Goal: Information Seeking & Learning: Check status

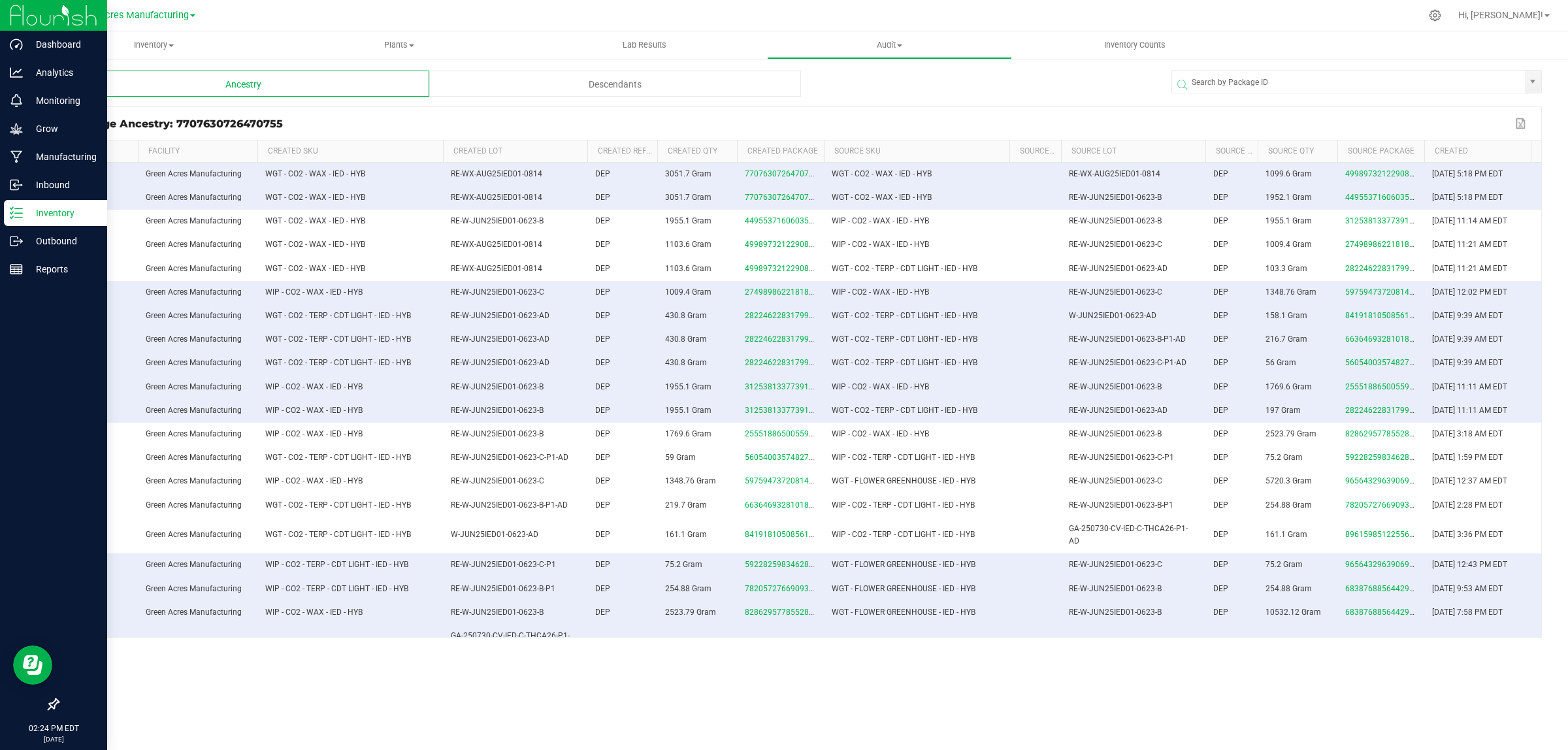
click at [39, 211] on p "Inventory" at bounding box center [63, 213] width 79 height 16
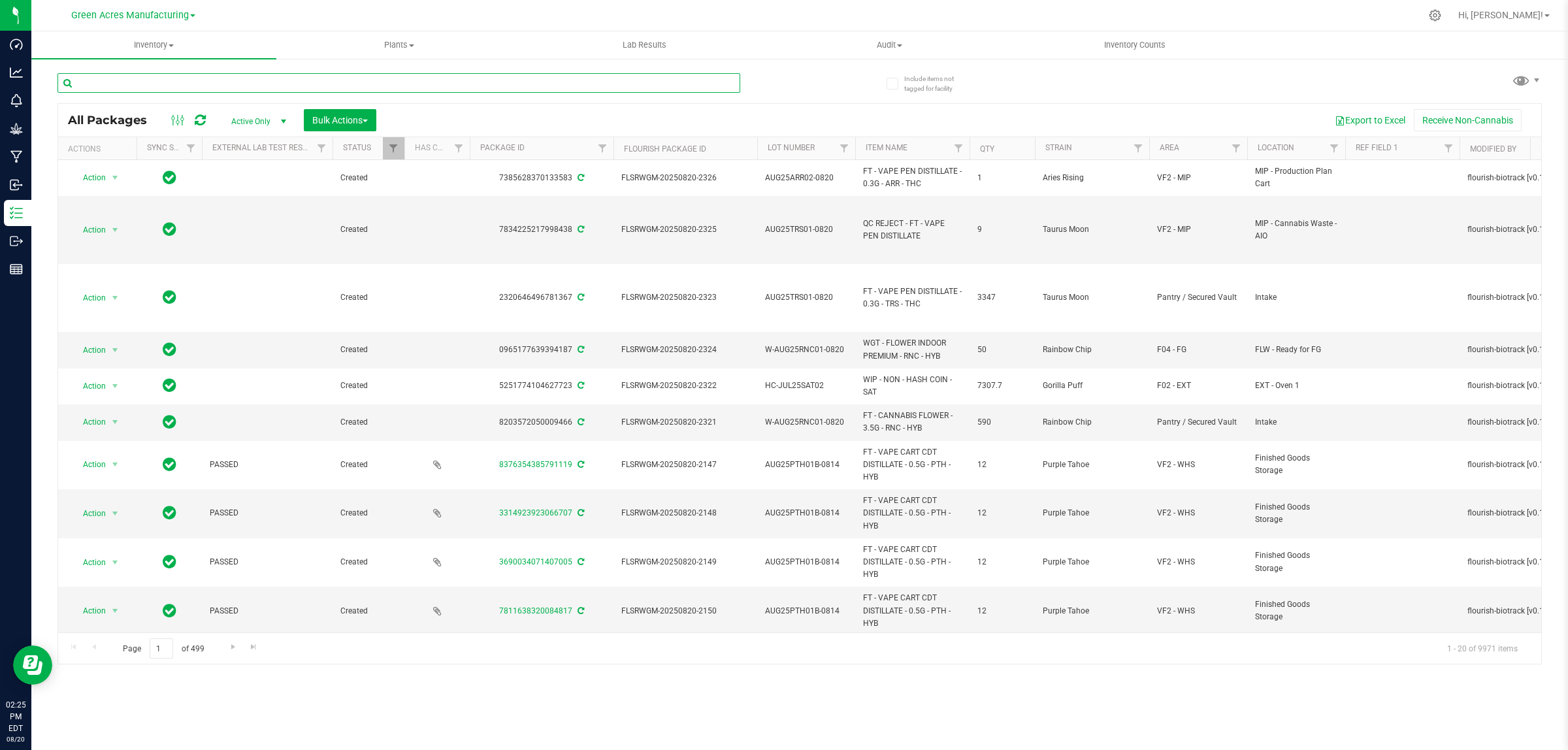
click at [147, 81] on input "text" at bounding box center [398, 83] width 683 height 20
paste input "WN250804WAT1-0805"
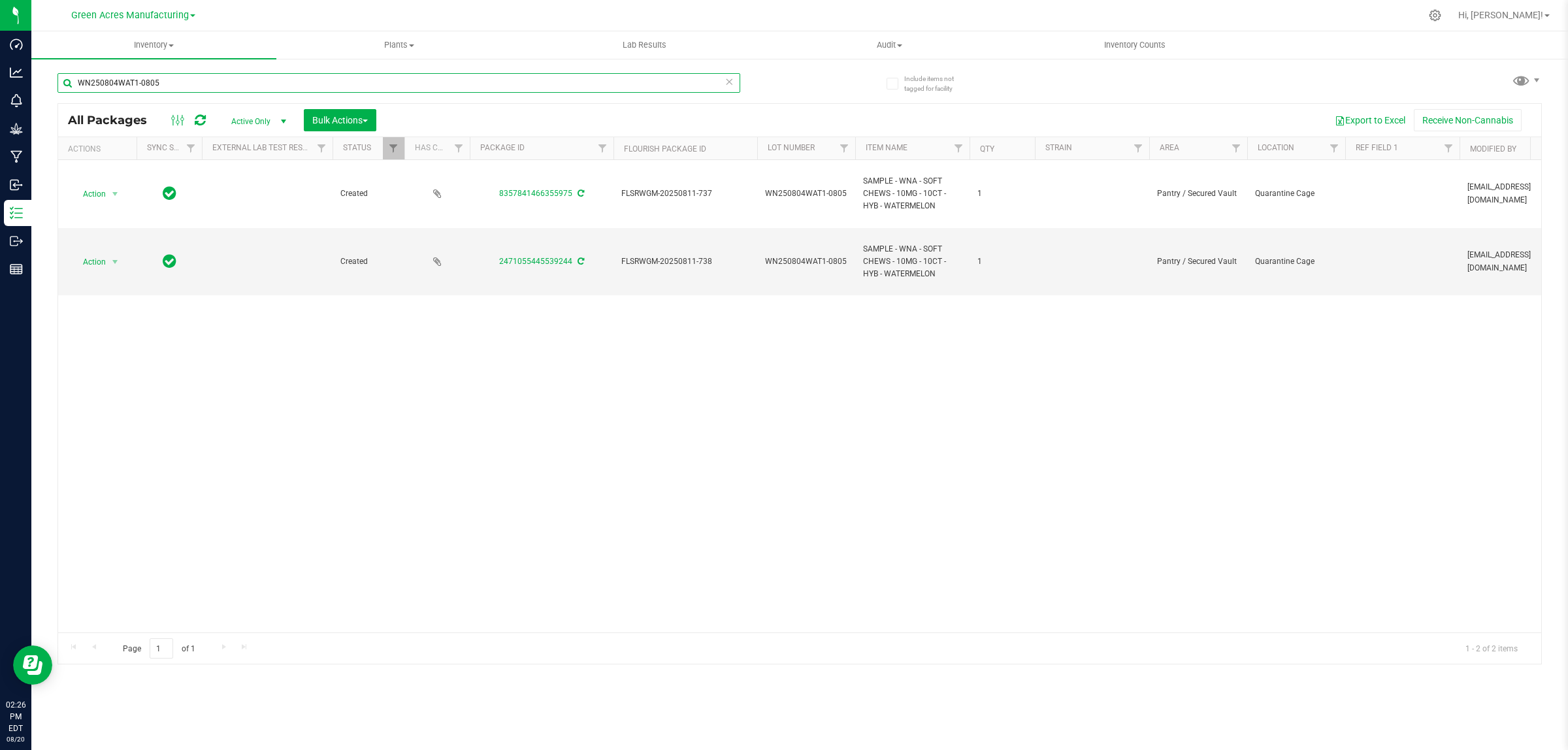
type input "WN250804WAT1-0805"
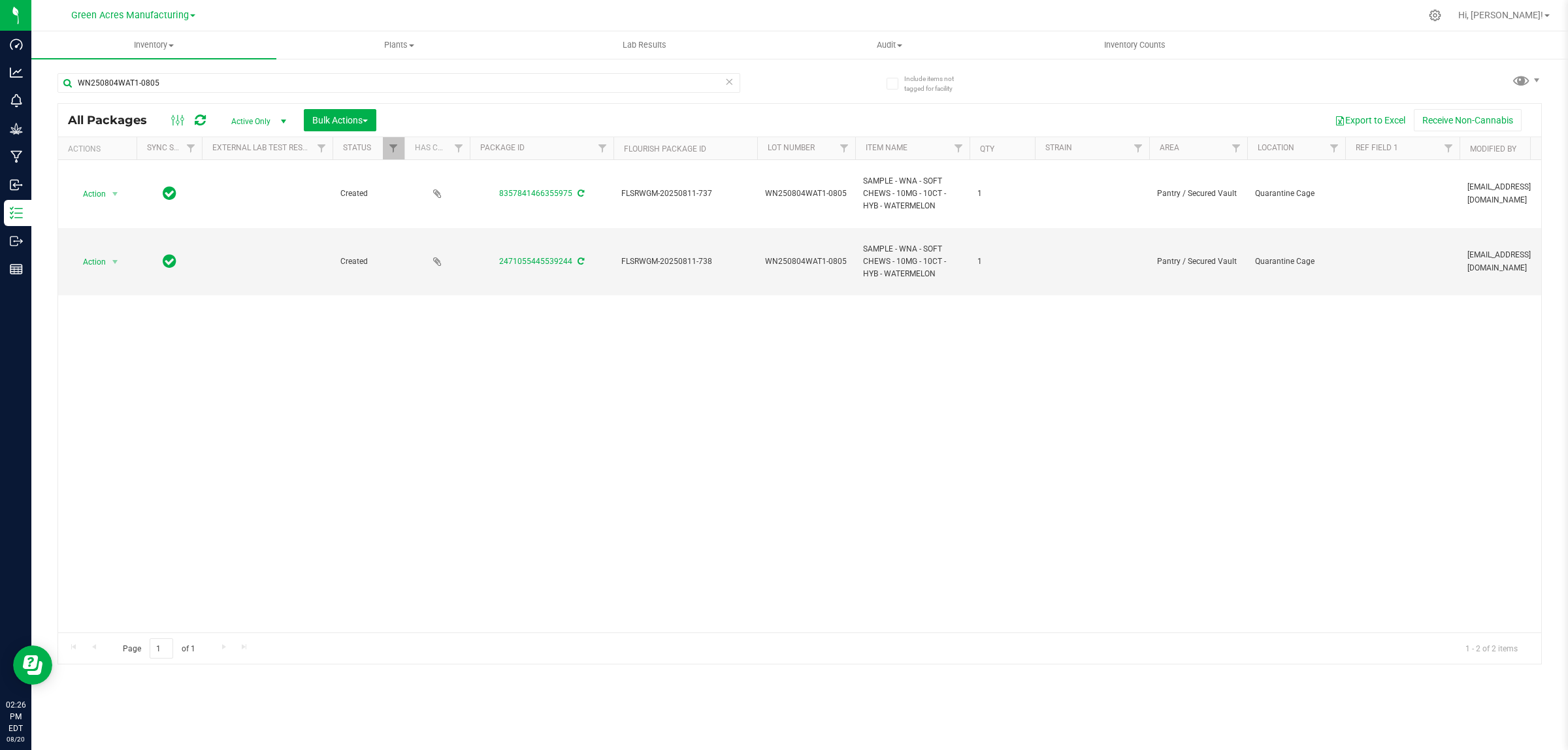
click at [248, 118] on span "Active Only" at bounding box center [256, 121] width 71 height 18
click at [171, 20] on span "Green Acres Manufacturing" at bounding box center [130, 15] width 118 height 12
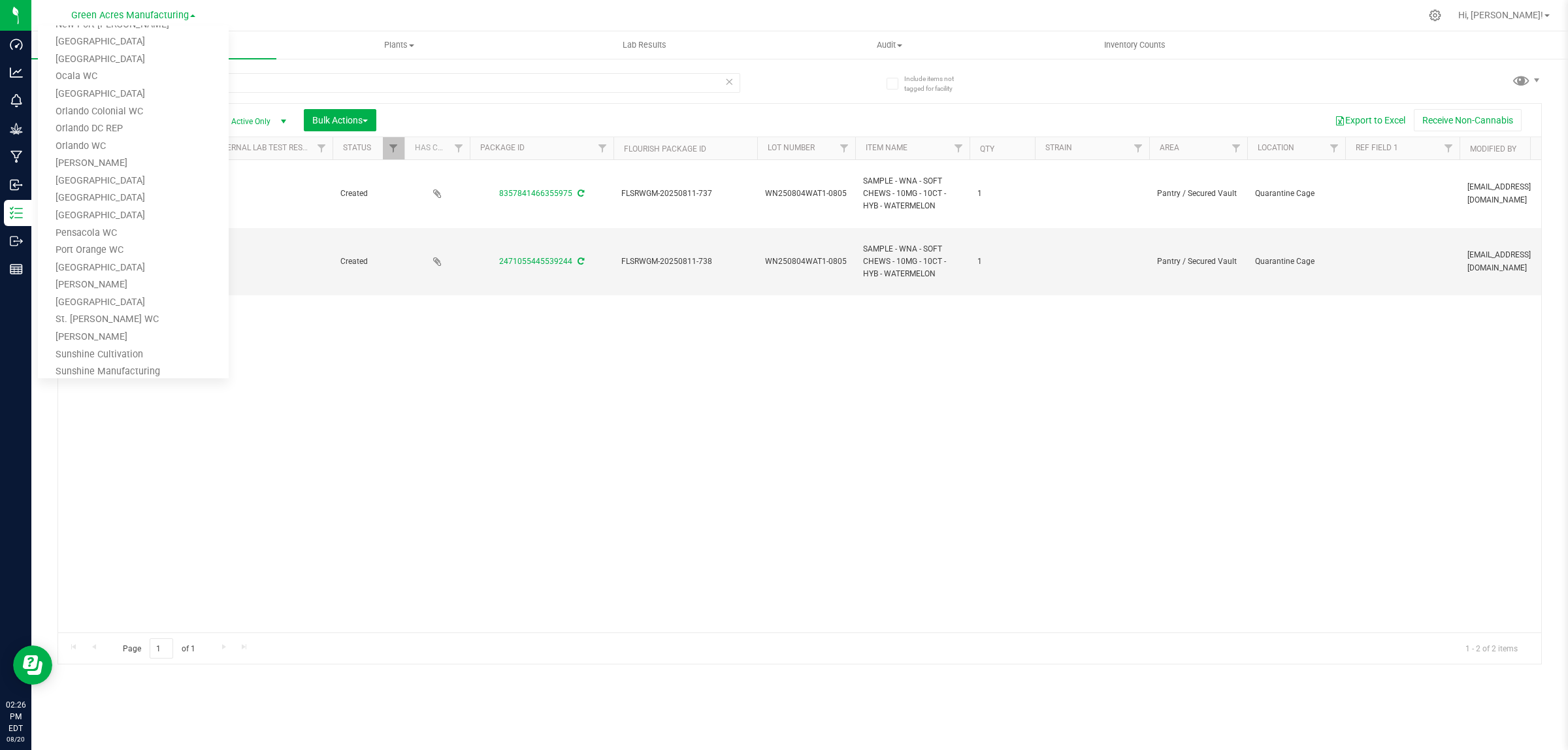
scroll to position [571, 0]
click at [113, 354] on link "Tampa Warehouse" at bounding box center [133, 360] width 191 height 18
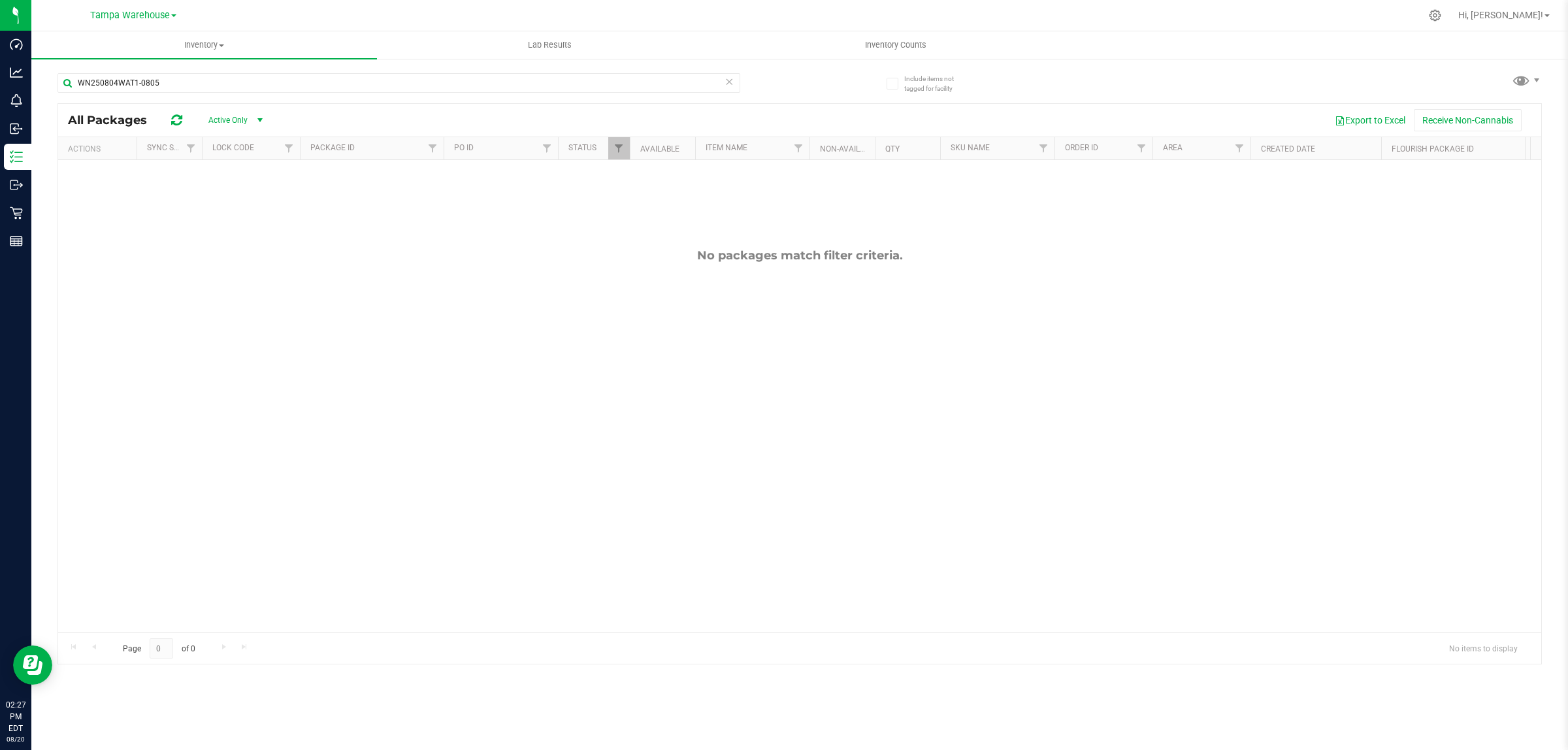
click at [242, 121] on span "Active Only" at bounding box center [232, 120] width 71 height 18
click at [224, 200] on li "All" at bounding box center [232, 201] width 71 height 20
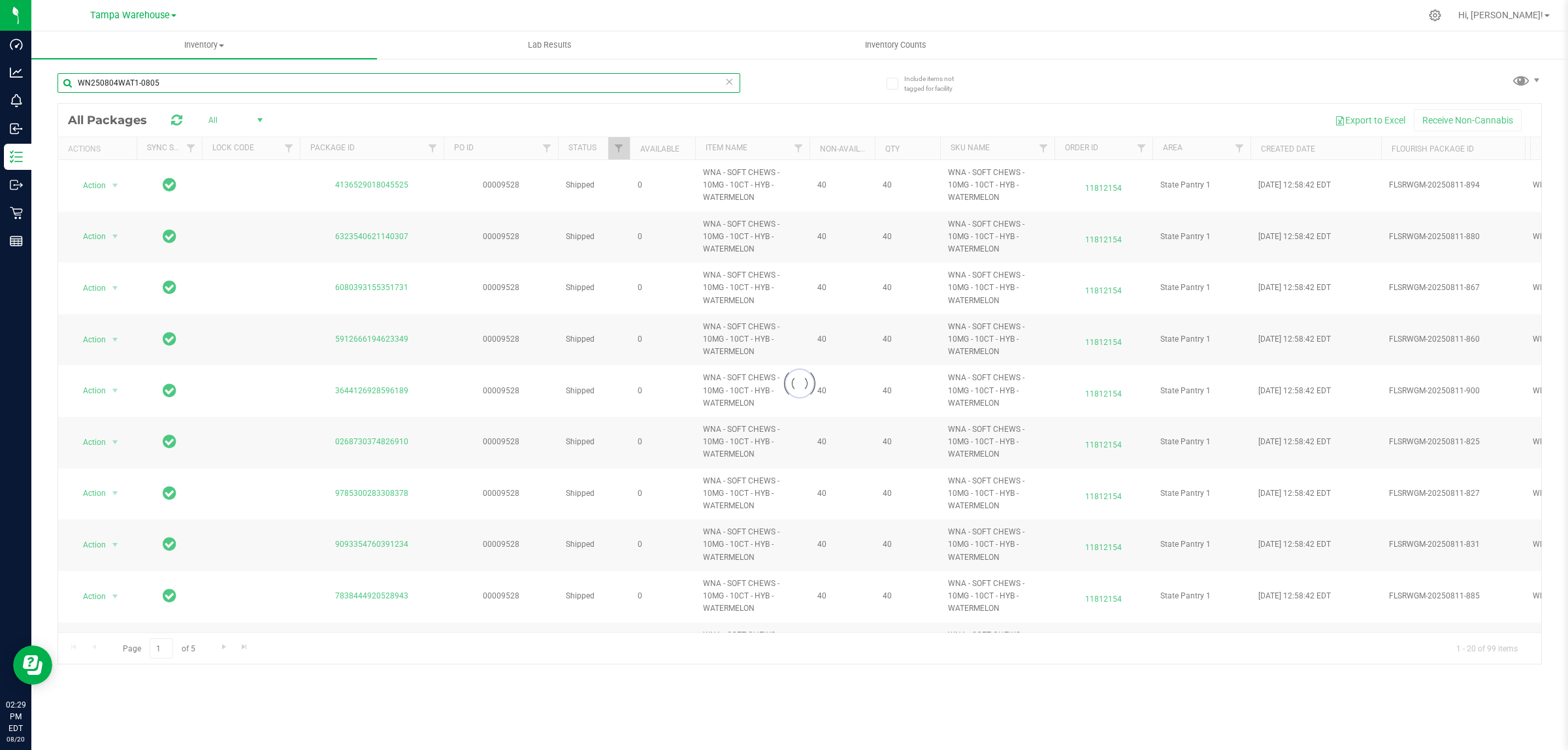
click at [126, 81] on input "WN250804WAT1-0805" at bounding box center [398, 83] width 683 height 20
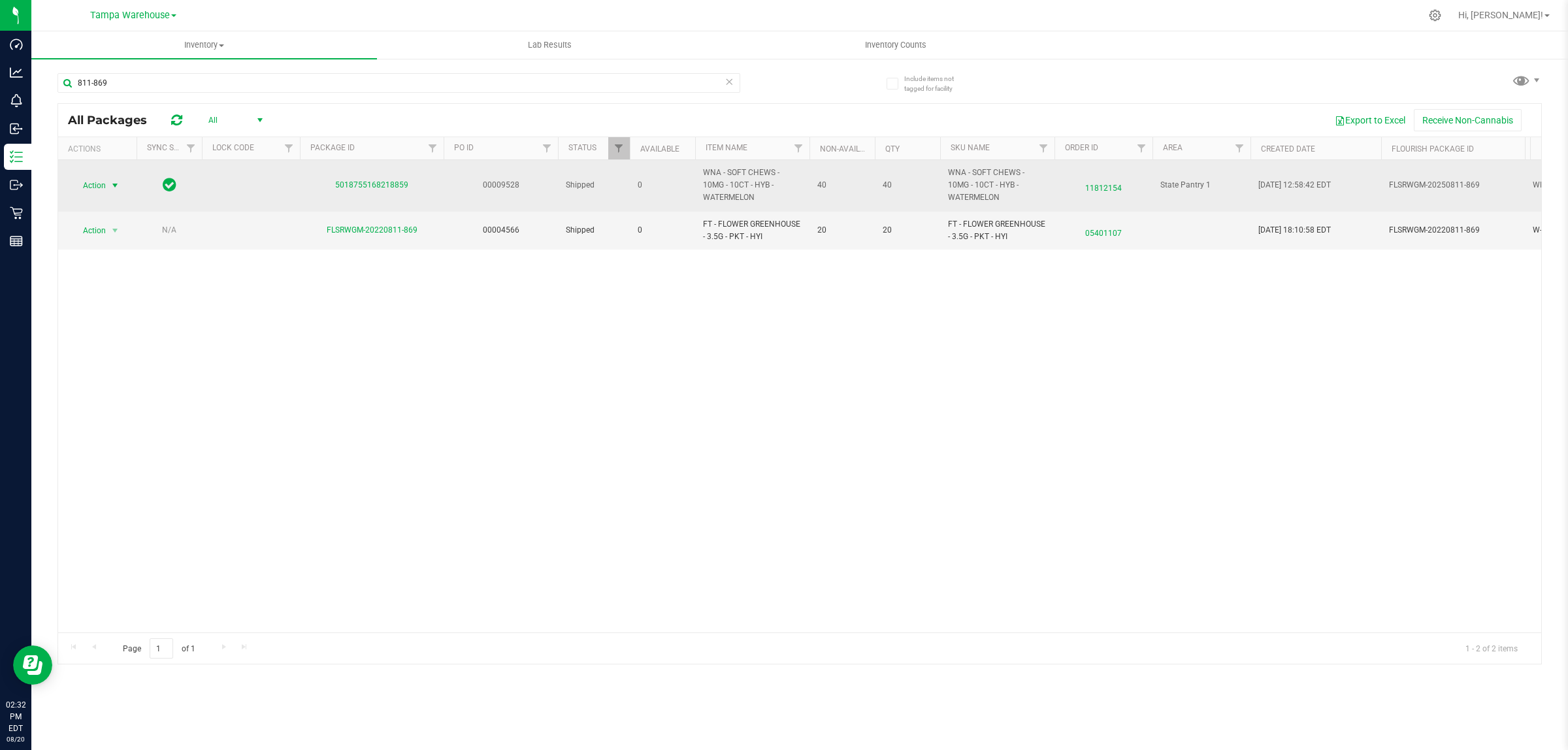
click at [102, 179] on span "Action" at bounding box center [89, 186] width 36 height 18
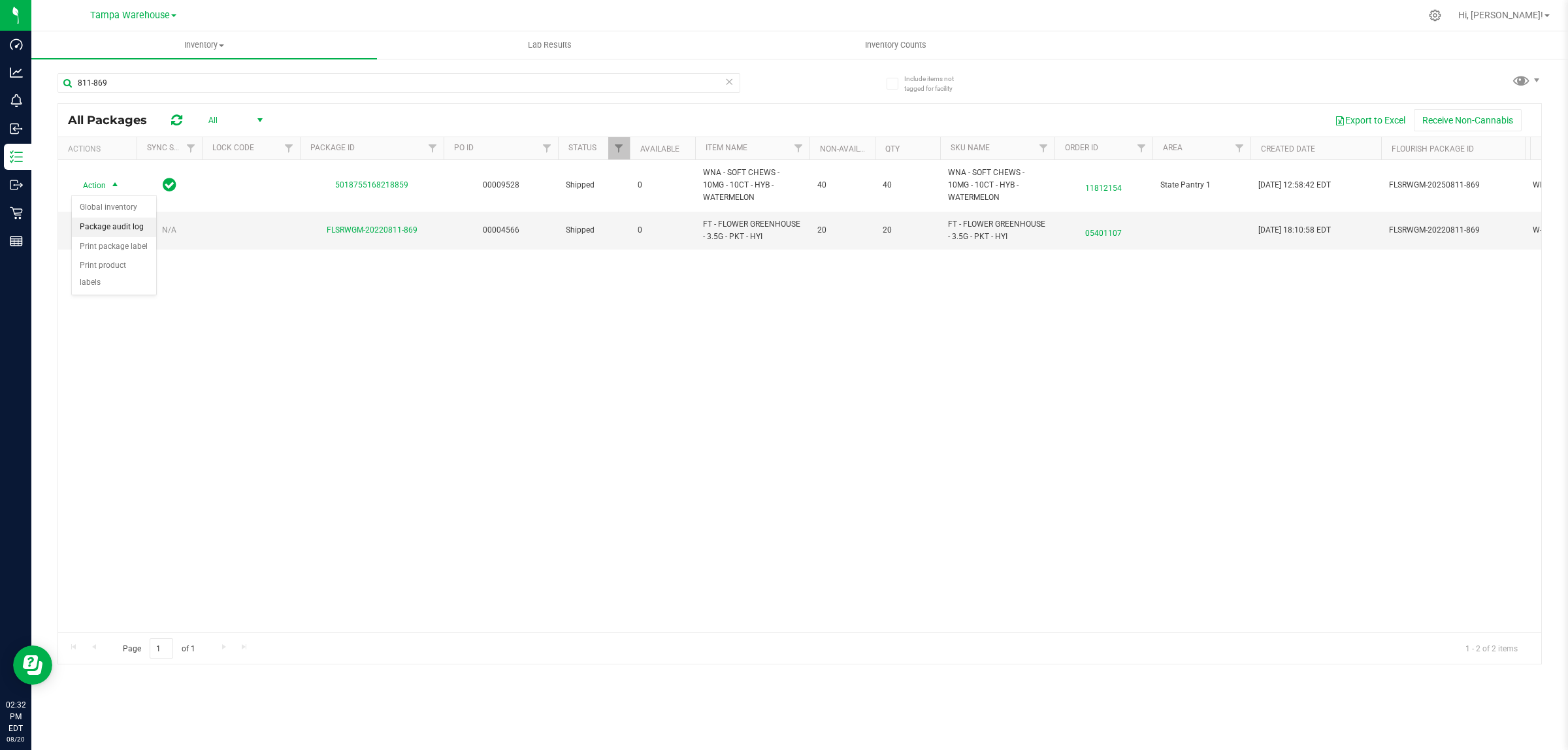
click at [125, 229] on li "Package audit log" at bounding box center [113, 228] width 84 height 20
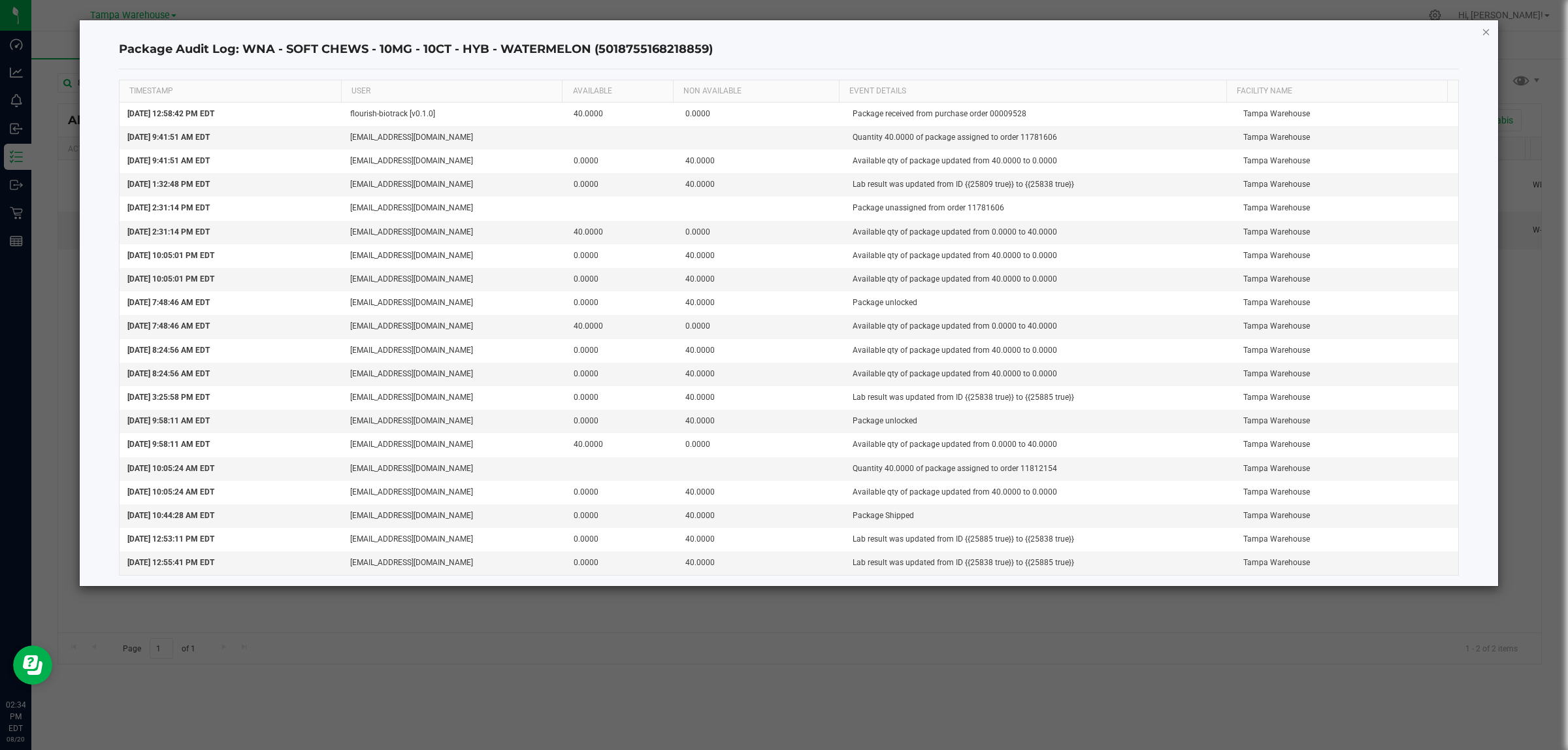
click at [1484, 31] on icon "button" at bounding box center [1487, 31] width 9 height 16
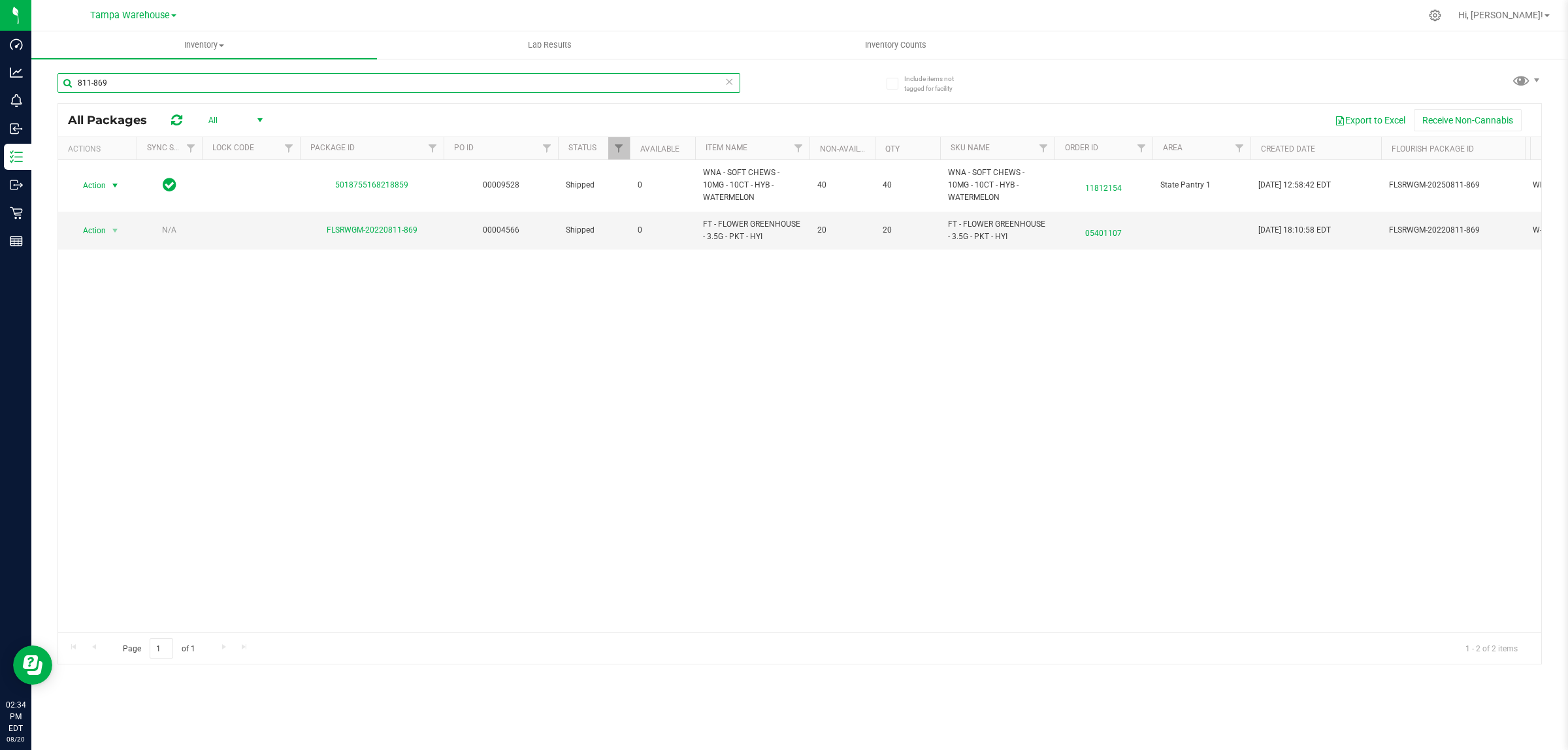
click at [159, 84] on input "811-869" at bounding box center [398, 83] width 683 height 20
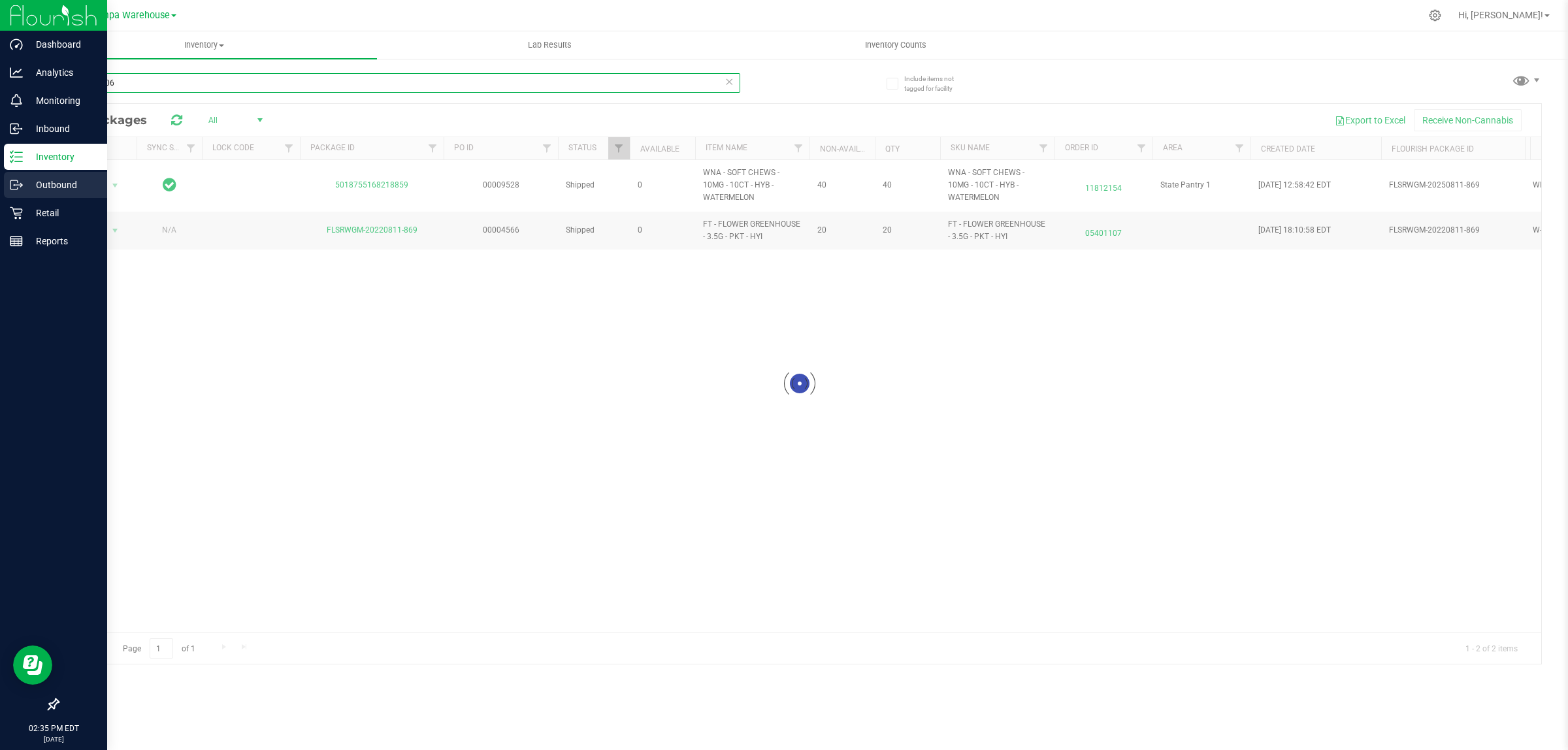
type input "11781606"
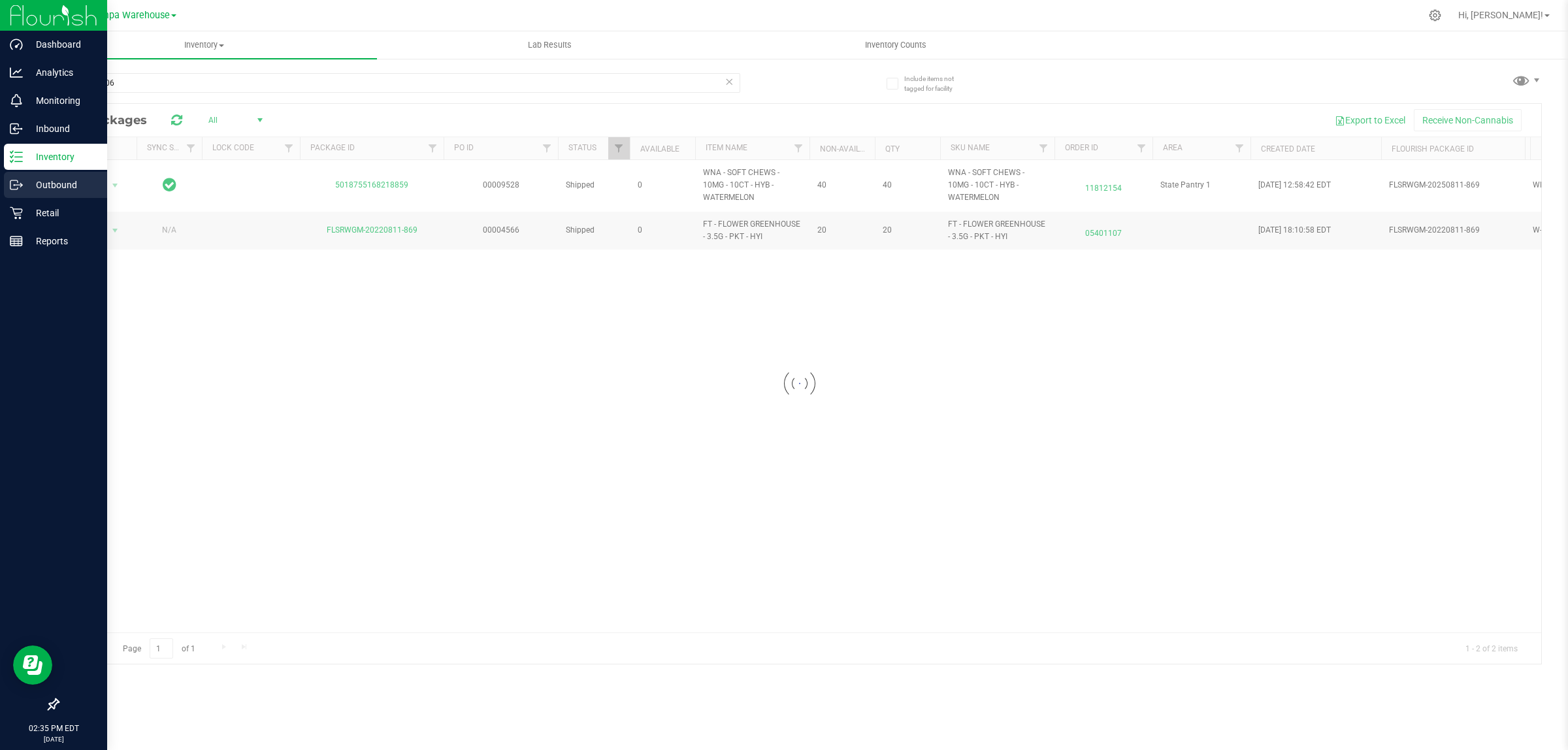
click at [28, 187] on p "Outbound" at bounding box center [63, 185] width 79 height 16
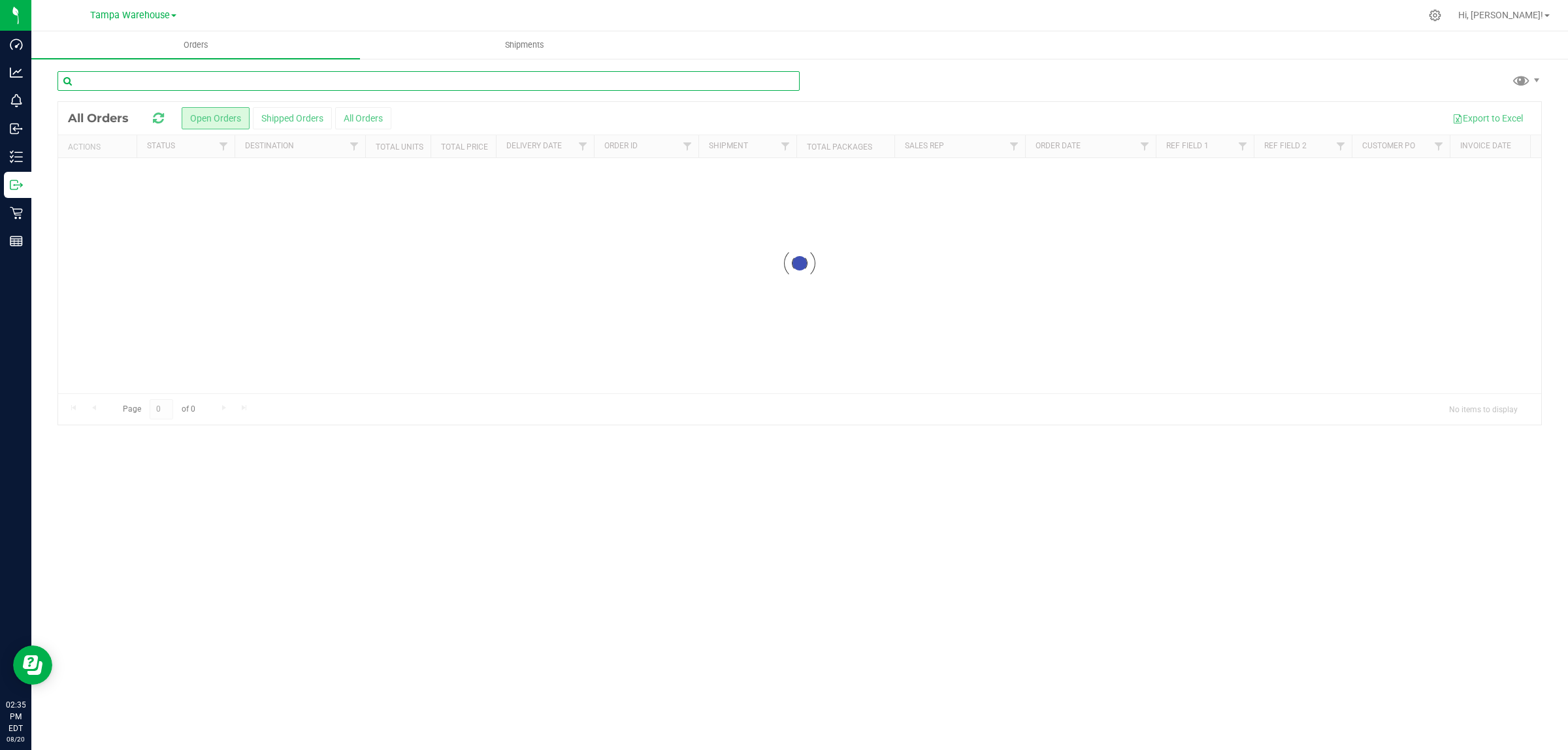
click at [121, 81] on input "text" at bounding box center [428, 81] width 742 height 20
type input "11781606"
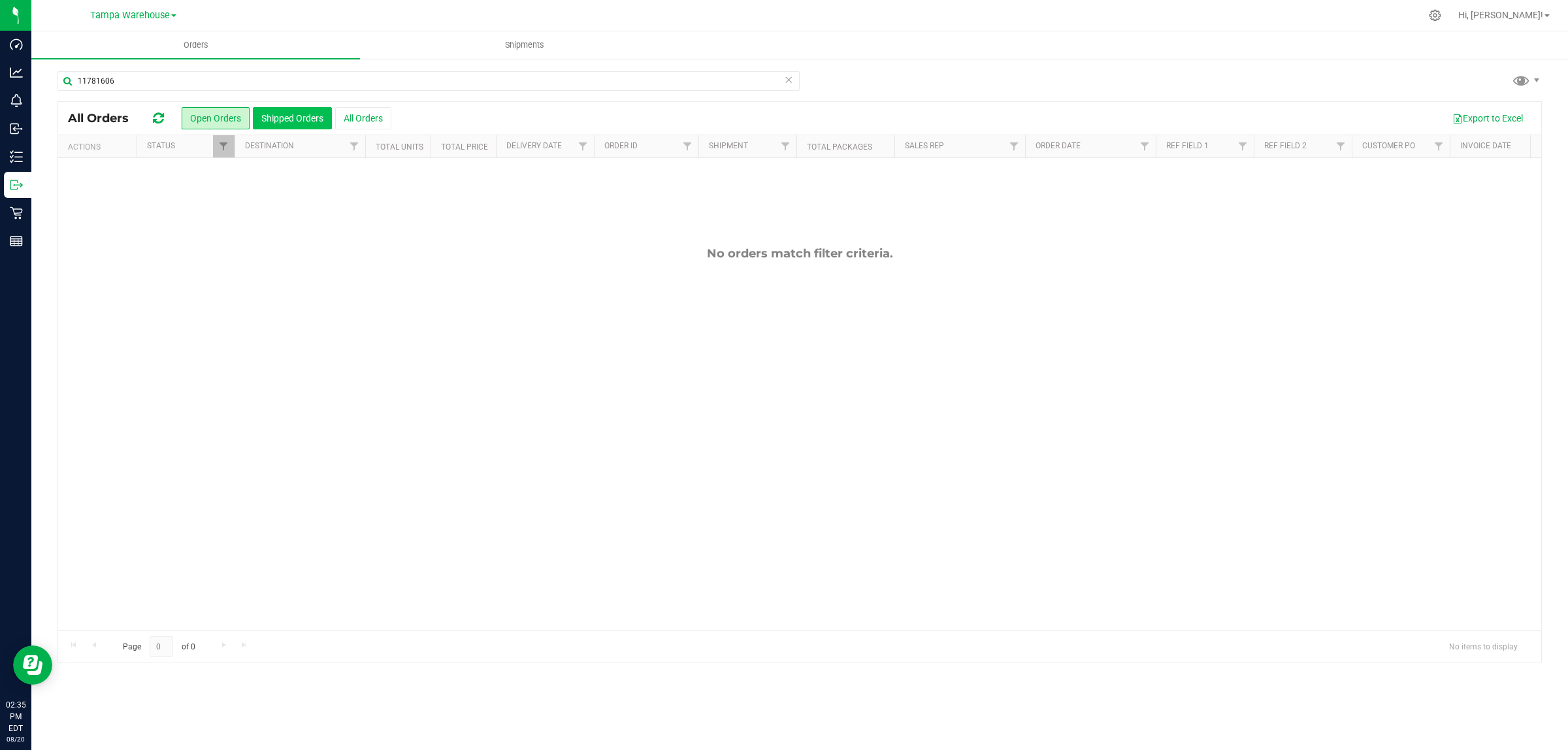
click at [304, 121] on button "Shipped Orders" at bounding box center [292, 118] width 79 height 22
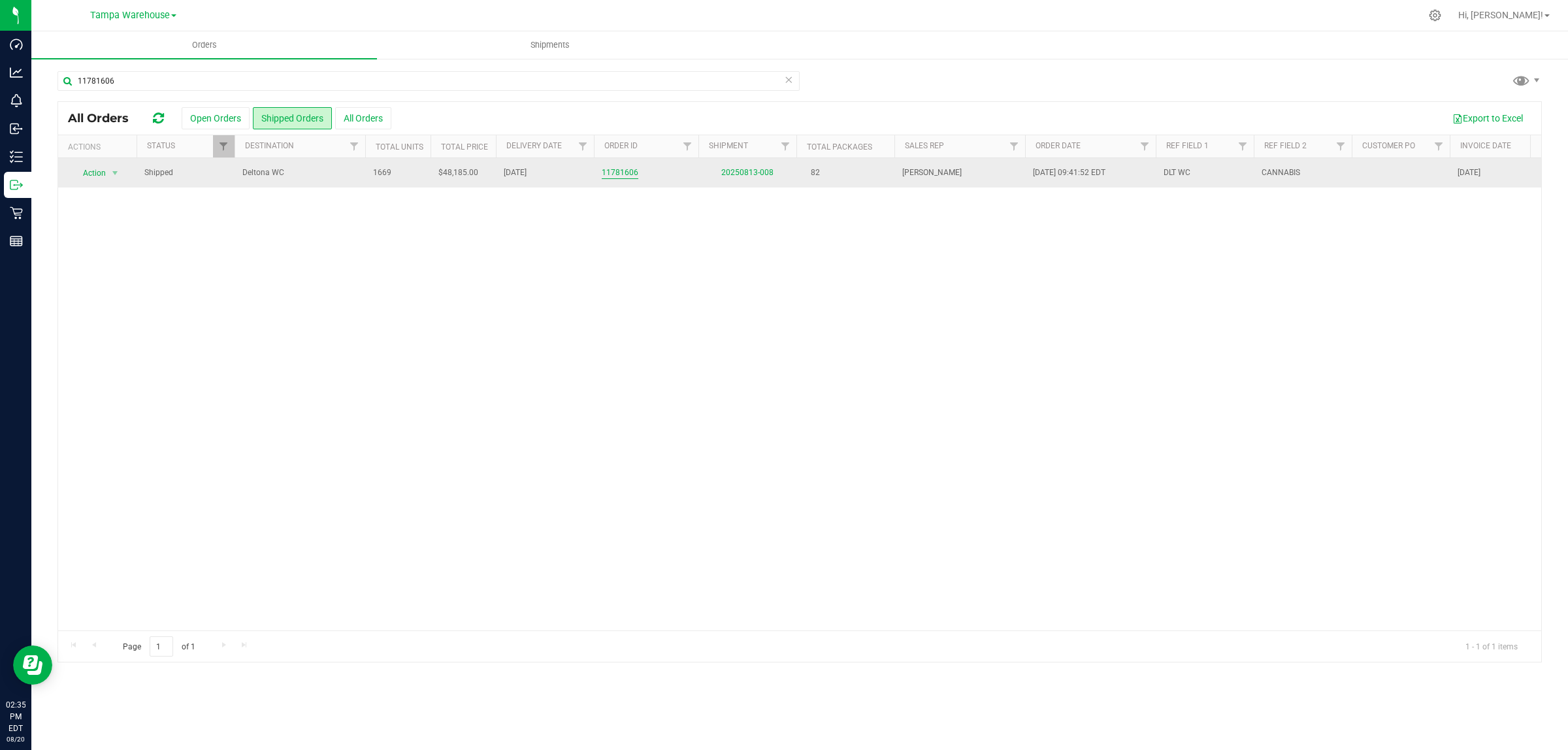
click at [628, 175] on link "11781606" at bounding box center [620, 173] width 37 height 12
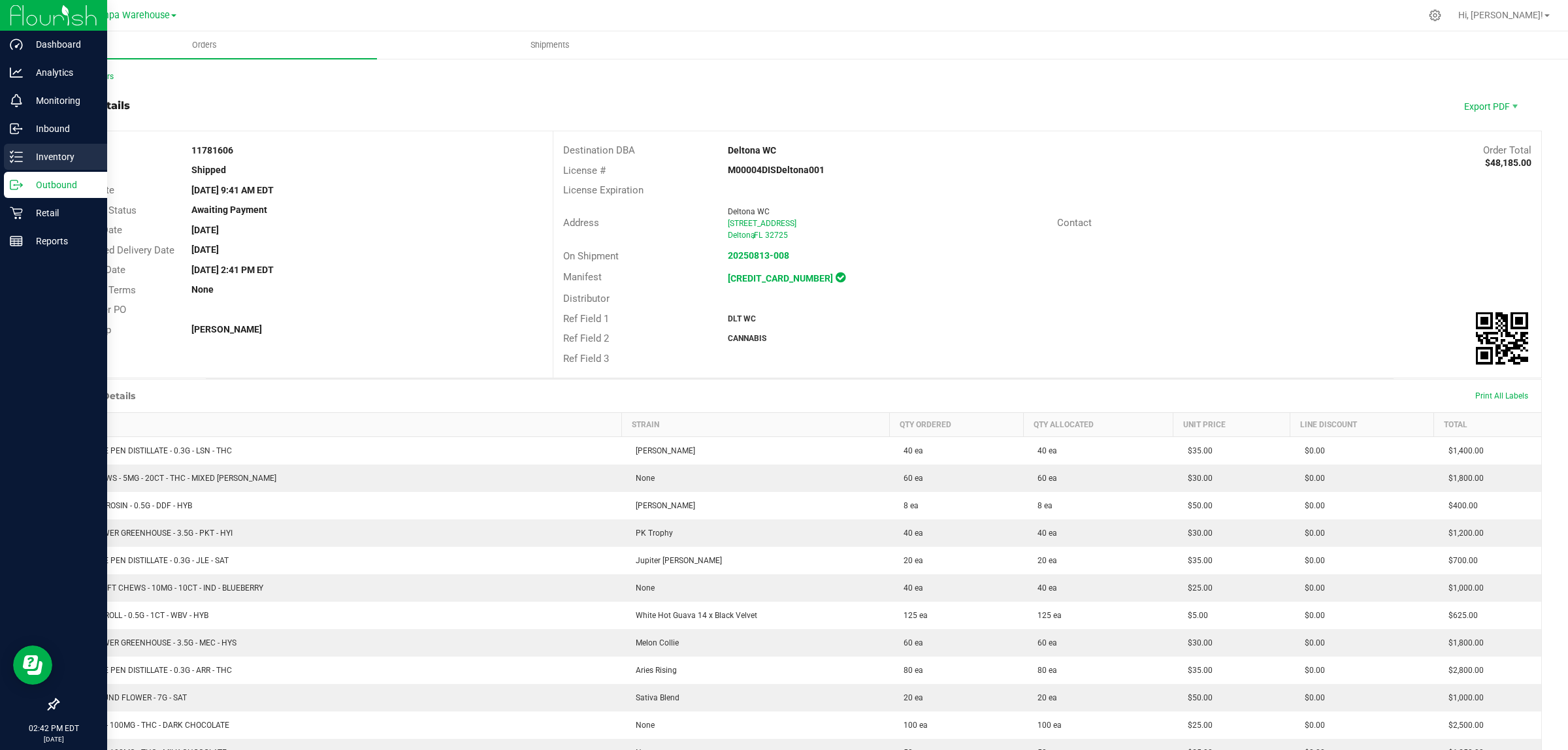
click at [26, 151] on p "Inventory" at bounding box center [63, 157] width 79 height 16
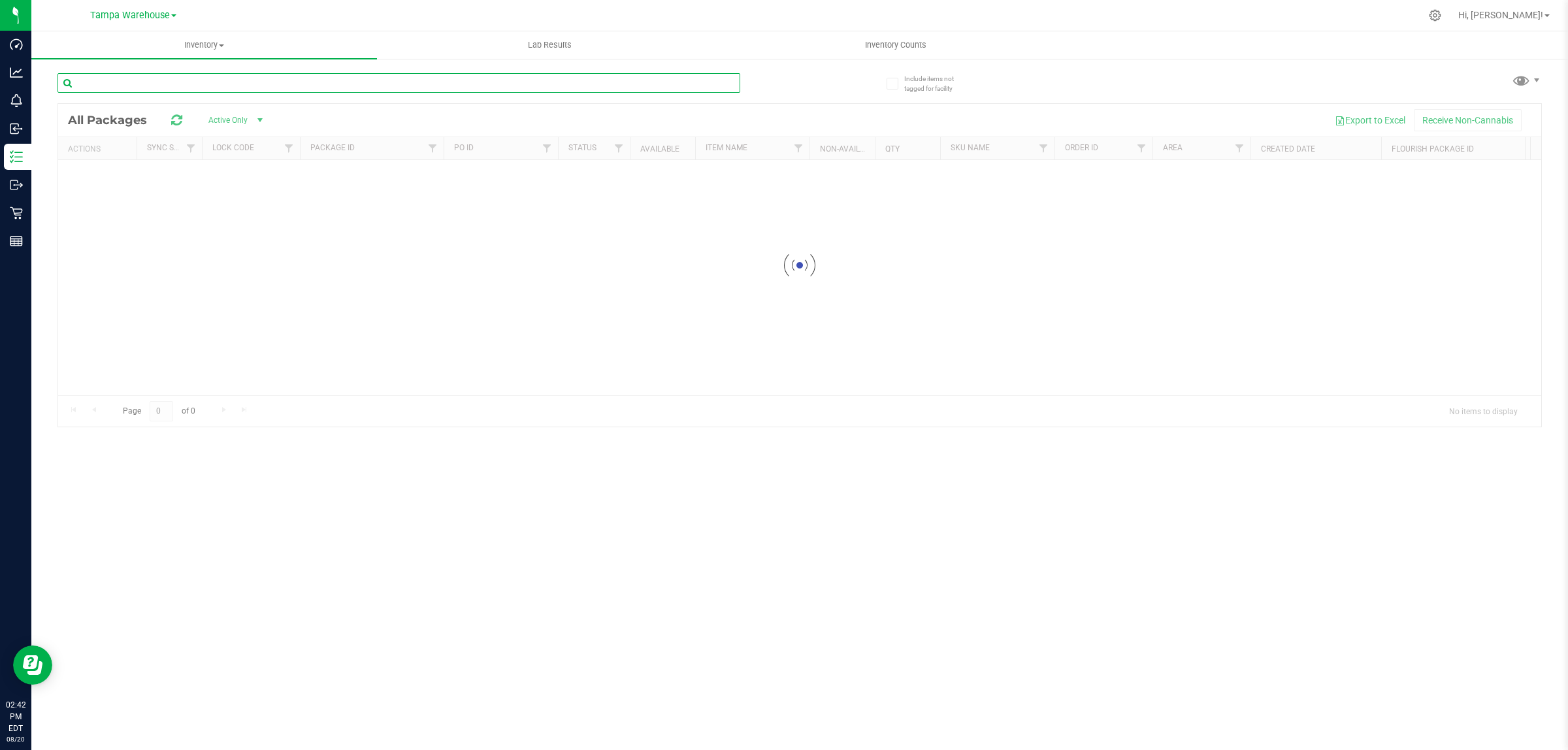
click at [188, 87] on input "text" at bounding box center [398, 83] width 683 height 20
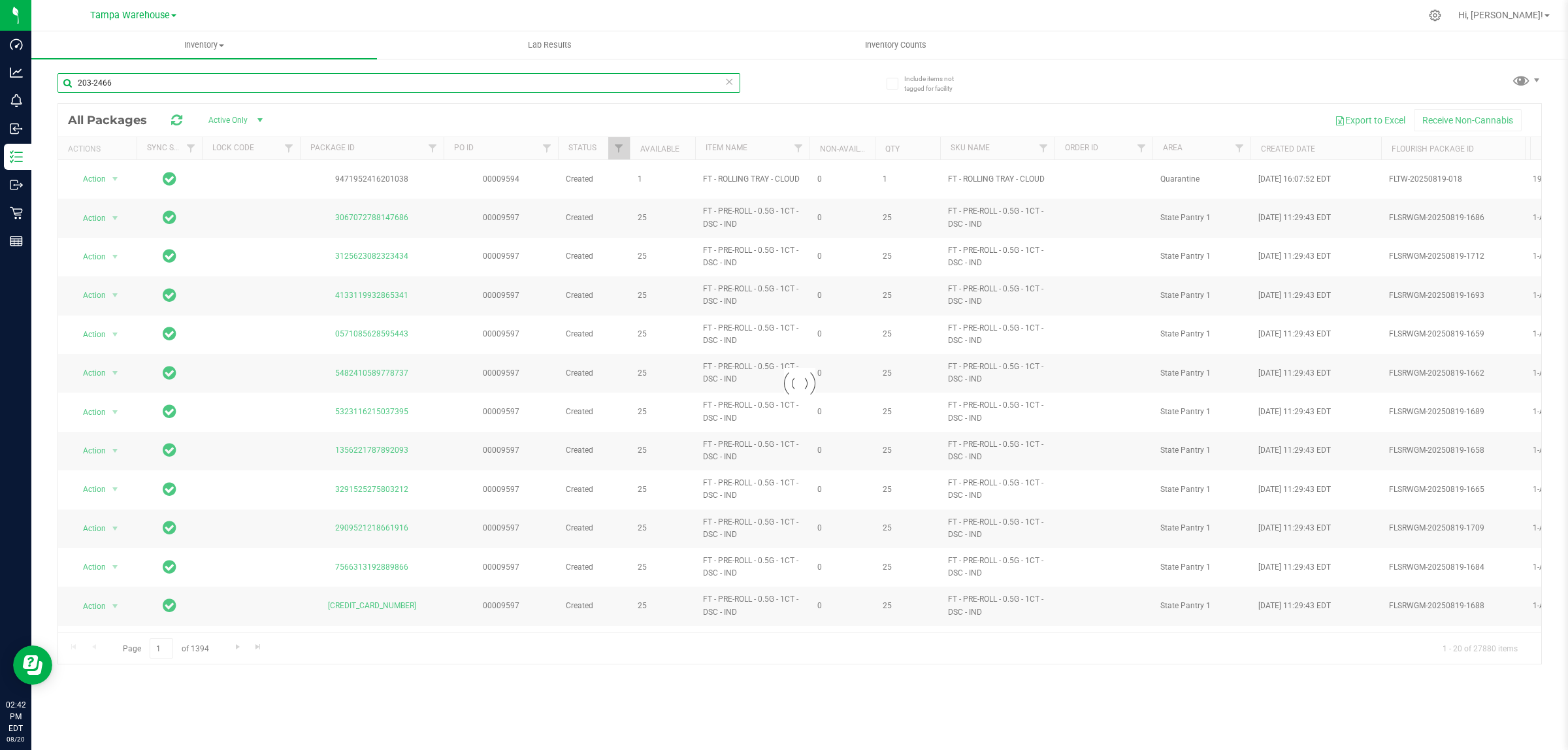
type input "203-2466"
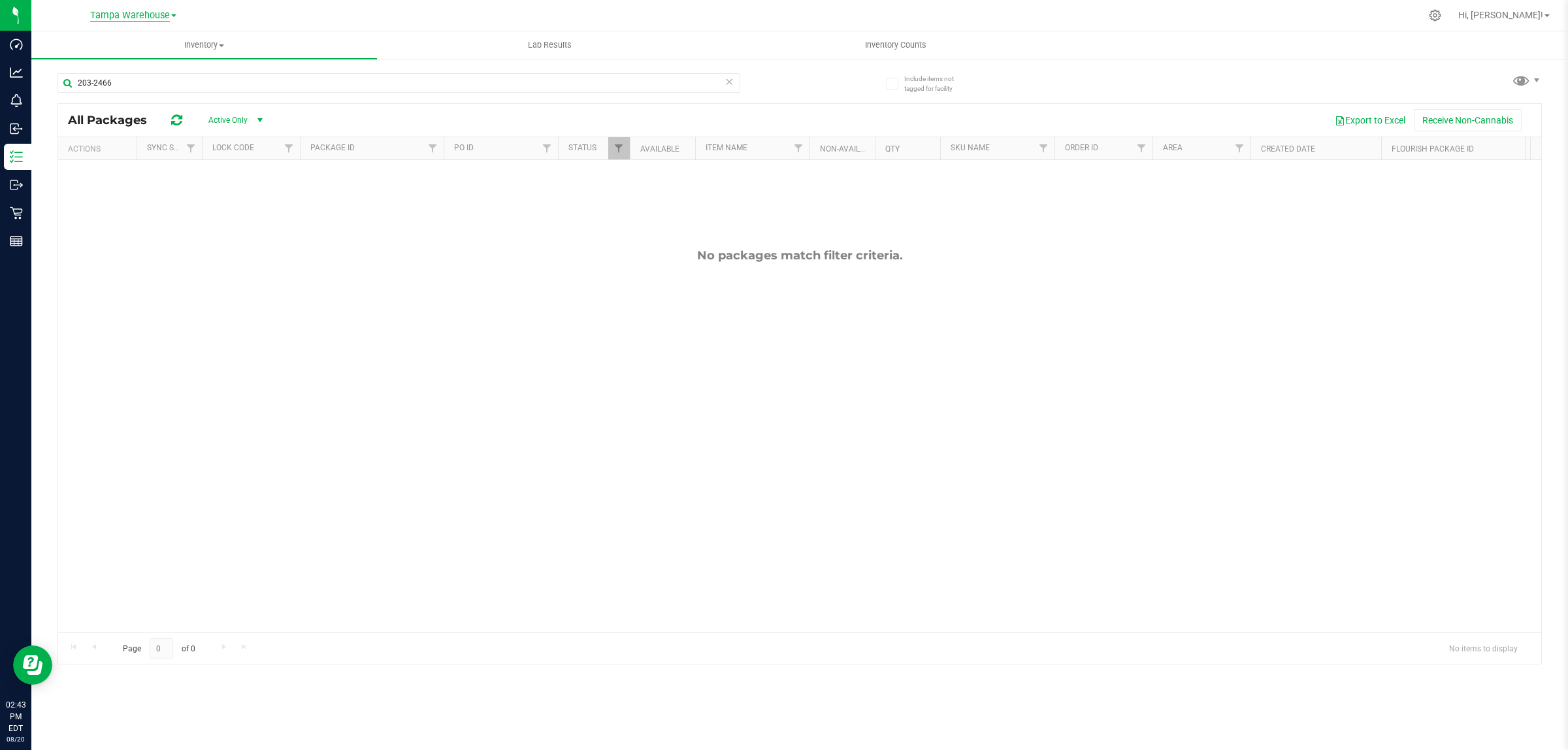
click at [135, 15] on span "Tampa Warehouse" at bounding box center [129, 15] width 79 height 12
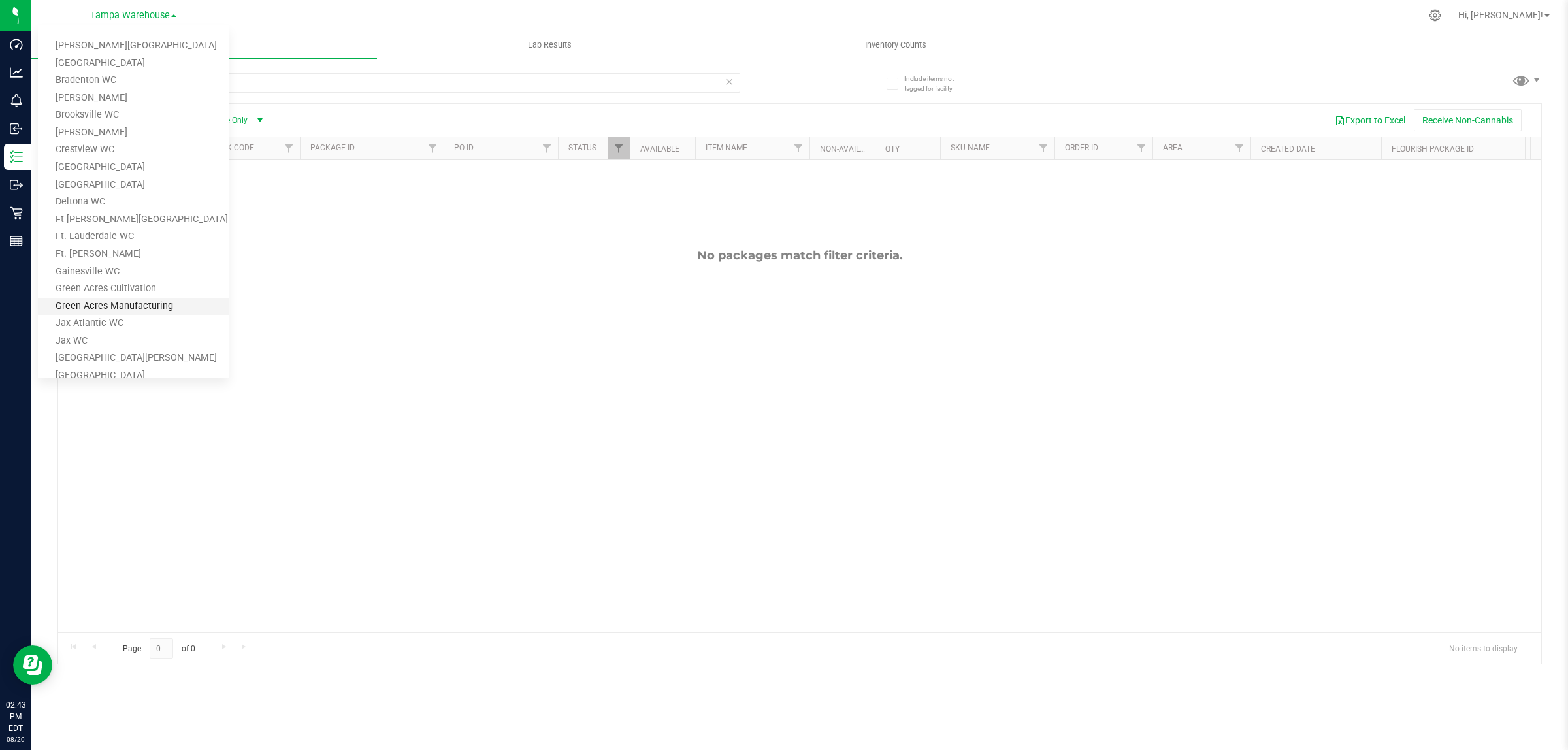
click at [113, 304] on link "Green Acres Manufacturing" at bounding box center [133, 307] width 191 height 18
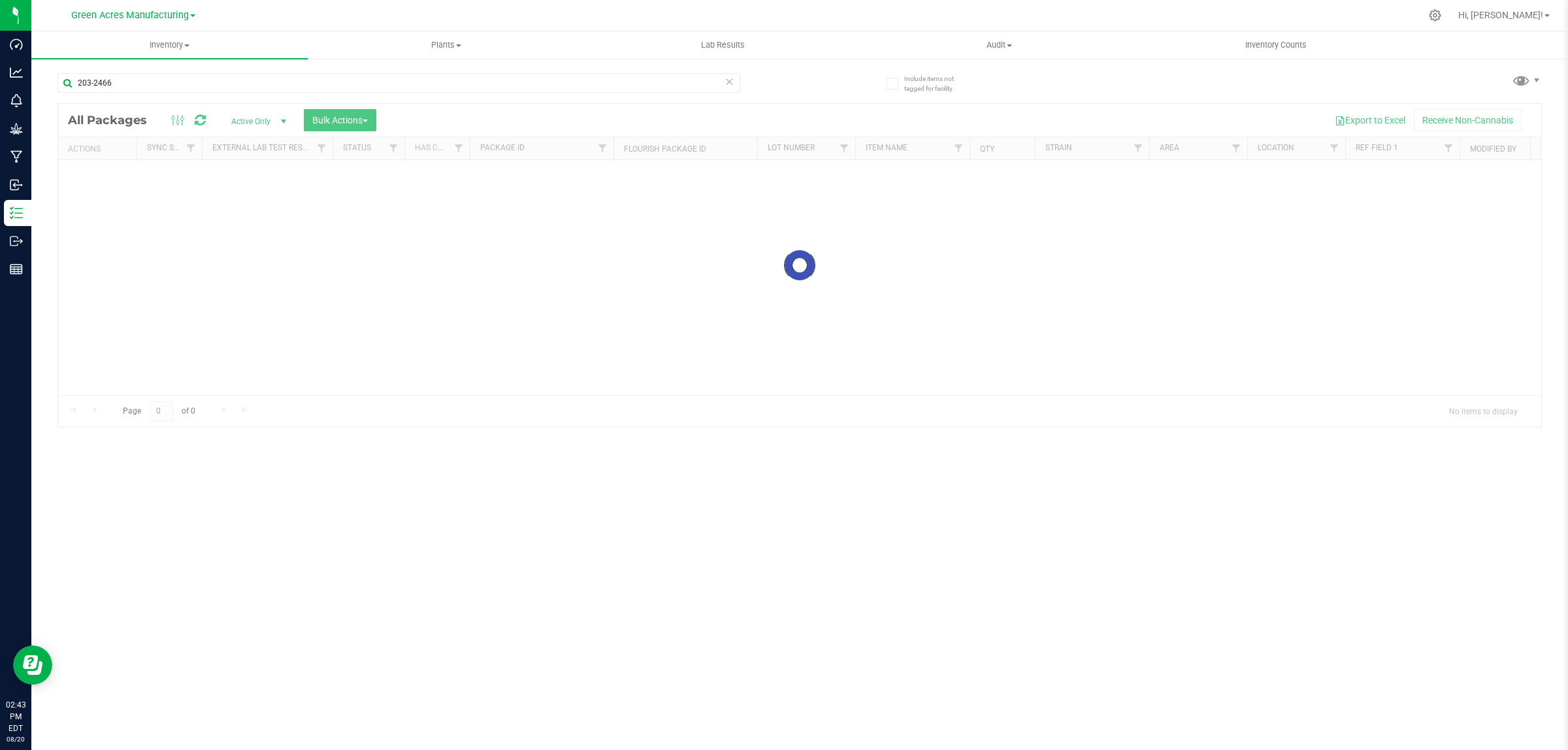
click at [282, 119] on div at bounding box center [799, 265] width 1483 height 323
click at [281, 118] on div at bounding box center [799, 265] width 1483 height 323
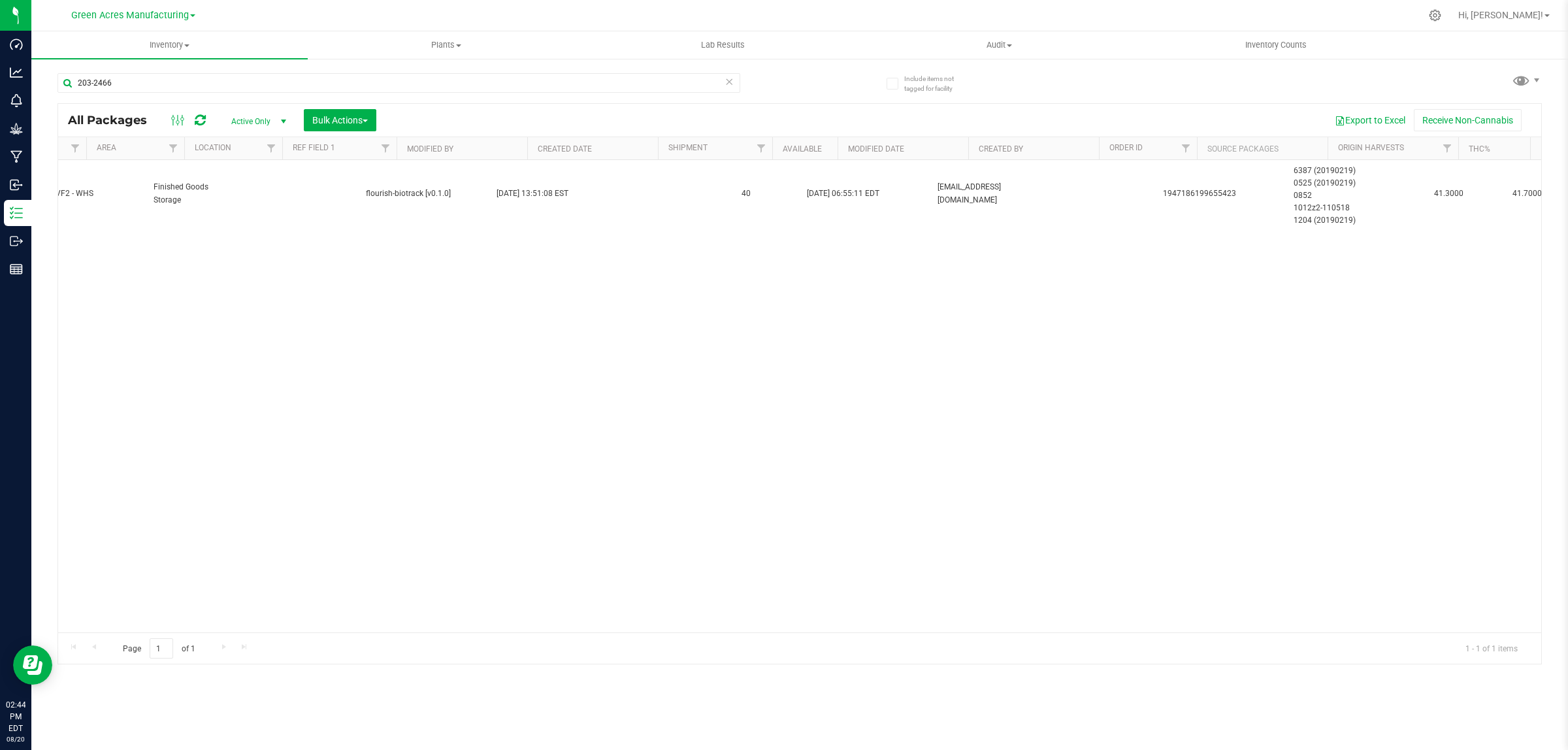
scroll to position [0, 1108]
click at [167, 116] on span at bounding box center [179, 121] width 23 height 16
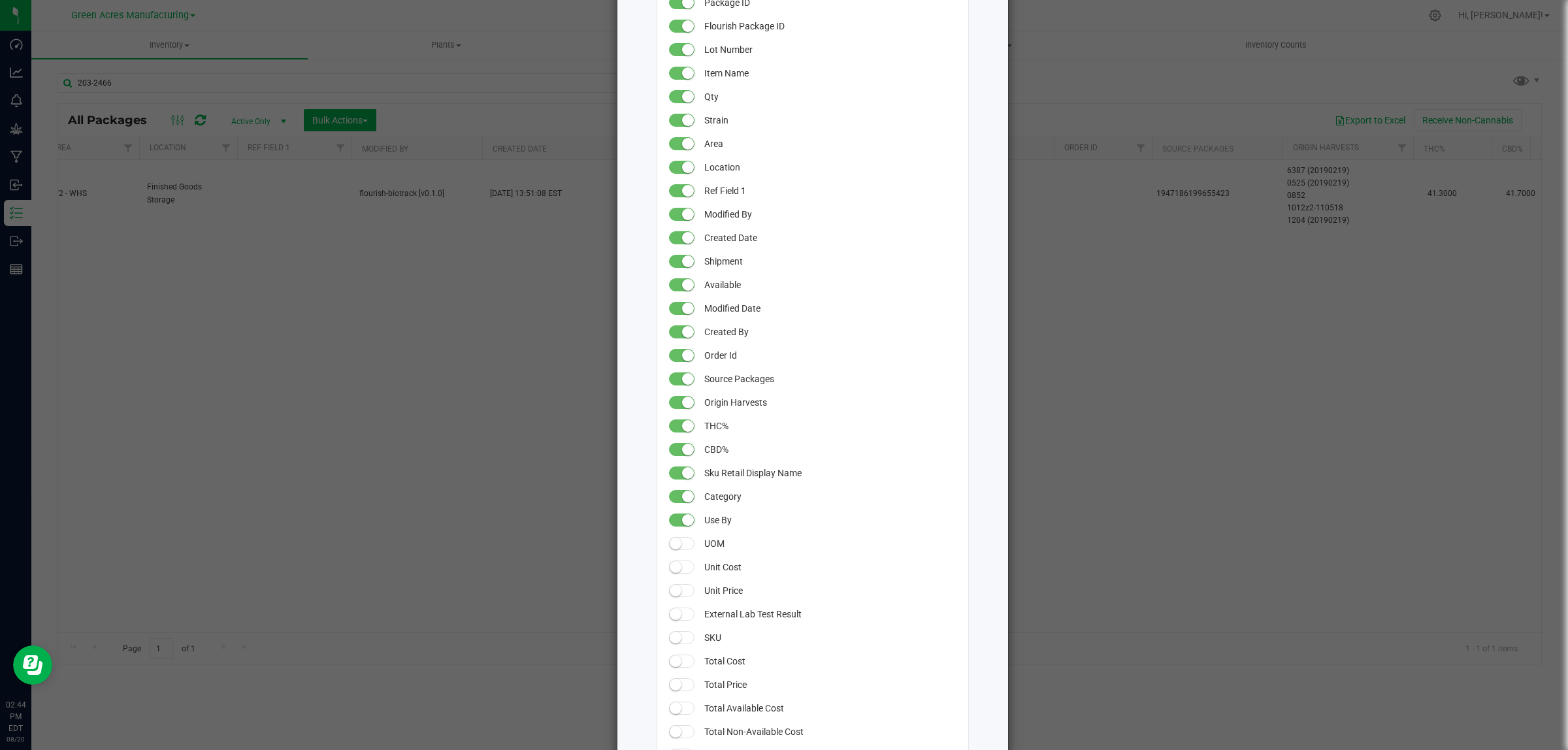
scroll to position [163, 0]
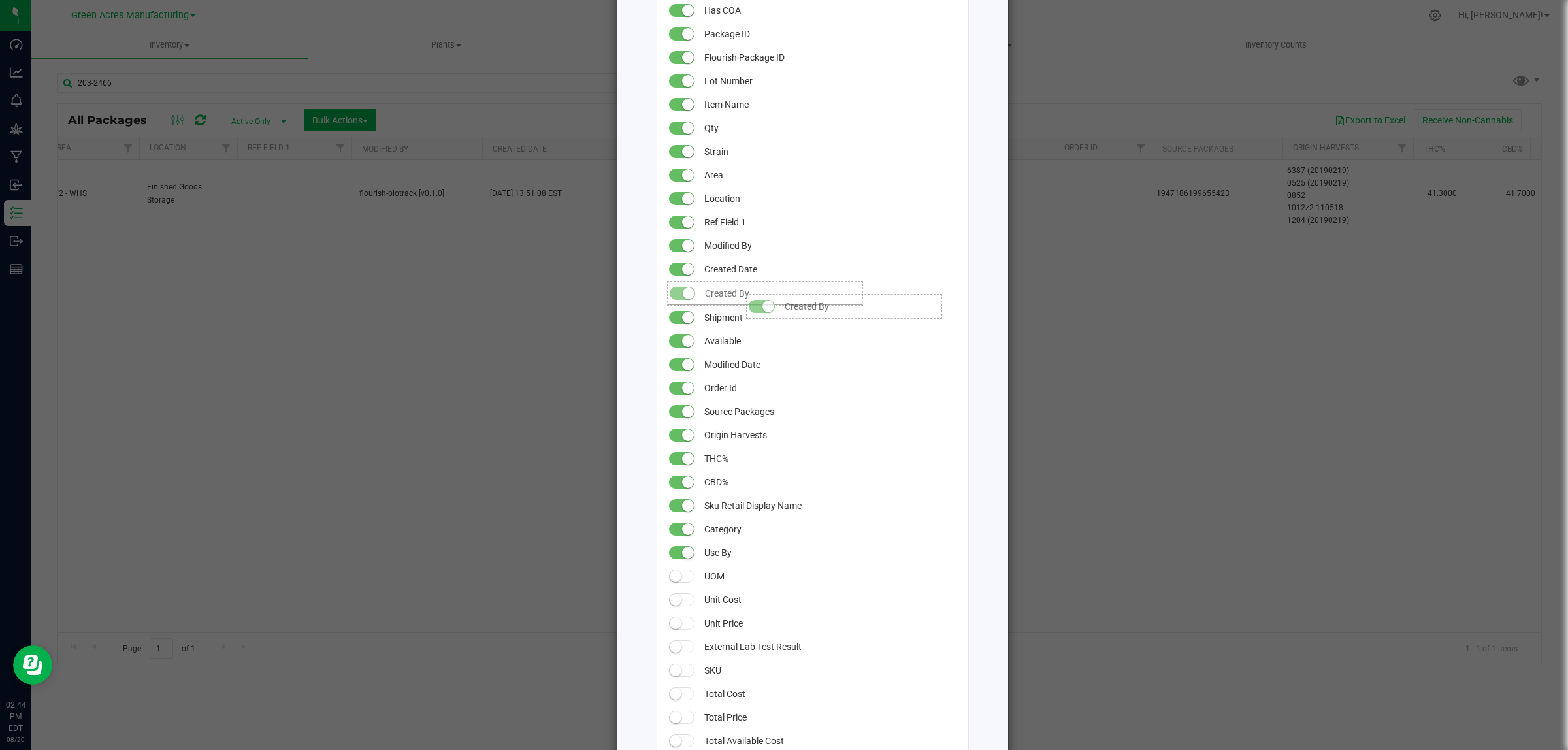
drag, startPoint x: 738, startPoint y: 366, endPoint x: 733, endPoint y: 288, distance: 78.2
drag, startPoint x: 730, startPoint y: 243, endPoint x: 725, endPoint y: 370, distance: 127.1
click at [725, 370] on span "Modified By" at bounding box center [782, 363] width 154 height 23
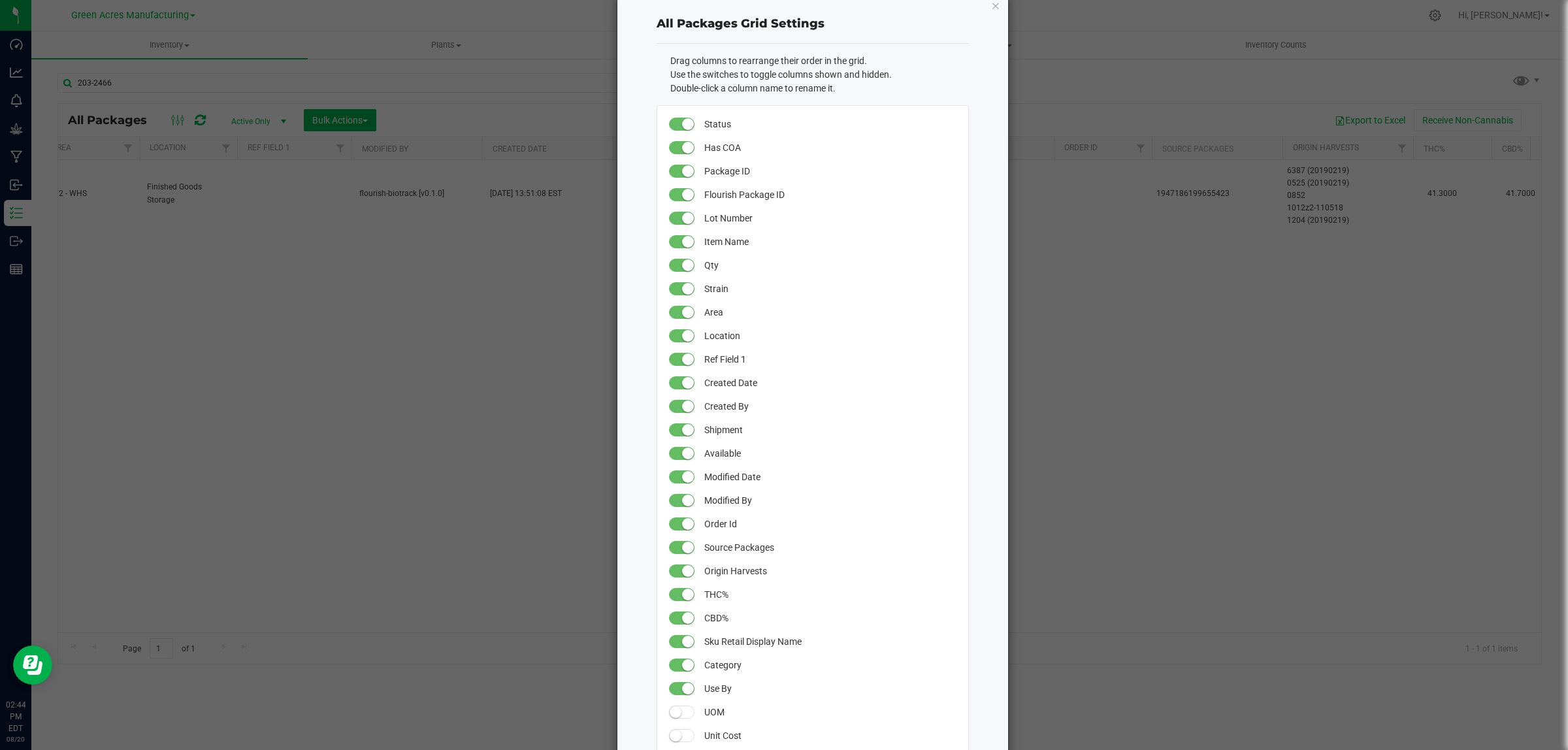
scroll to position [0, 0]
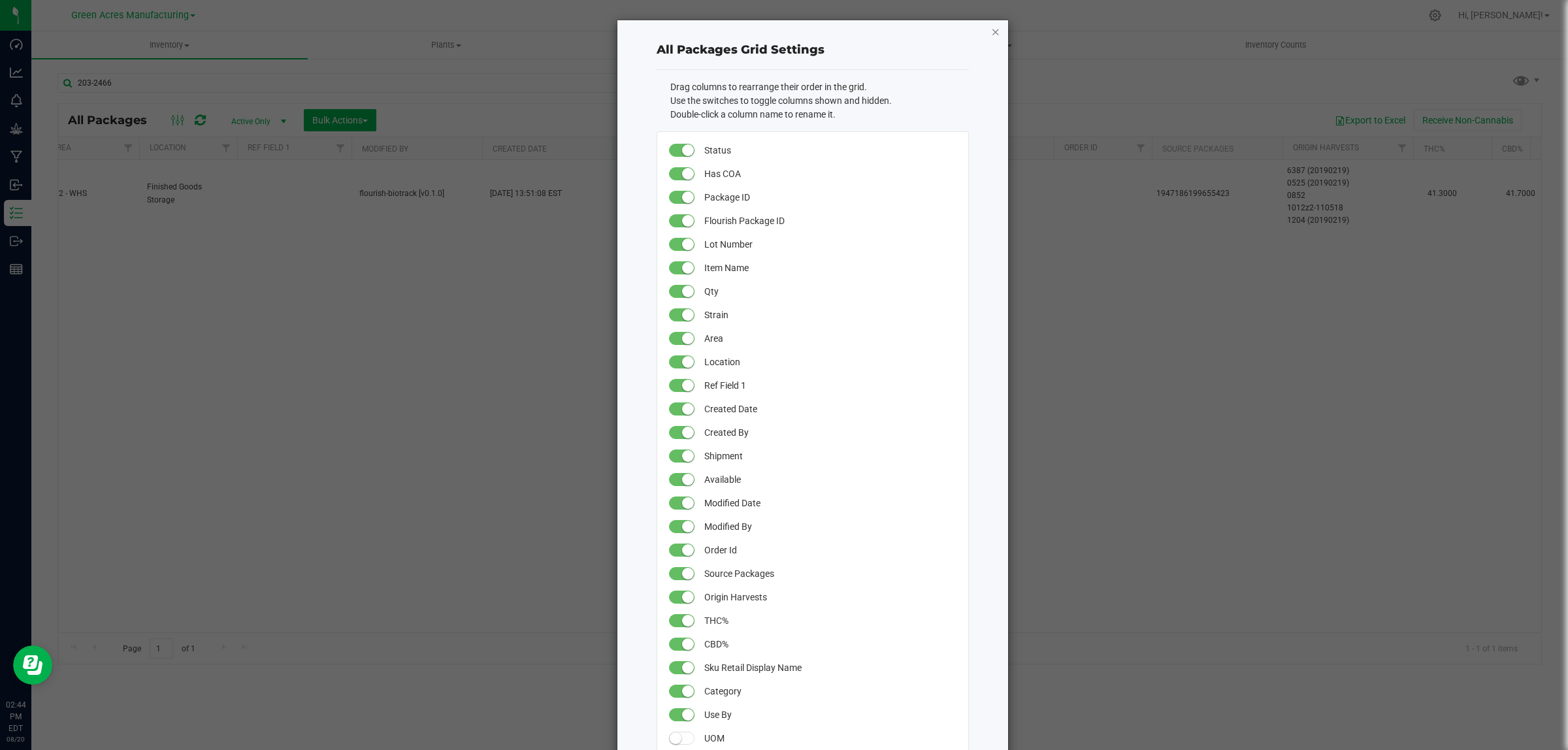
click at [991, 28] on icon "button" at bounding box center [996, 31] width 9 height 16
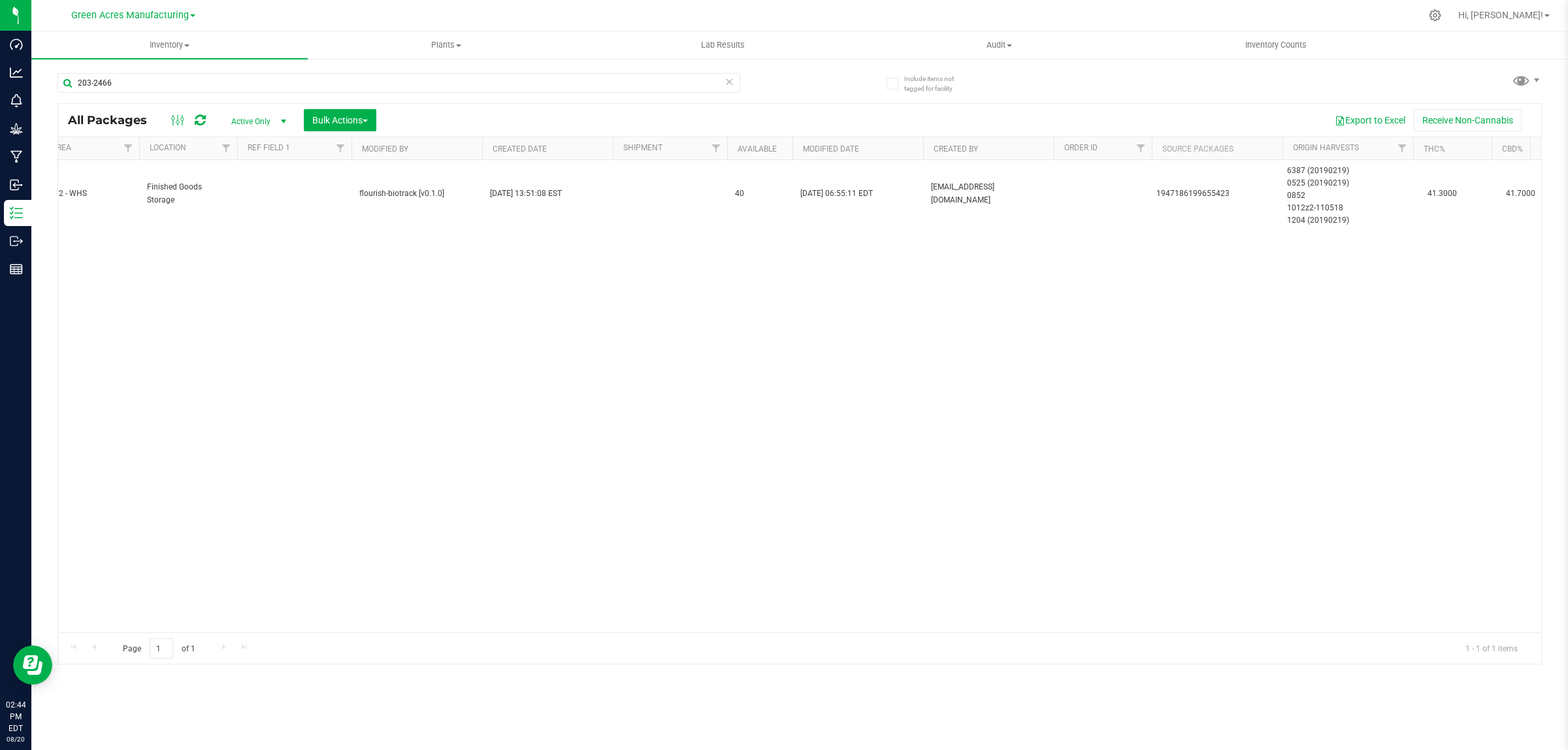
click at [263, 119] on span "Active Only" at bounding box center [256, 121] width 71 height 18
click at [178, 119] on icon at bounding box center [179, 121] width 14 height 16
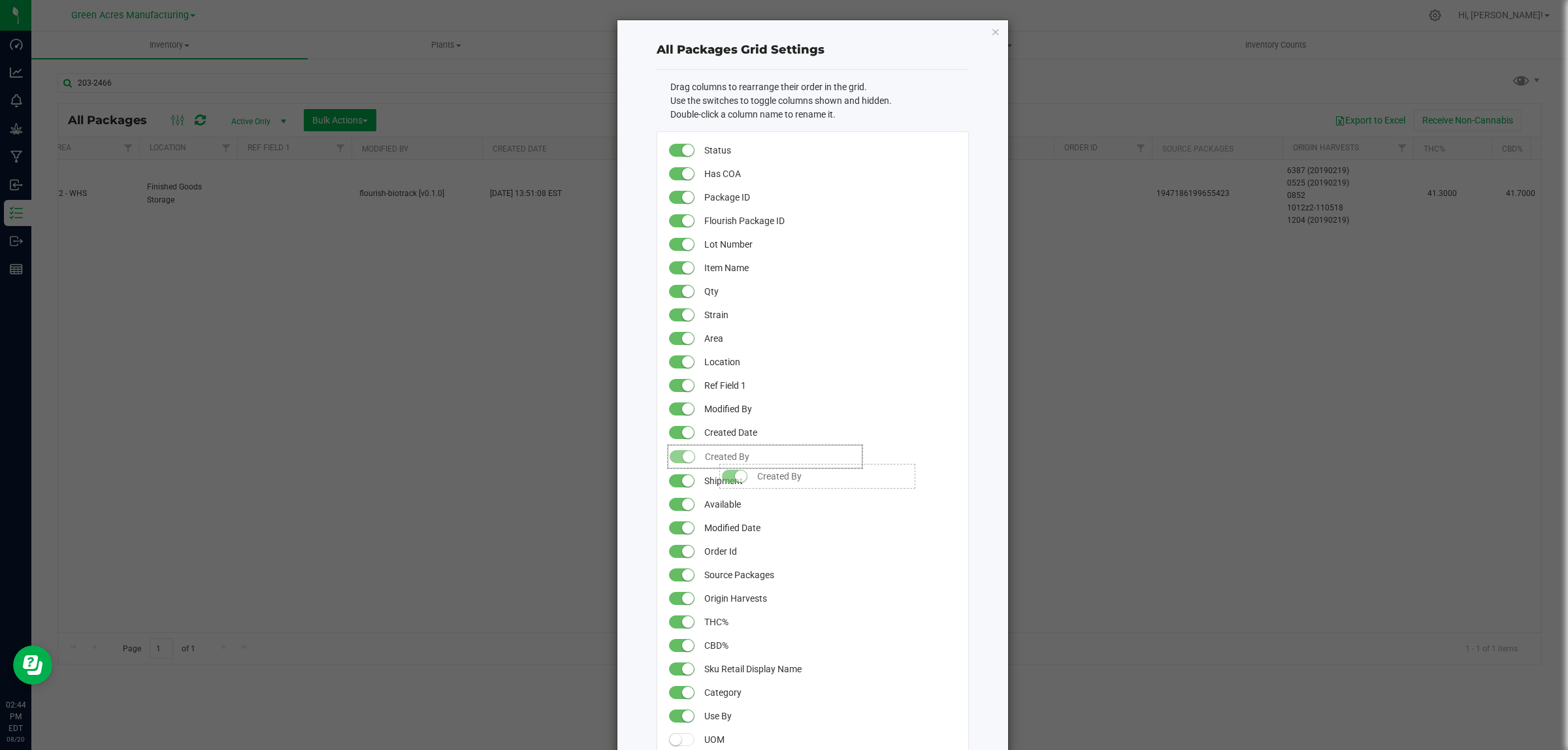
drag, startPoint x: 713, startPoint y: 527, endPoint x: 706, endPoint y: 457, distance: 70.3
drag, startPoint x: 725, startPoint y: 410, endPoint x: 713, endPoint y: 526, distance: 116.6
click at [713, 526] on span "Modified By" at bounding box center [782, 527] width 154 height 23
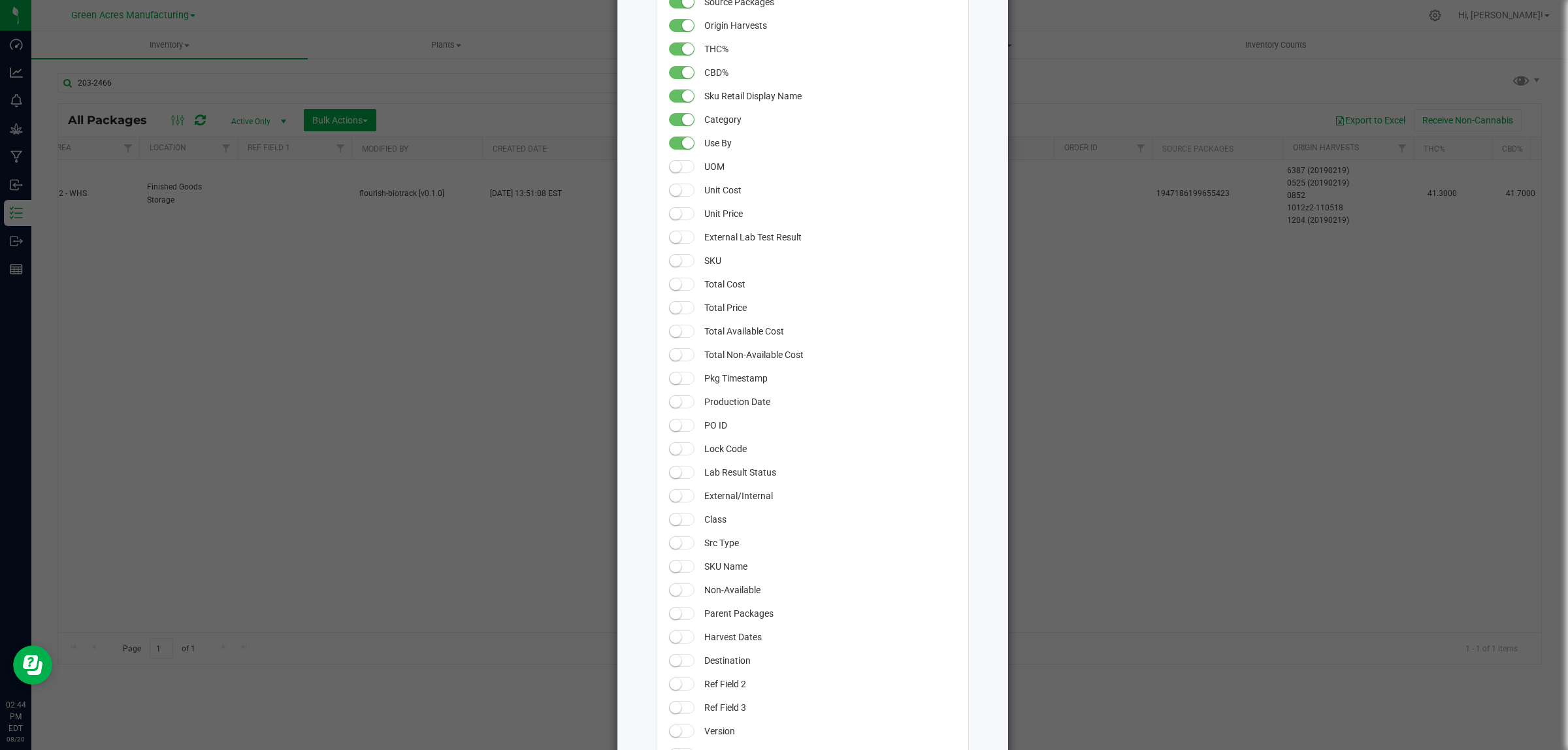
scroll to position [929, 0]
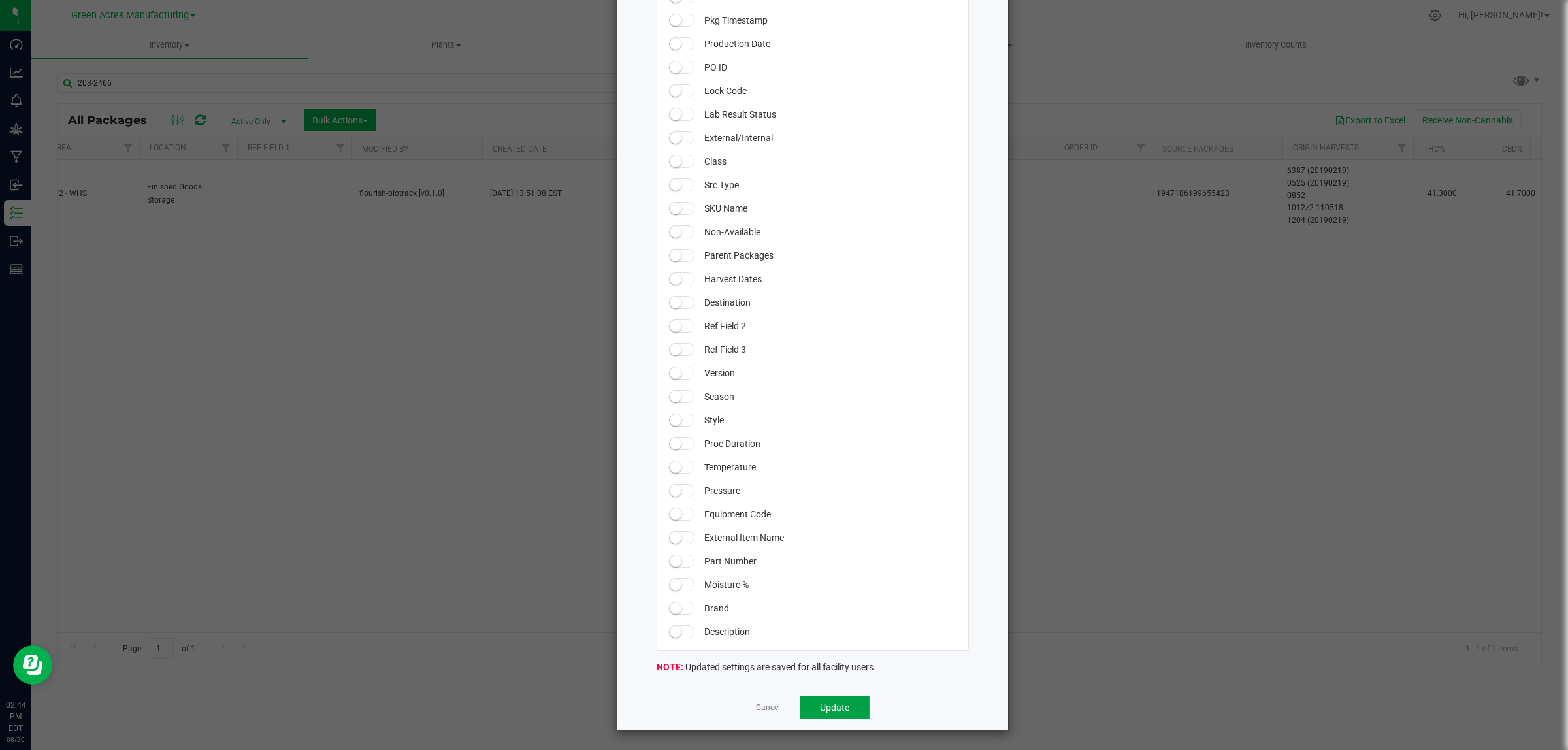
click at [810, 710] on button "Update" at bounding box center [835, 707] width 70 height 23
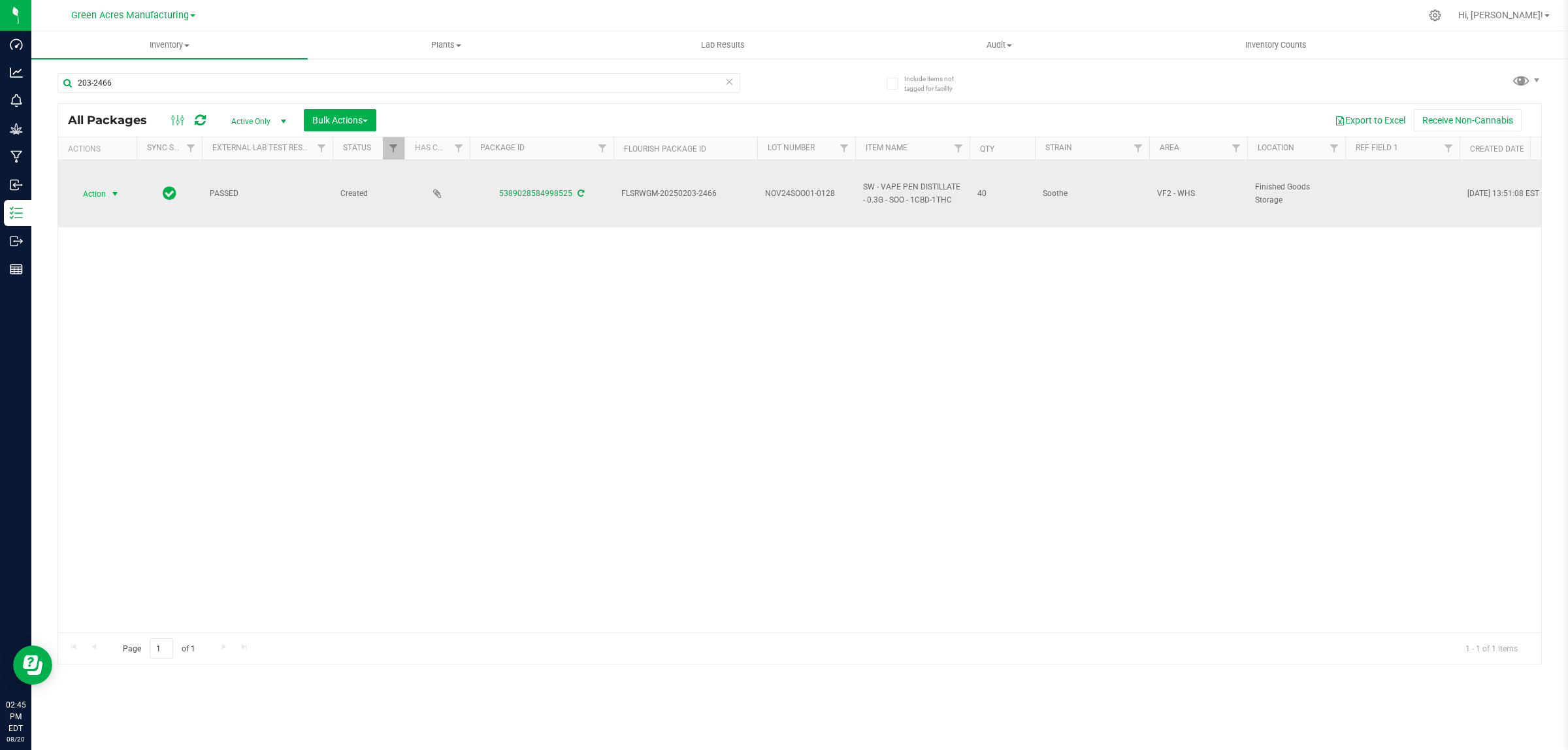
click at [107, 196] on span "select" at bounding box center [115, 194] width 16 height 18
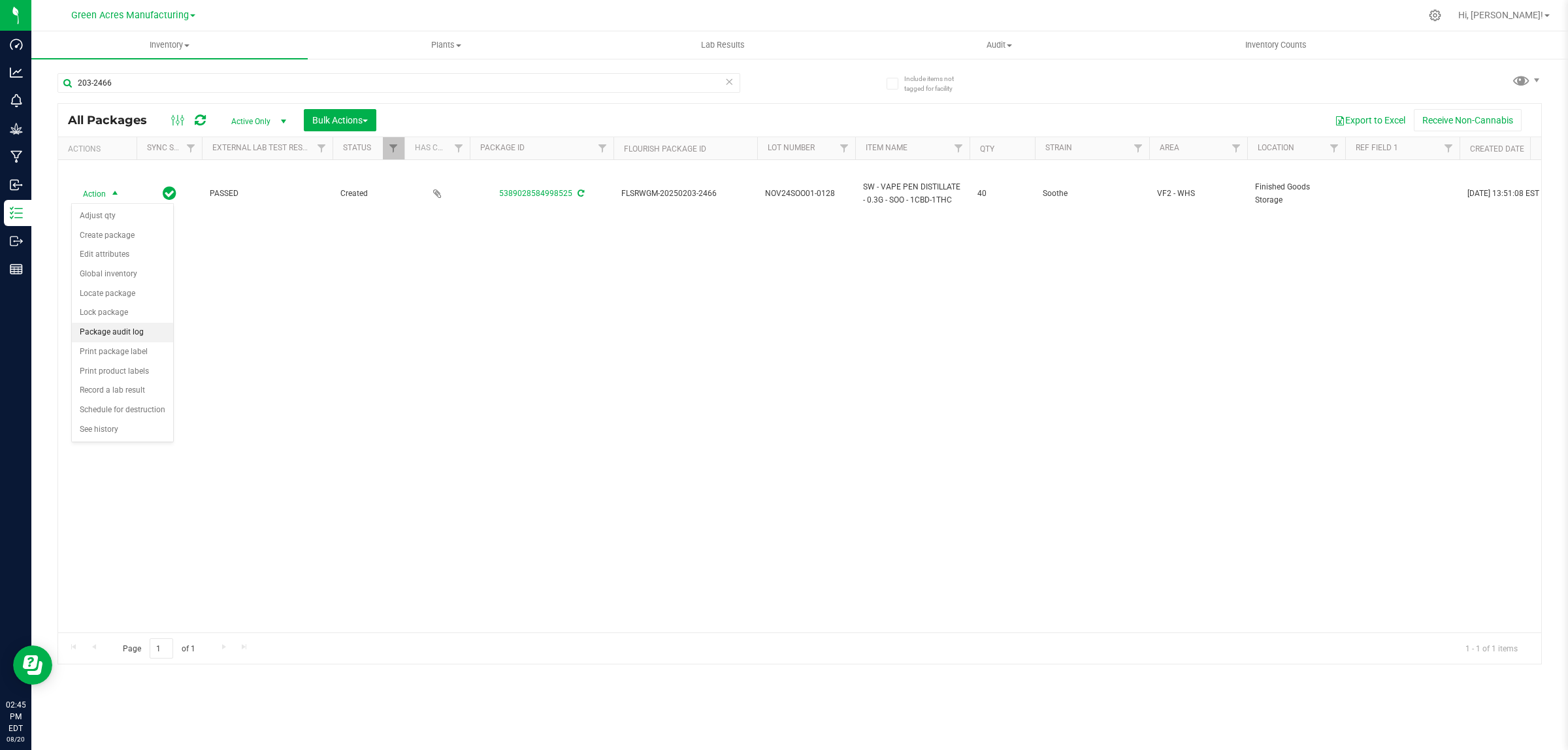
click at [116, 334] on li "Package audit log" at bounding box center [121, 333] width 101 height 20
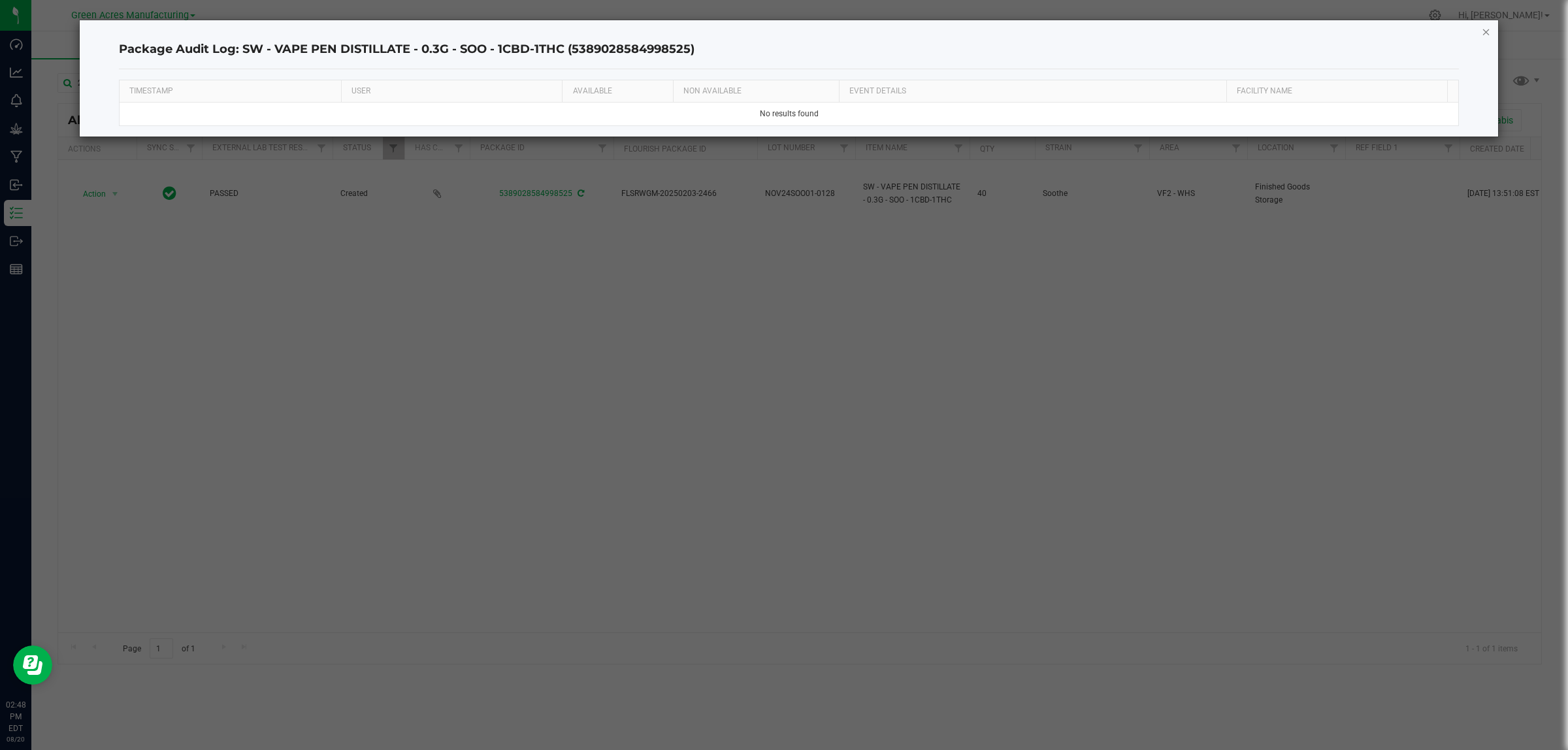
click at [1485, 33] on icon "button" at bounding box center [1487, 31] width 9 height 16
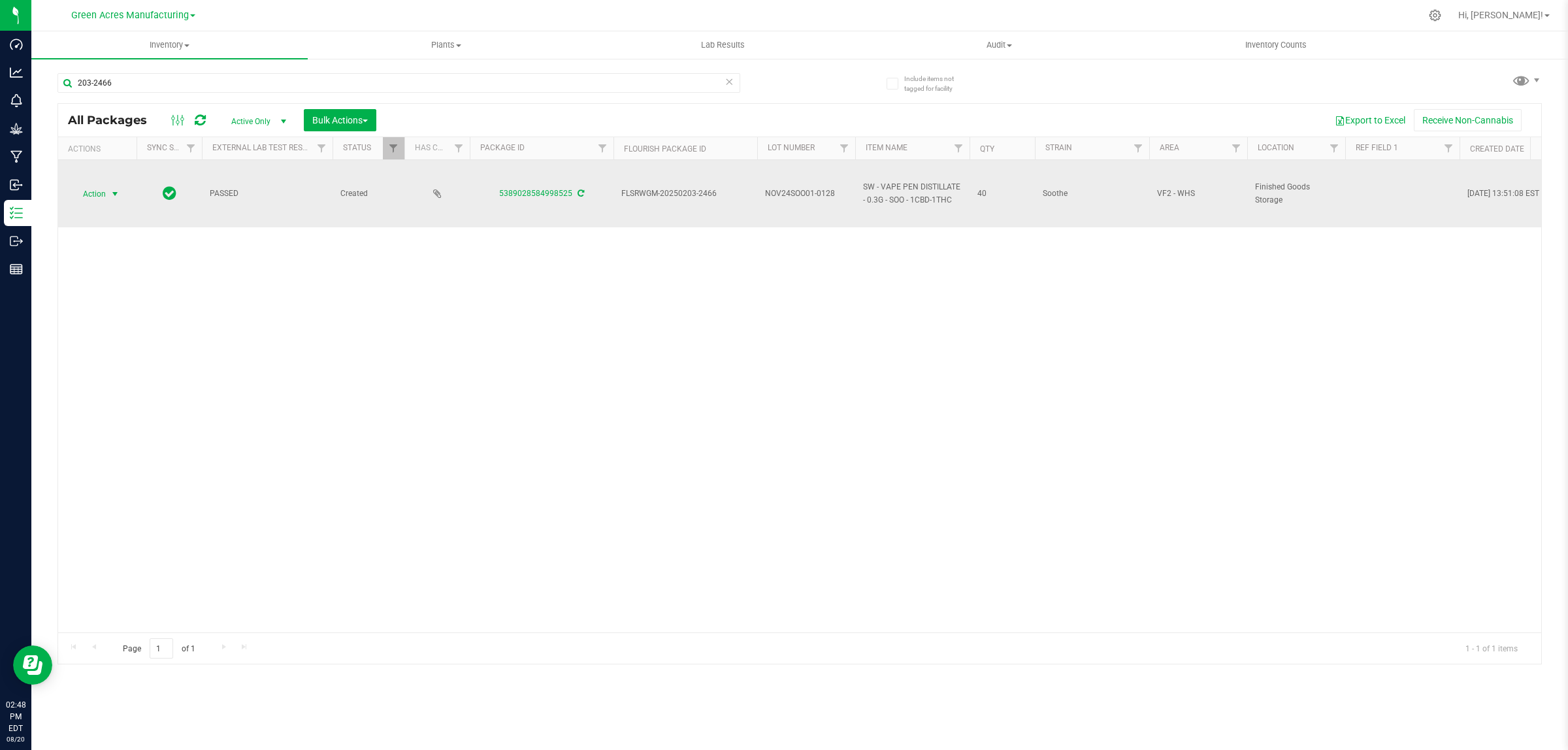
click at [120, 197] on span "select" at bounding box center [115, 194] width 11 height 11
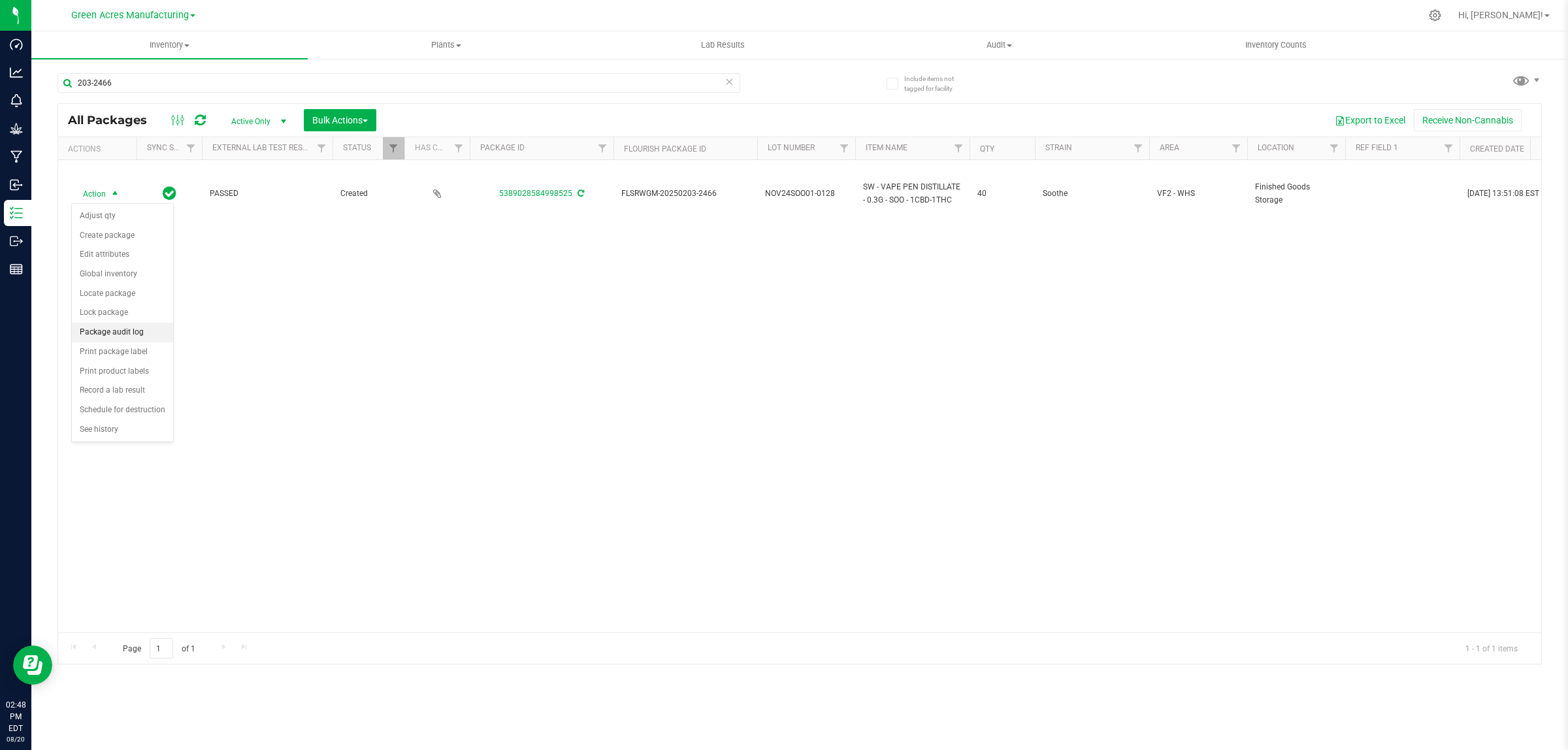
click at [108, 333] on li "Package audit log" at bounding box center [121, 333] width 101 height 20
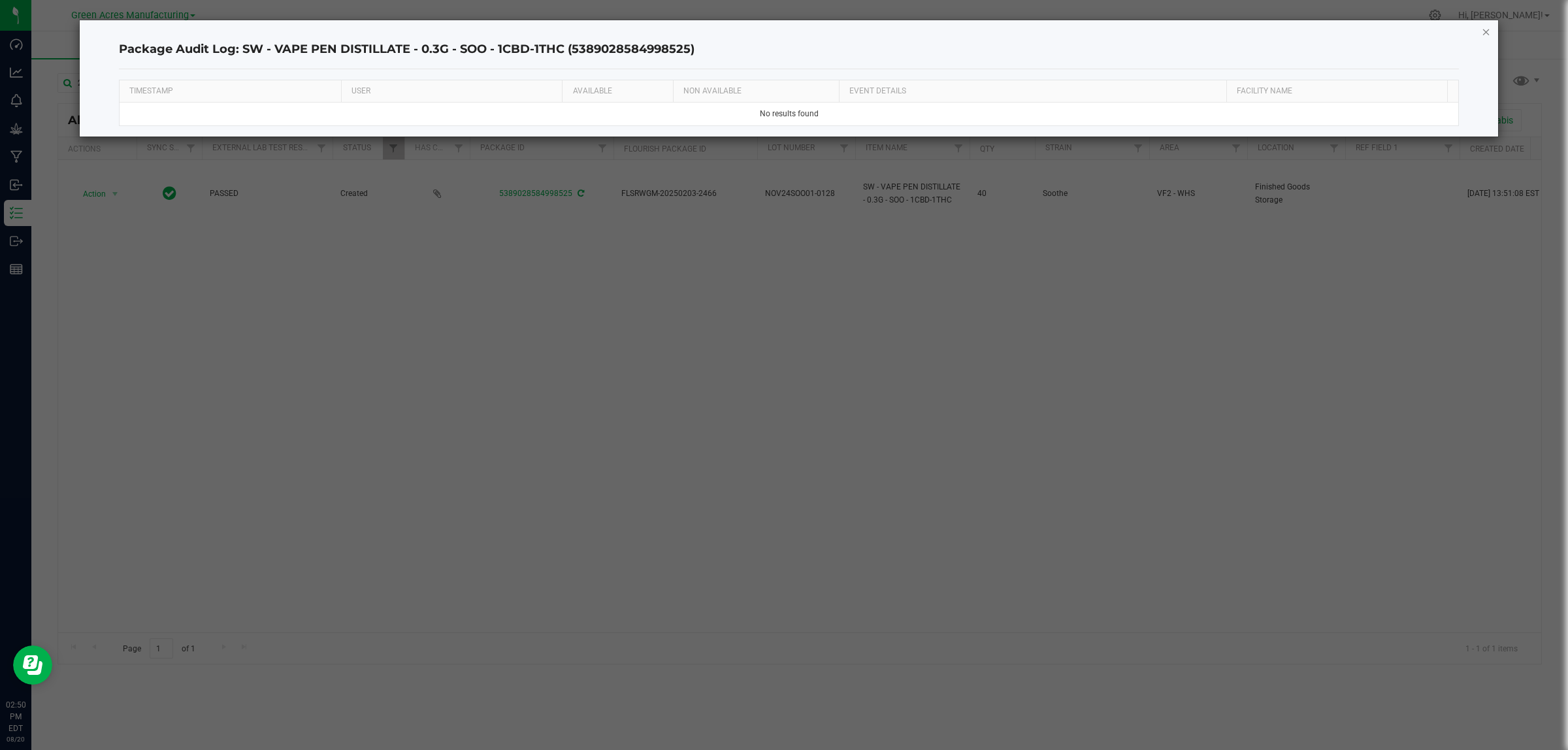
click at [1483, 33] on icon "button" at bounding box center [1487, 31] width 9 height 16
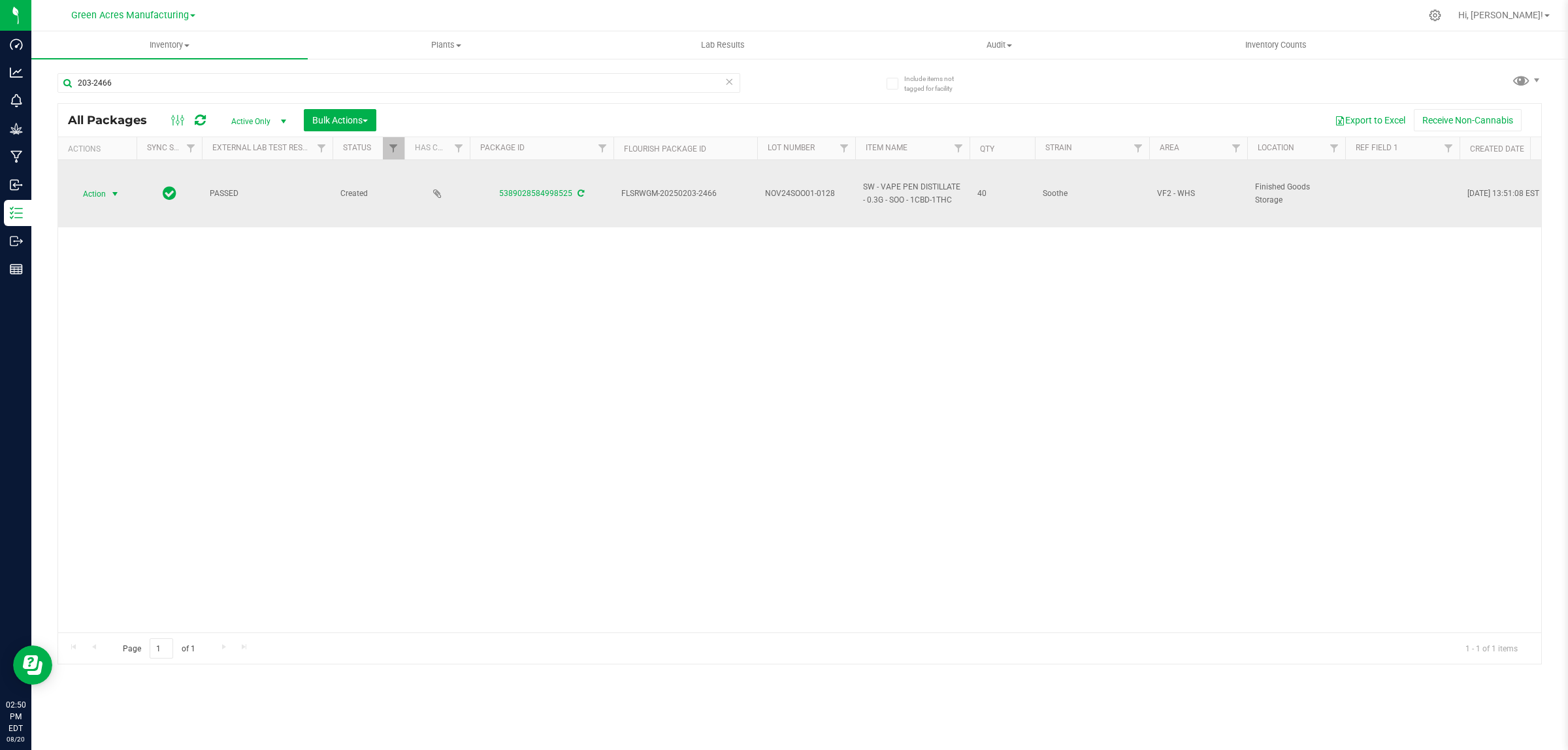
click at [108, 188] on span "select" at bounding box center [115, 194] width 16 height 18
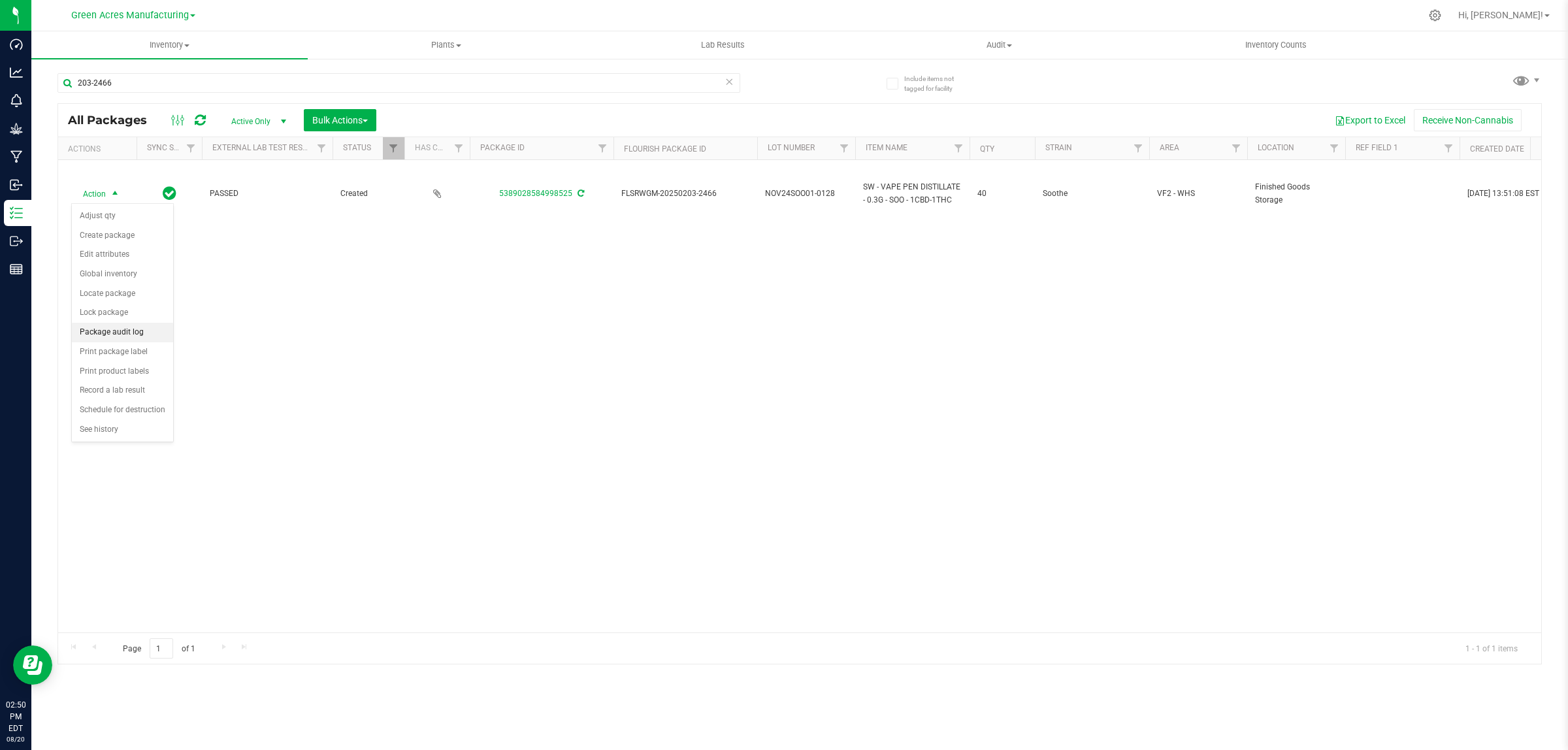
click at [129, 338] on li "Package audit log" at bounding box center [121, 333] width 101 height 20
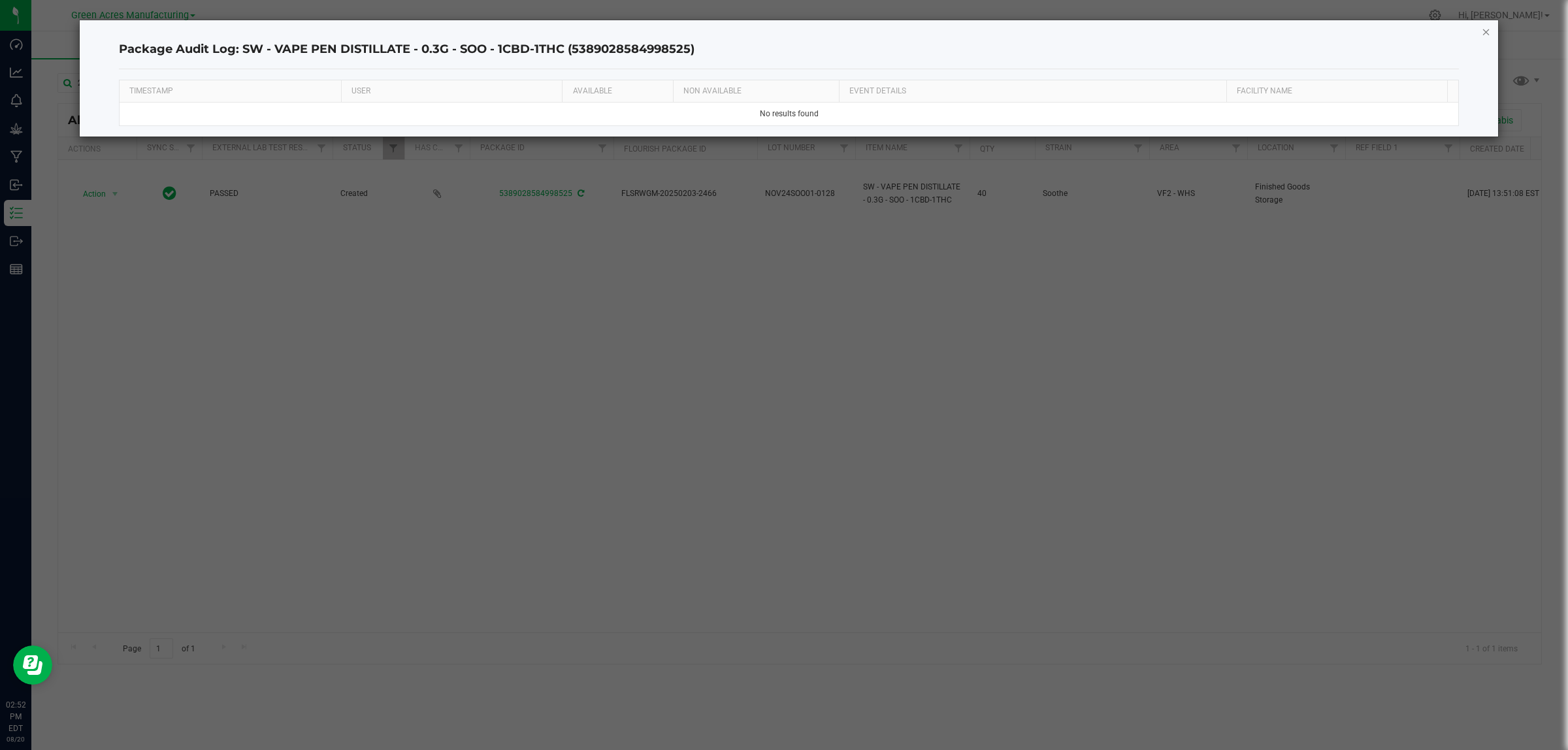
click at [1483, 30] on icon "button" at bounding box center [1487, 31] width 9 height 16
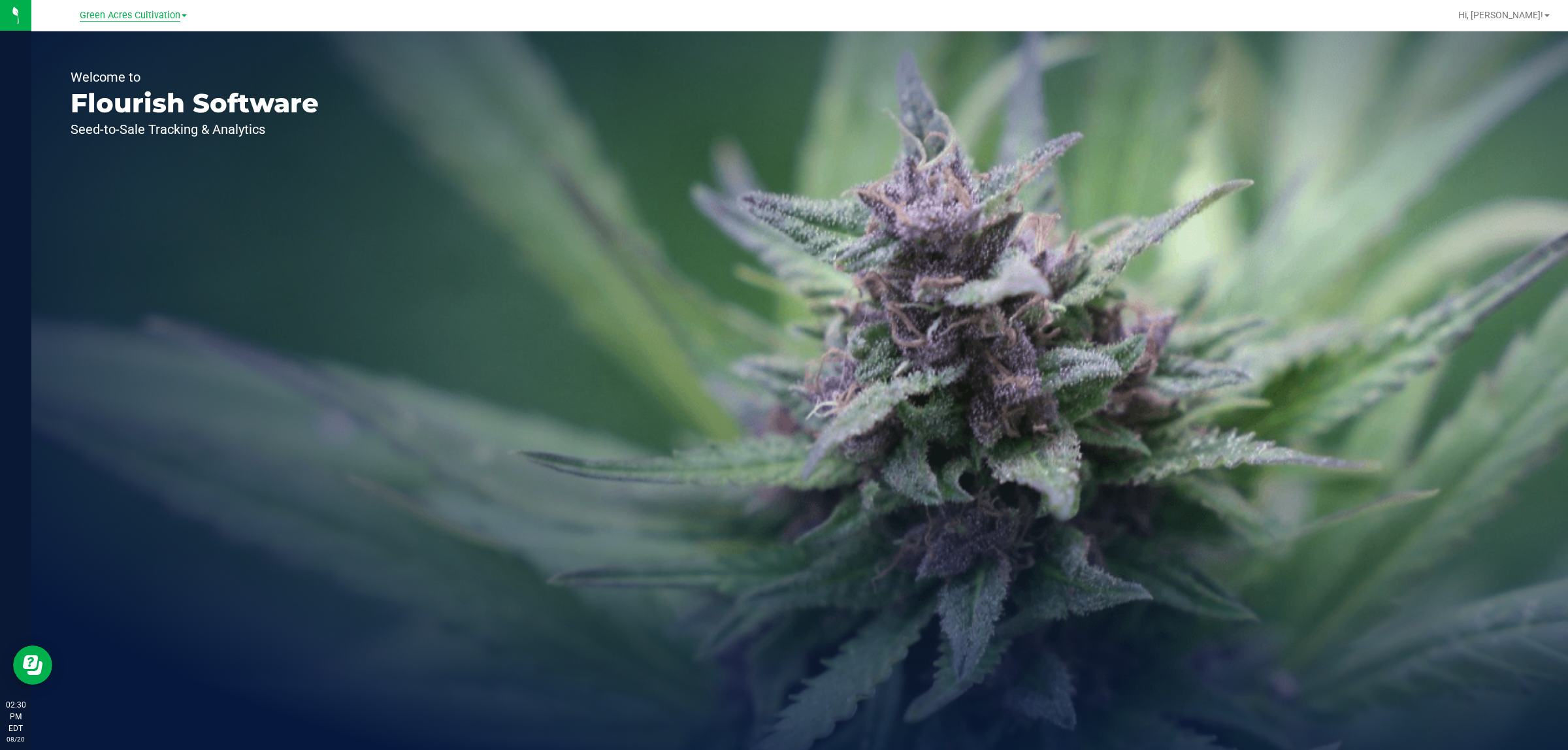
click at [142, 21] on span "Green Acres Cultivation" at bounding box center [129, 15] width 101 height 12
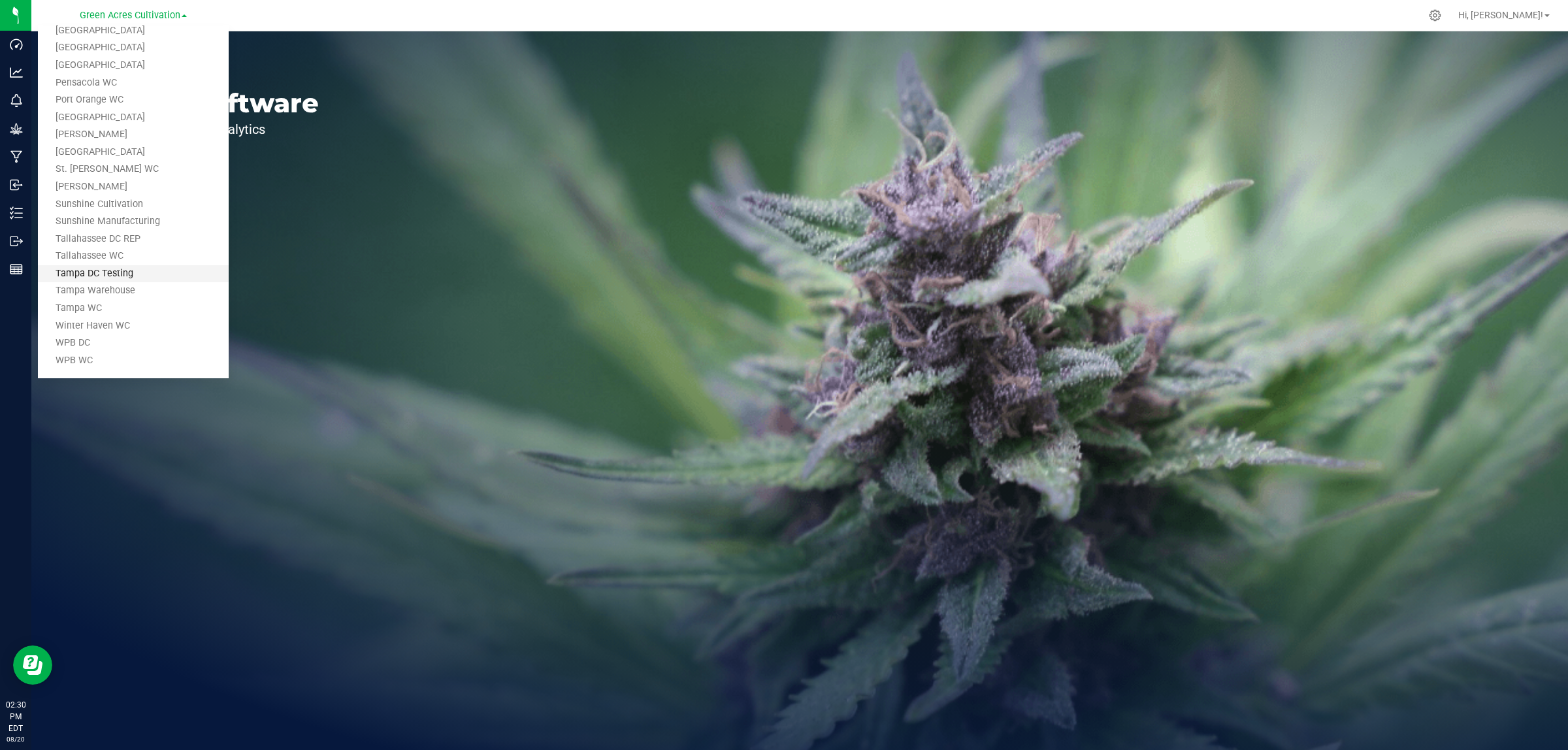
scroll to position [641, 0]
click at [83, 288] on link "Tampa Warehouse" at bounding box center [133, 290] width 191 height 18
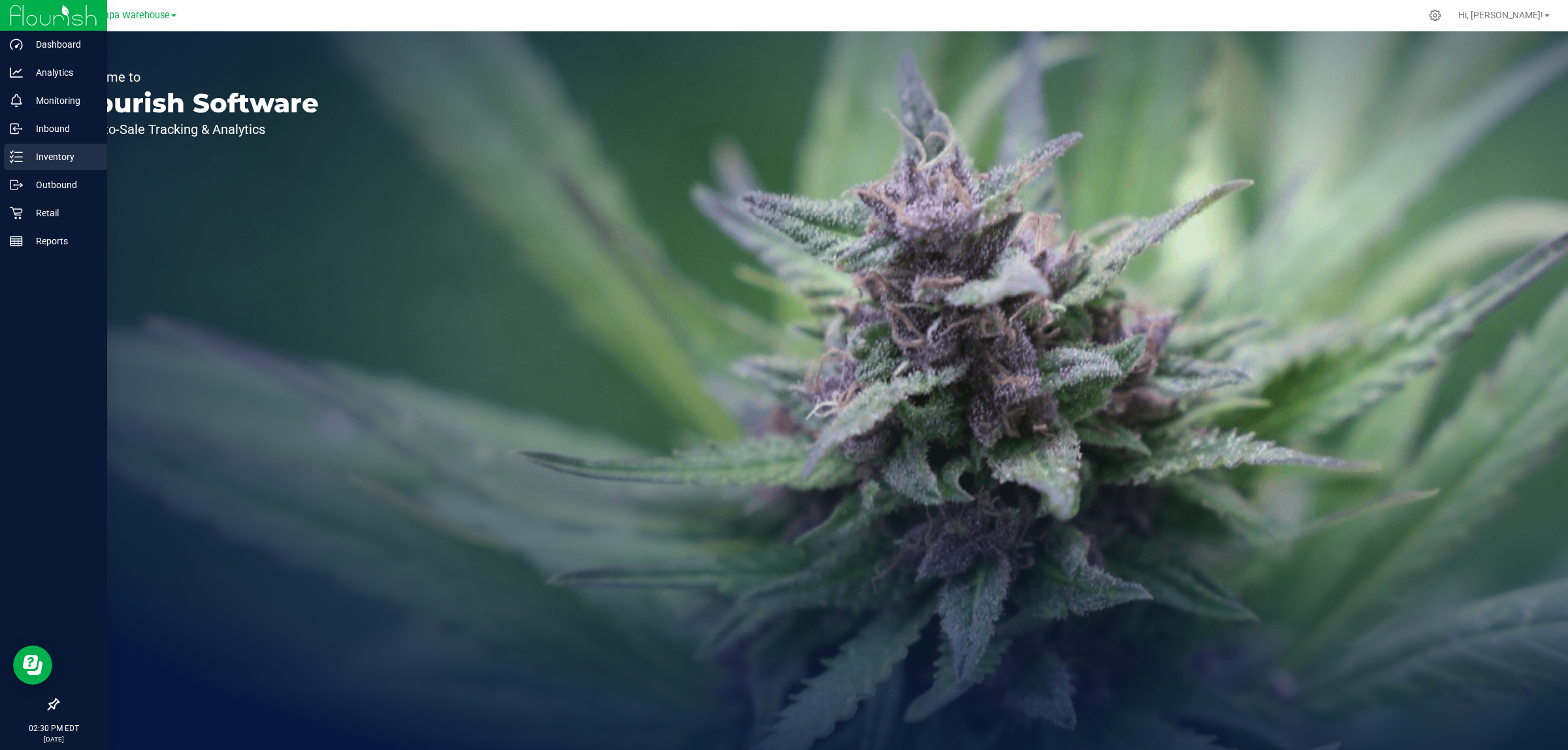
click at [41, 158] on p "Inventory" at bounding box center [63, 157] width 79 height 16
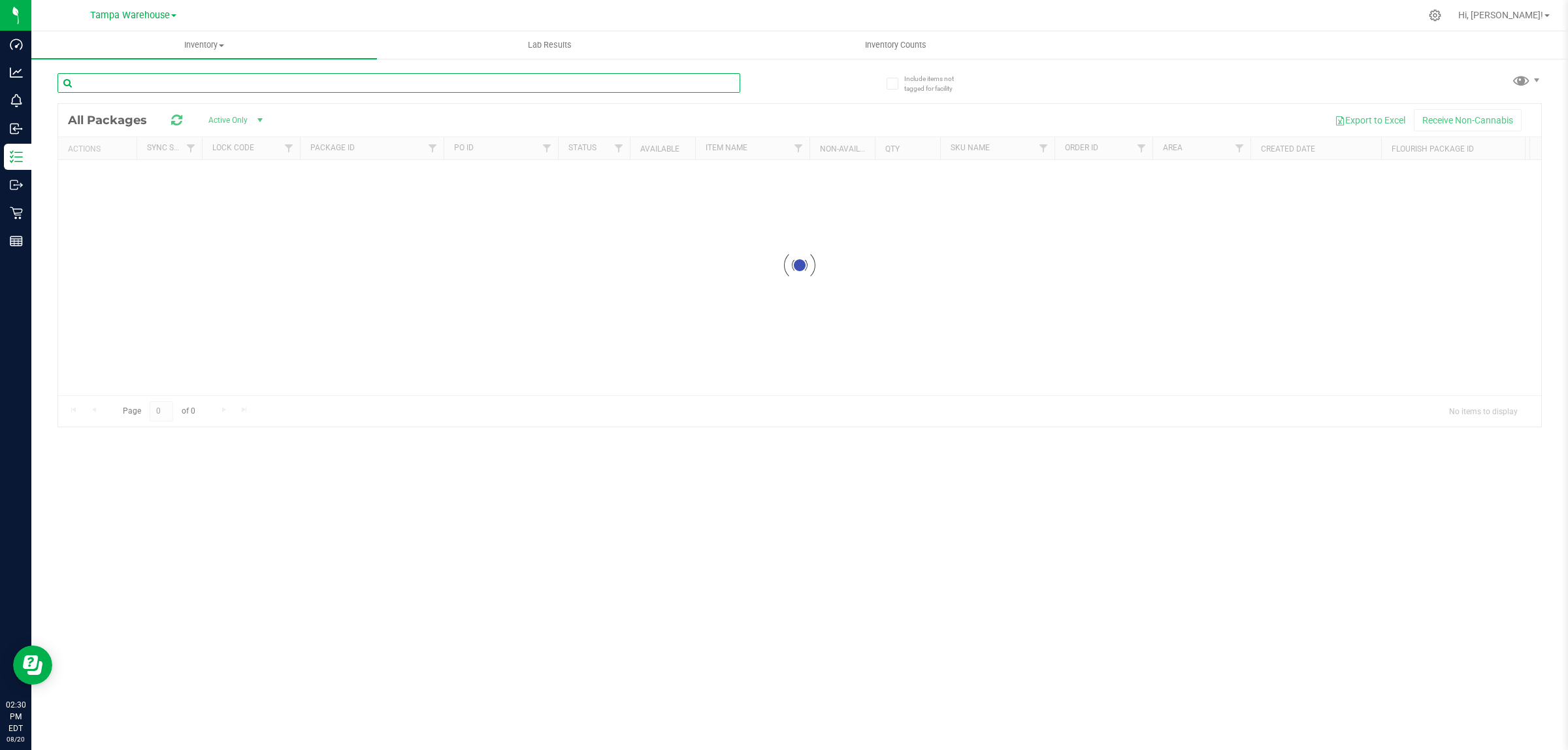
click at [134, 81] on input "text" at bounding box center [398, 83] width 683 height 20
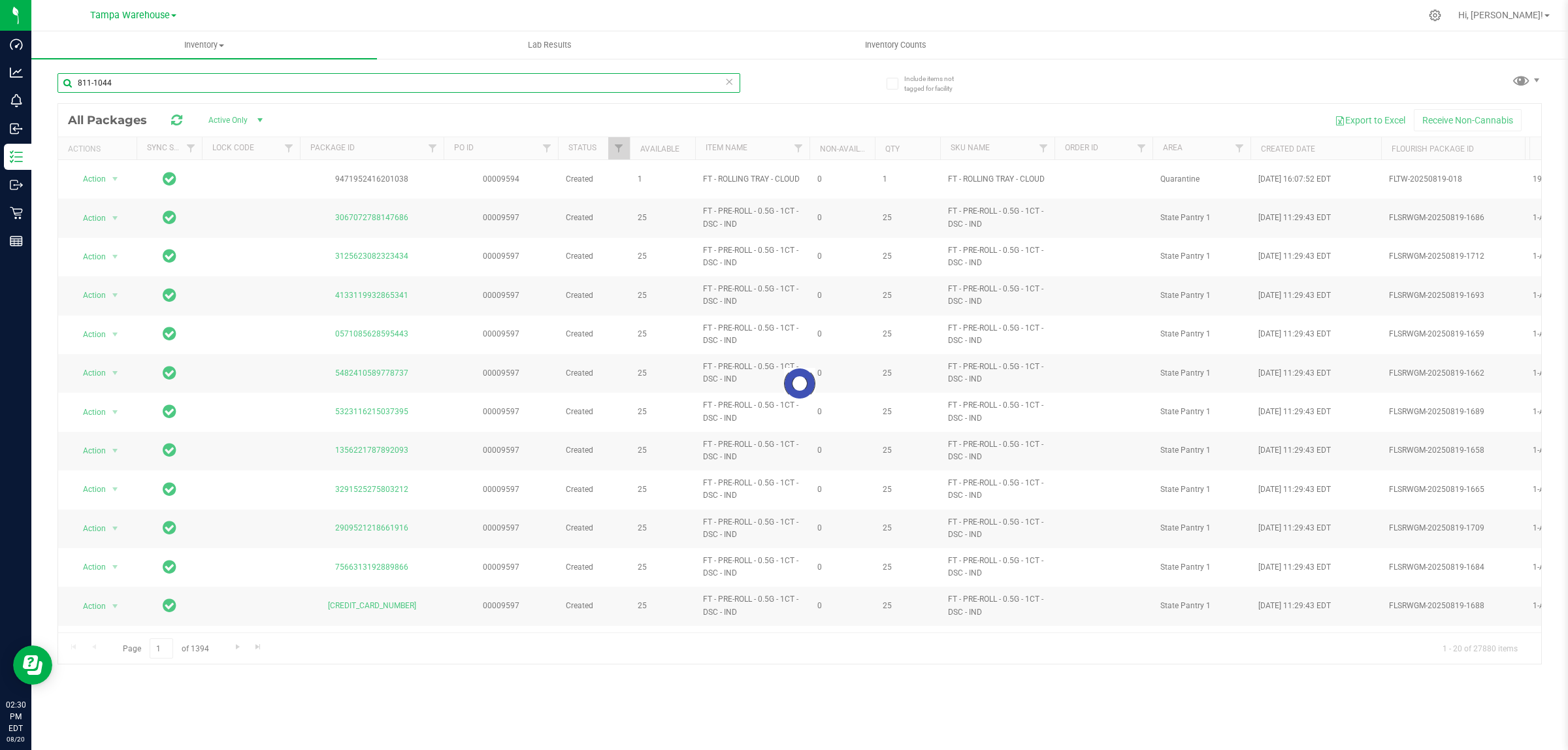
type input "811-1044"
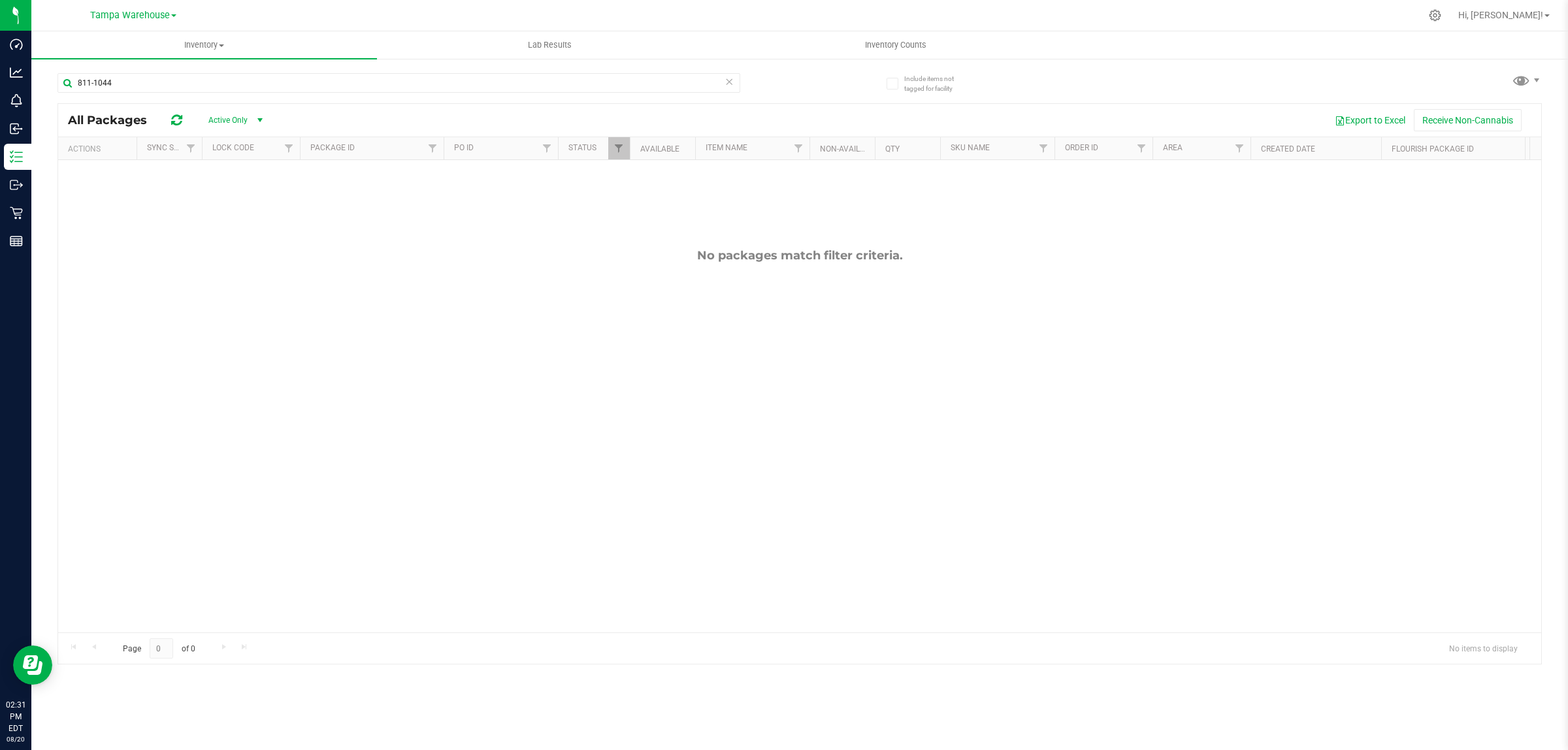
click at [257, 121] on span "select" at bounding box center [260, 121] width 11 height 11
click at [215, 203] on li "All" at bounding box center [232, 201] width 71 height 20
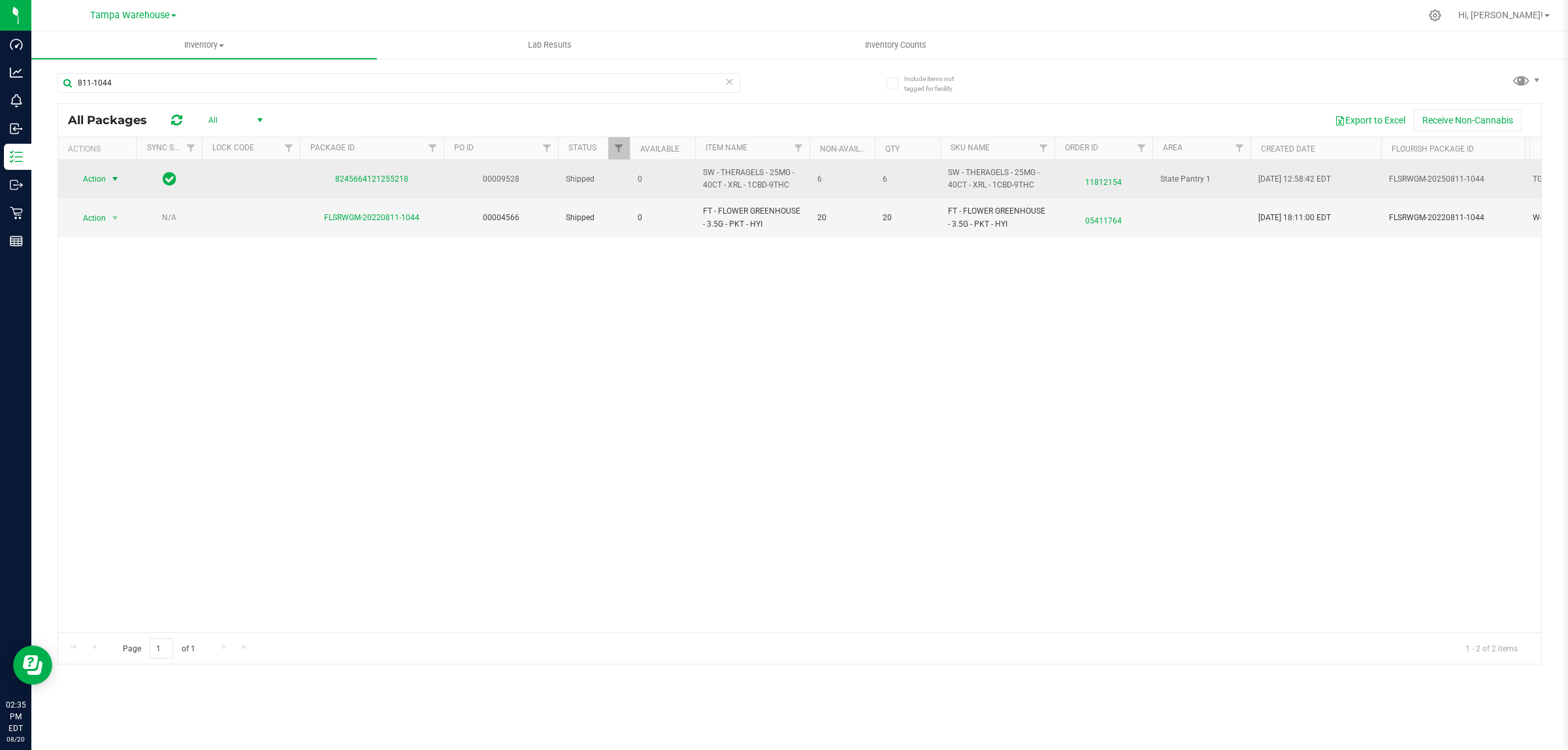
click at [101, 178] on span "Action" at bounding box center [89, 179] width 36 height 18
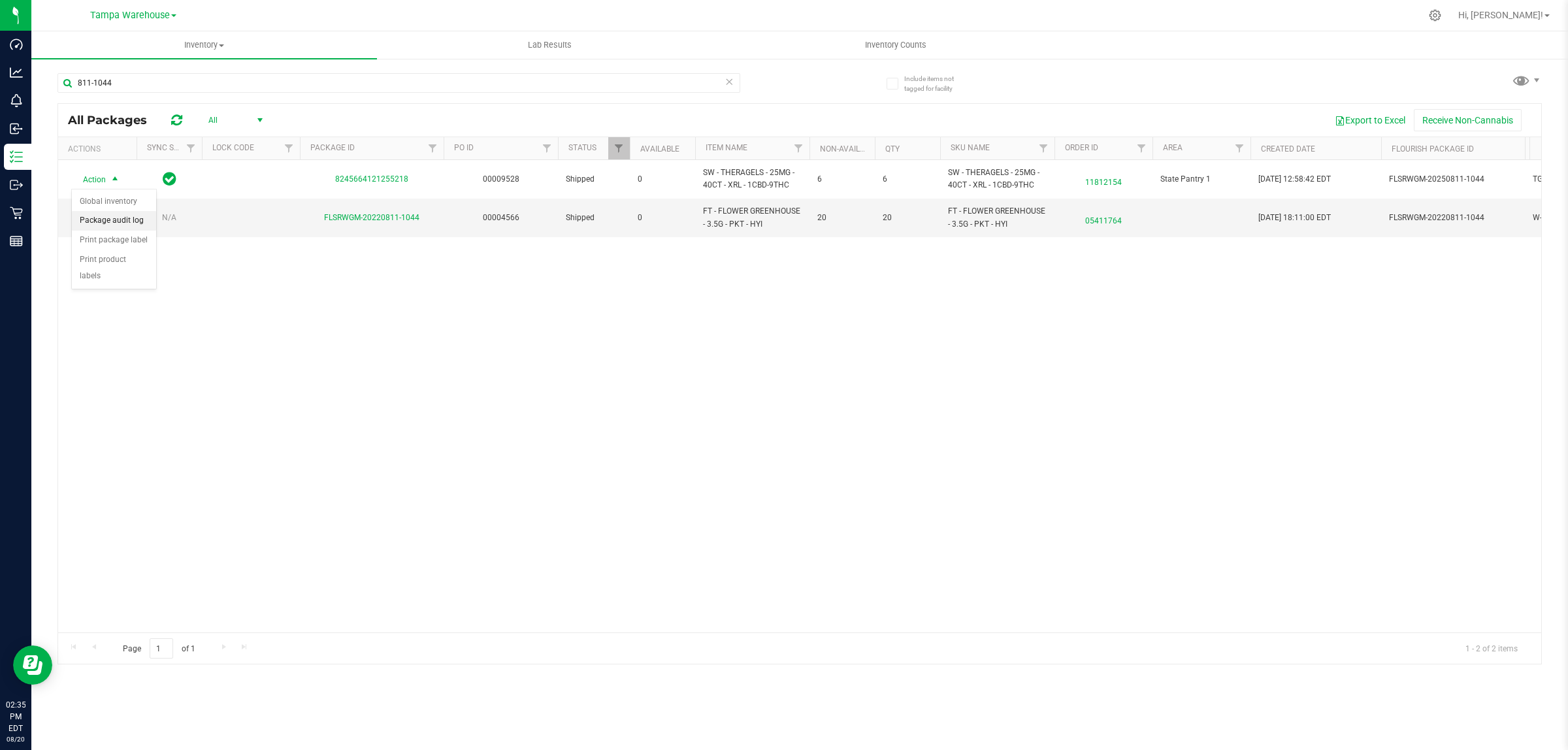
click at [96, 221] on li "Package audit log" at bounding box center [113, 221] width 84 height 20
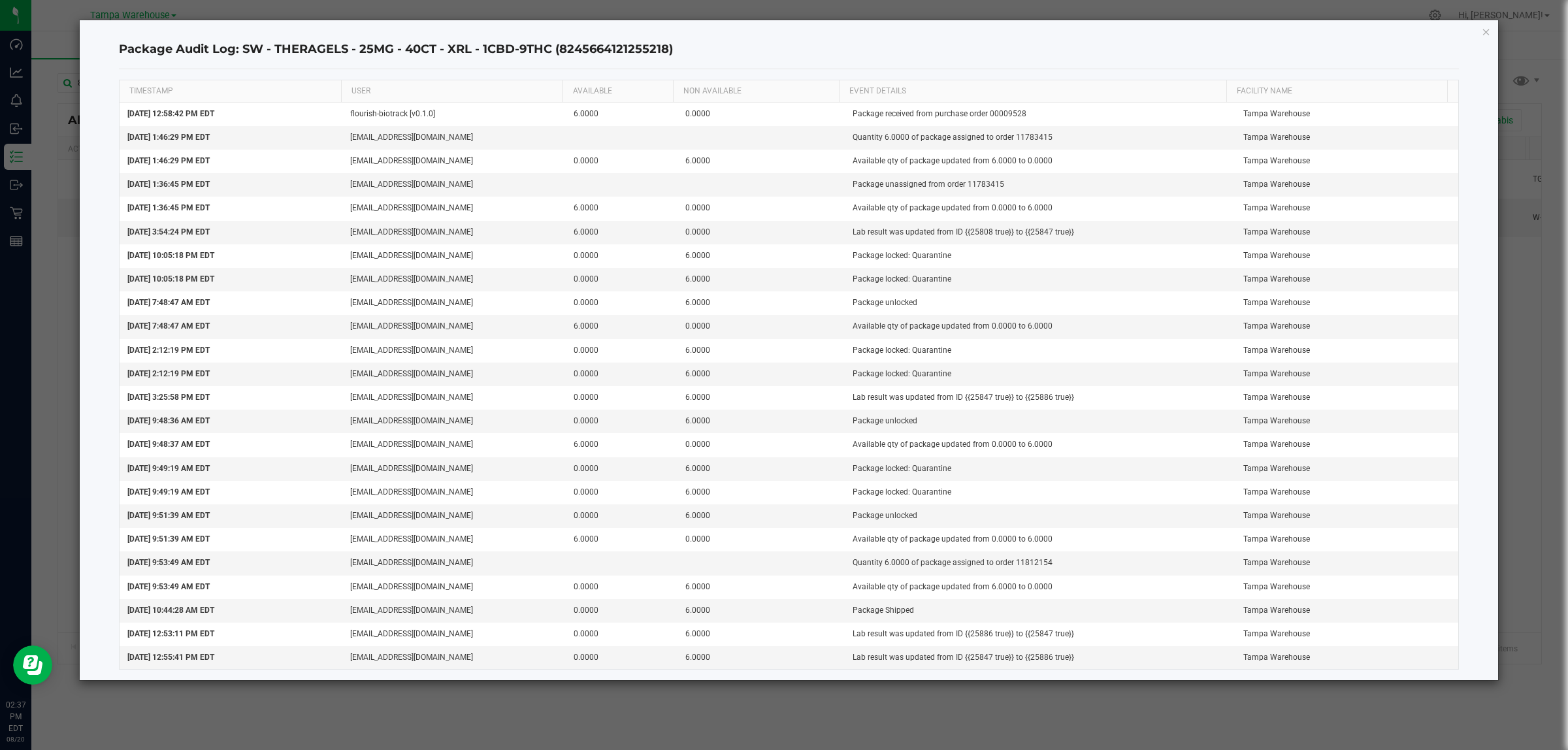
drag, startPoint x: 1485, startPoint y: 34, endPoint x: 1372, endPoint y: 71, distance: 118.9
click at [1485, 34] on icon "button" at bounding box center [1487, 31] width 9 height 16
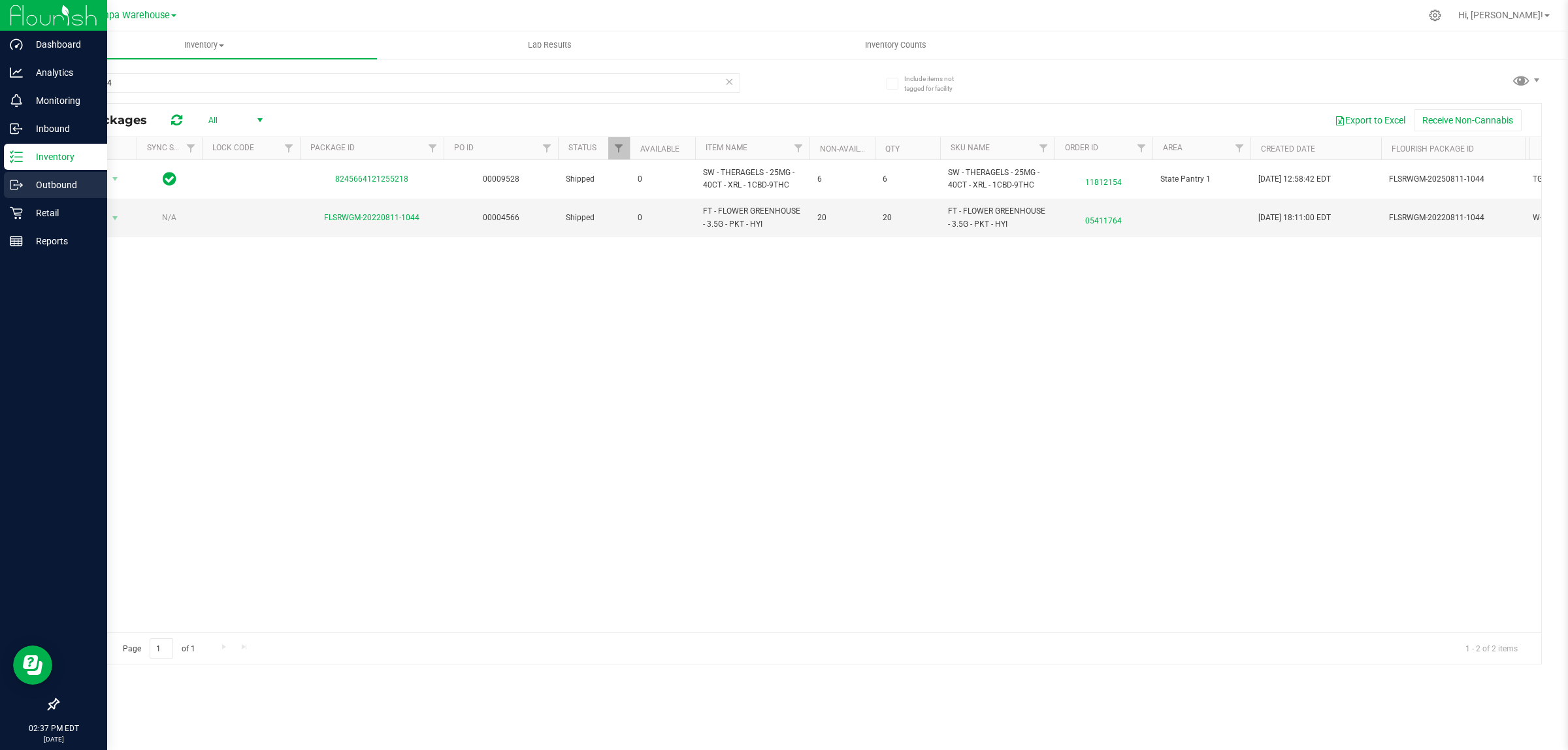
click at [28, 188] on p "Outbound" at bounding box center [63, 185] width 79 height 16
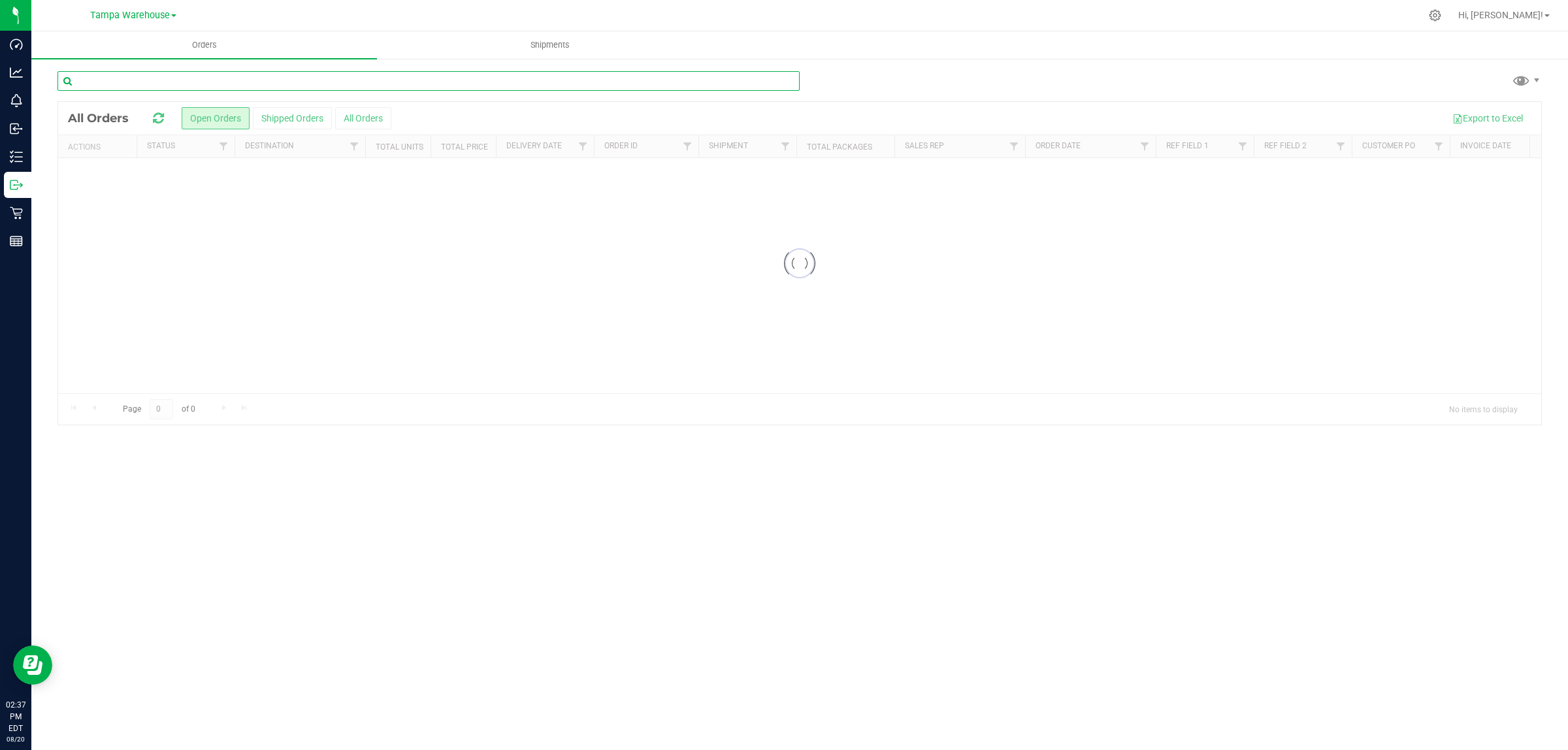
click at [145, 79] on input "text" at bounding box center [428, 81] width 742 height 20
type input "11783415"
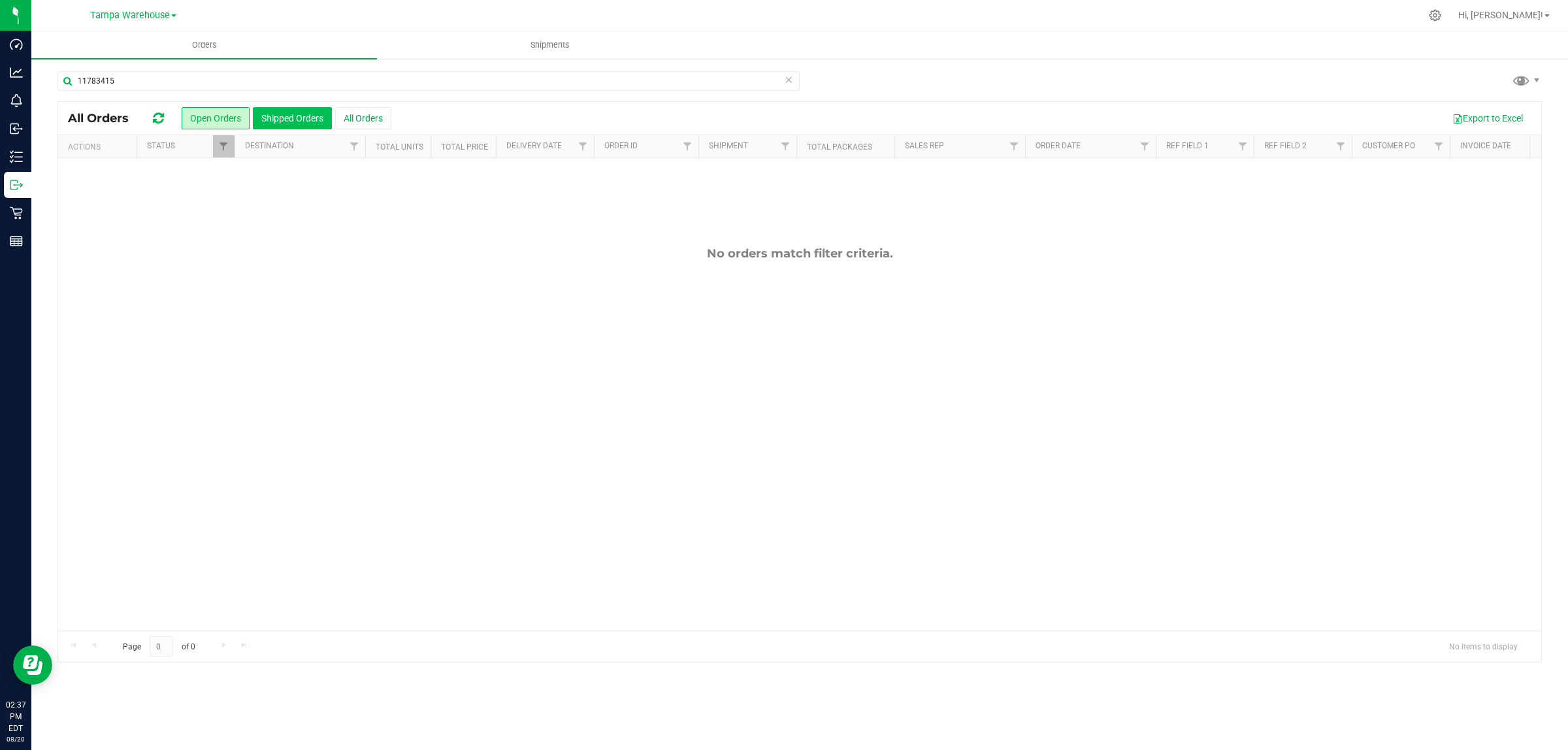
click at [285, 118] on button "Shipped Orders" at bounding box center [292, 118] width 79 height 22
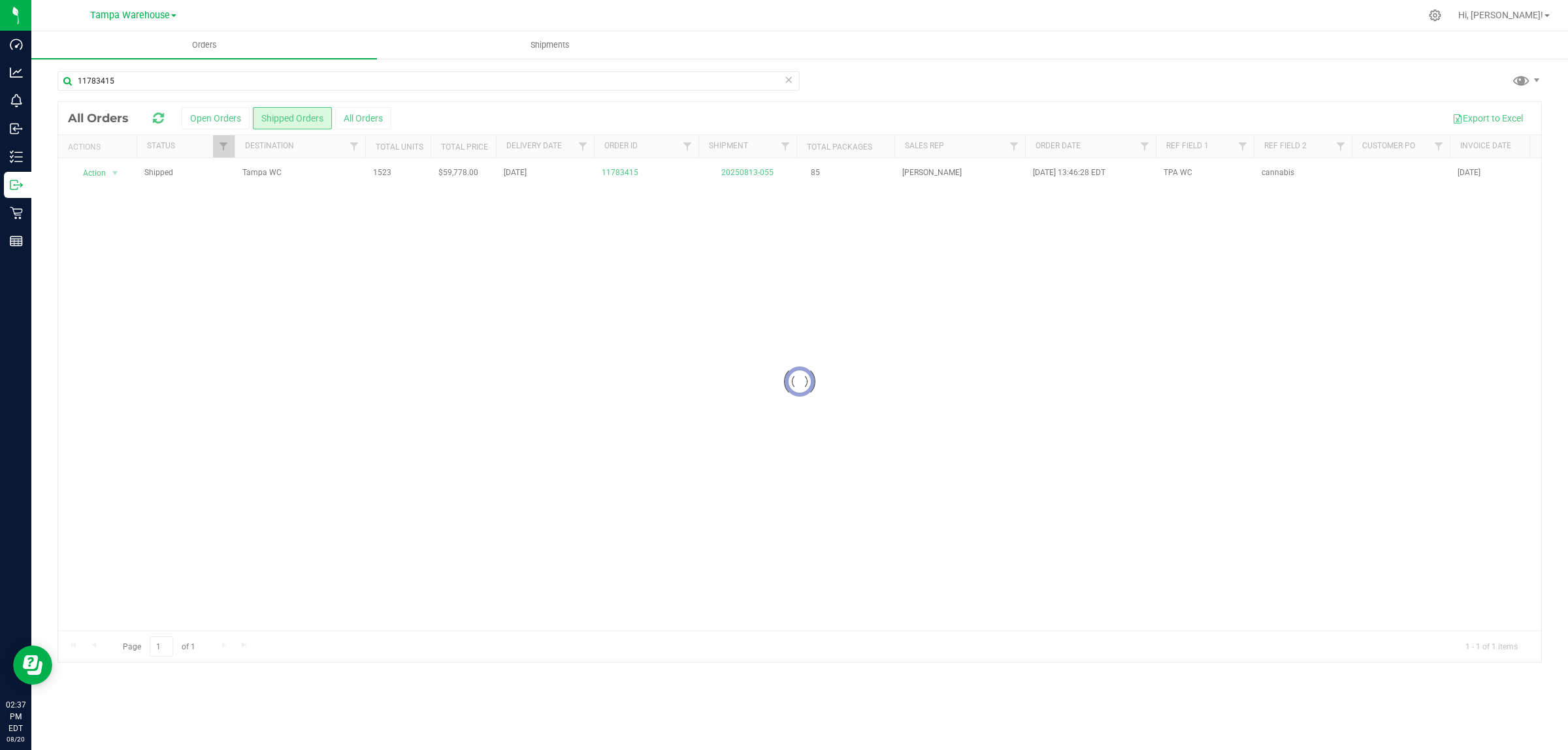
click at [614, 174] on div at bounding box center [799, 381] width 1483 height 560
click at [614, 174] on link "11783415" at bounding box center [620, 173] width 37 height 12
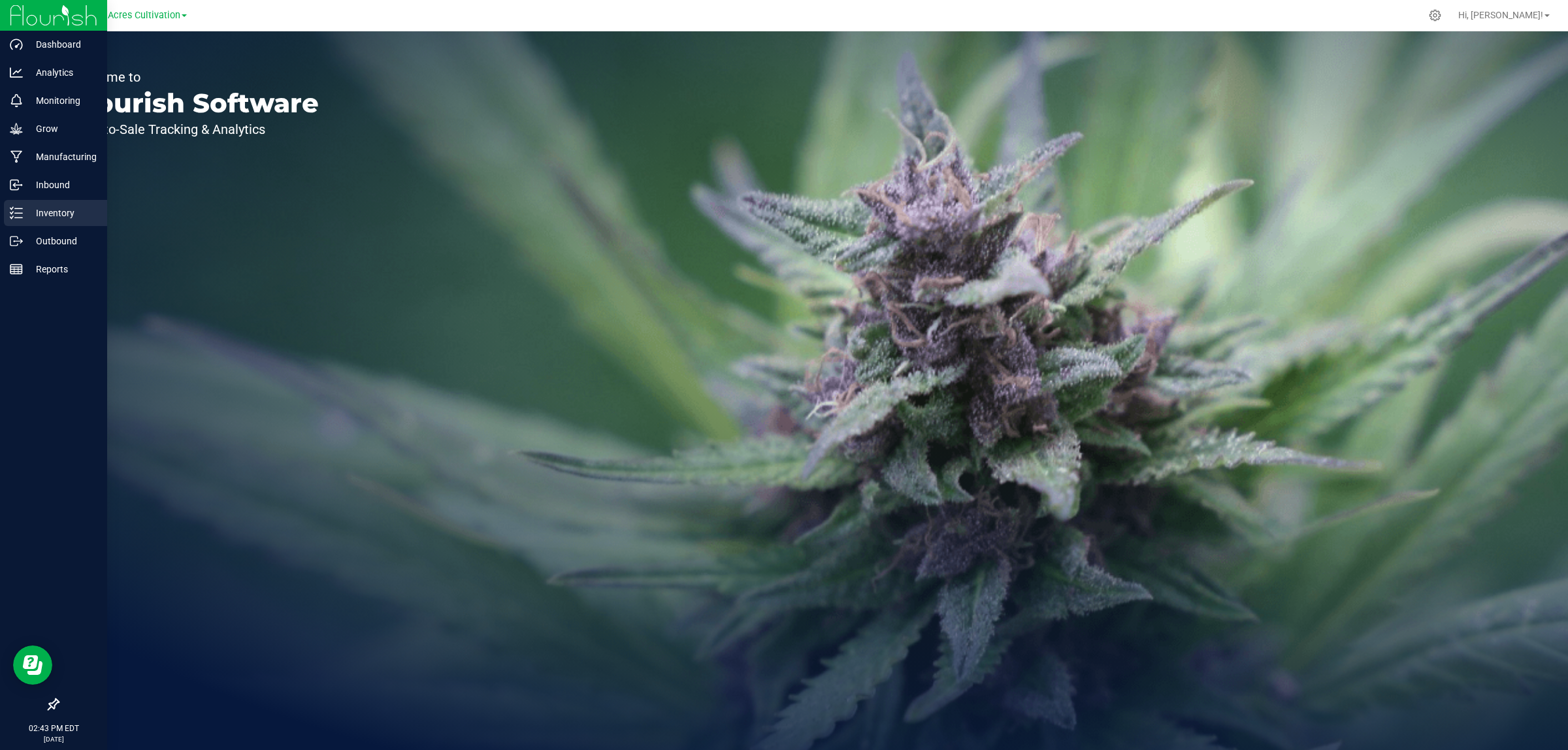
click at [15, 220] on div "Inventory" at bounding box center [55, 212] width 104 height 26
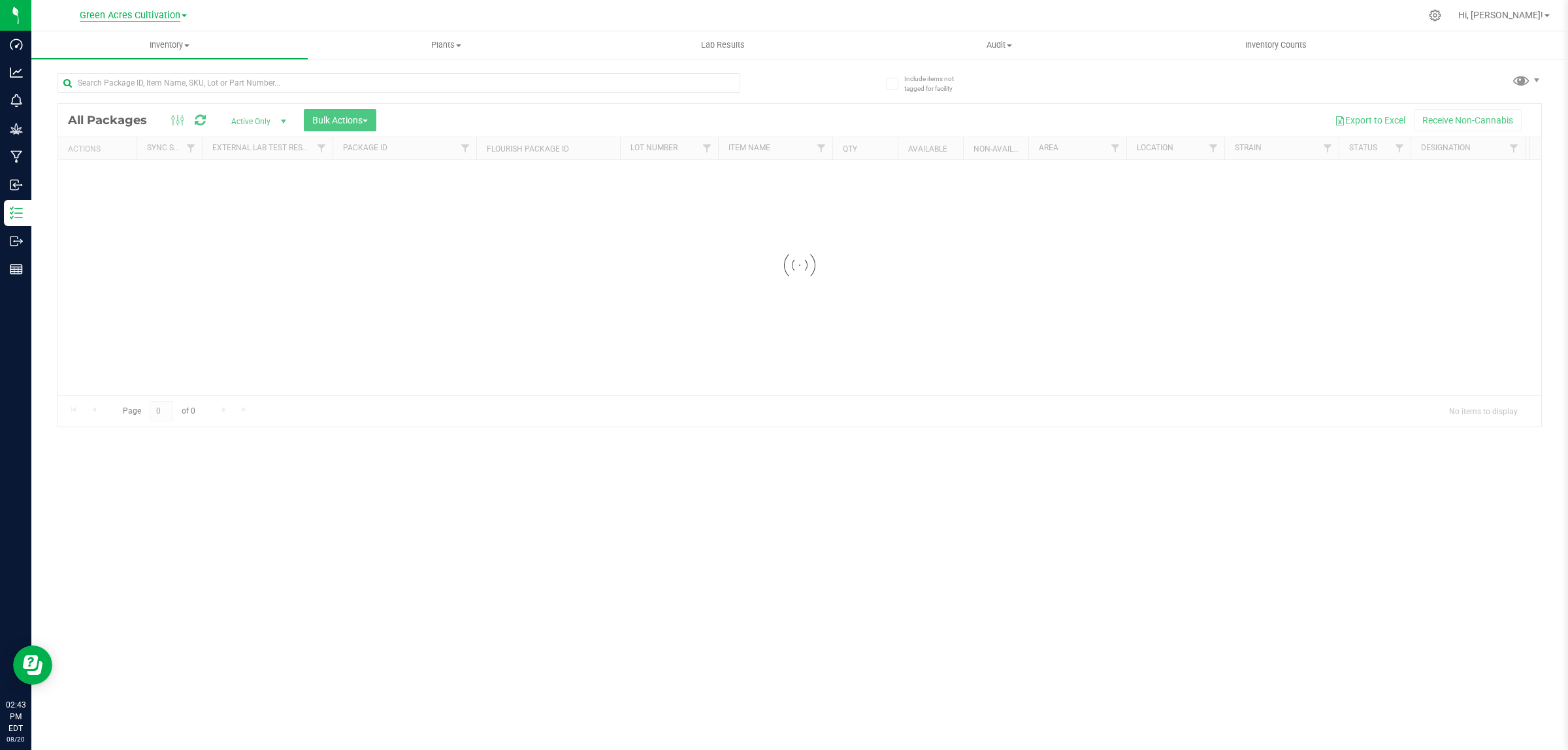
click at [160, 14] on span "Green Acres Cultivation" at bounding box center [129, 15] width 101 height 12
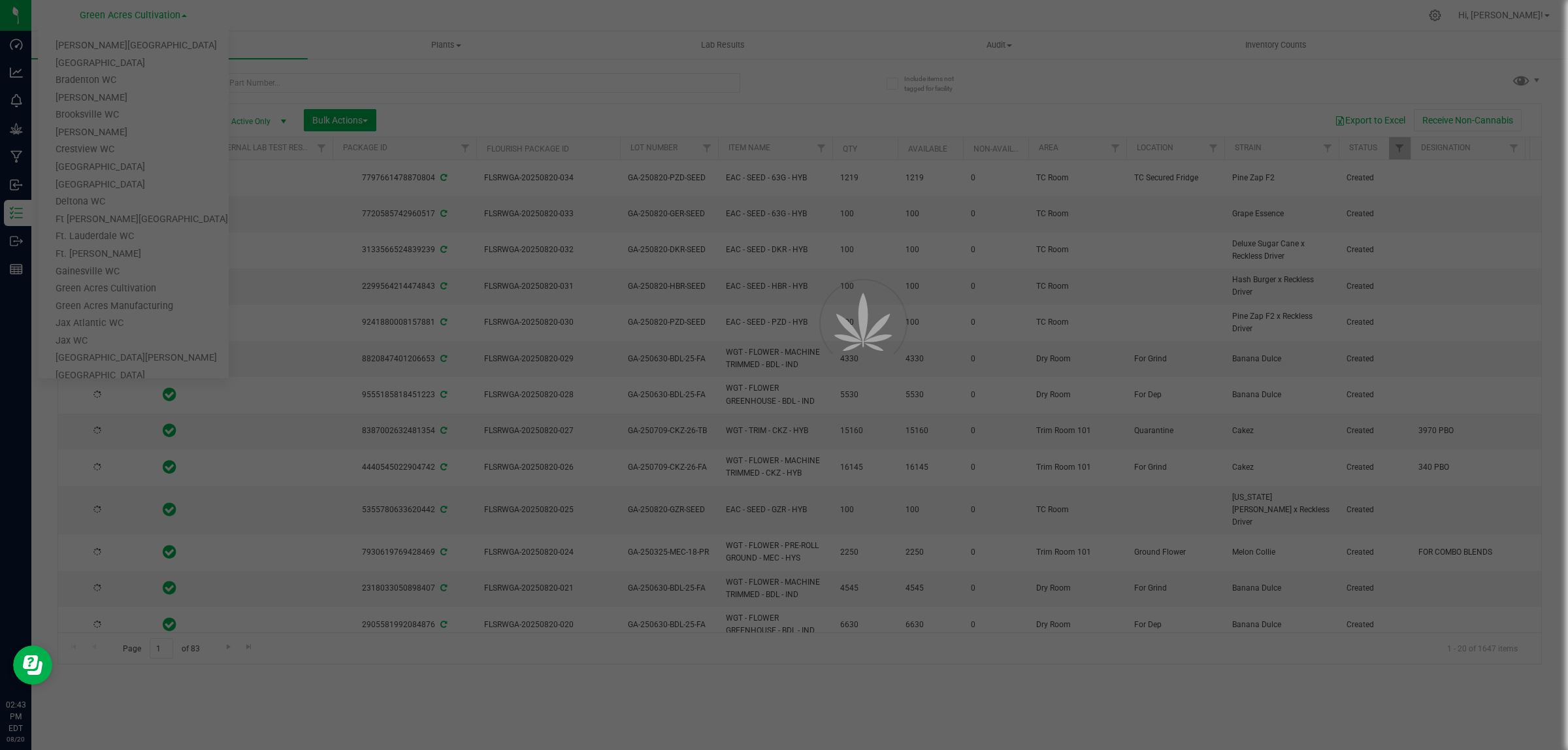
click at [138, 305] on div at bounding box center [784, 375] width 1568 height 750
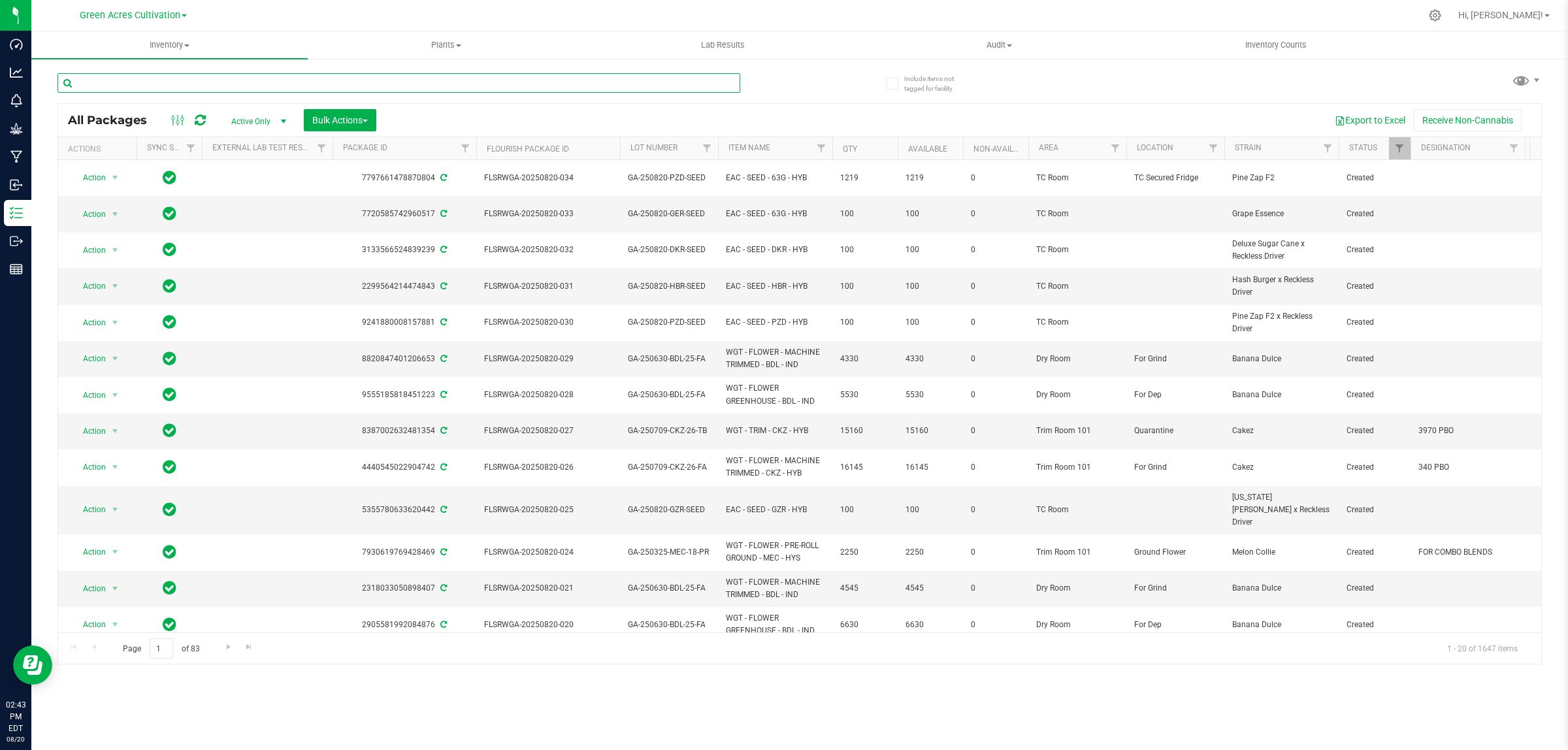
click at [177, 80] on input "text" at bounding box center [398, 83] width 683 height 20
click at [148, 8] on div "Green Acres Cultivation [PERSON_NAME][GEOGRAPHIC_DATA] [PERSON_NAME][GEOGRAPHIC…" at bounding box center [133, 15] width 107 height 16
click at [154, 16] on span "Green Acres Cultivation" at bounding box center [129, 15] width 101 height 12
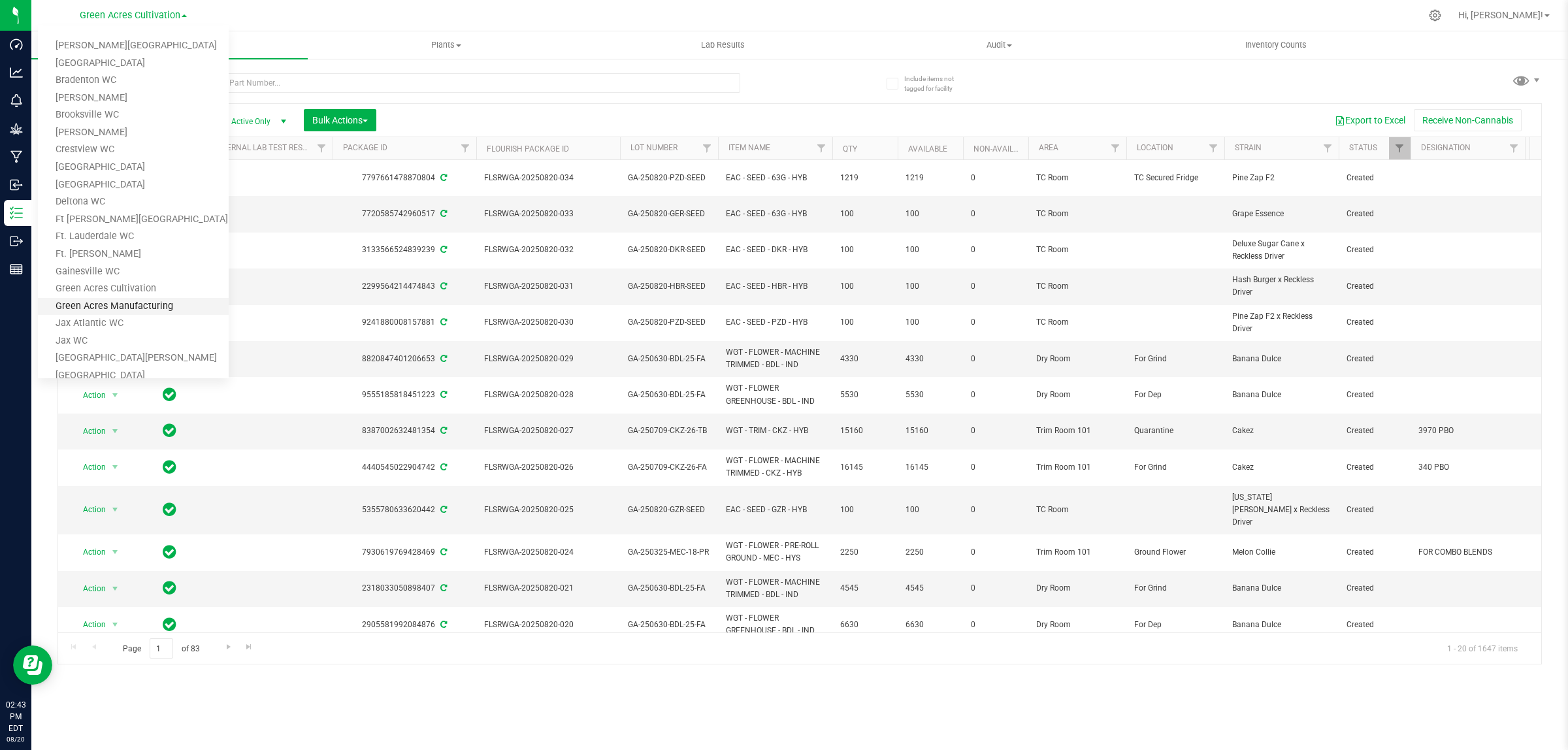
click at [150, 303] on link "Green Acres Manufacturing" at bounding box center [133, 307] width 191 height 18
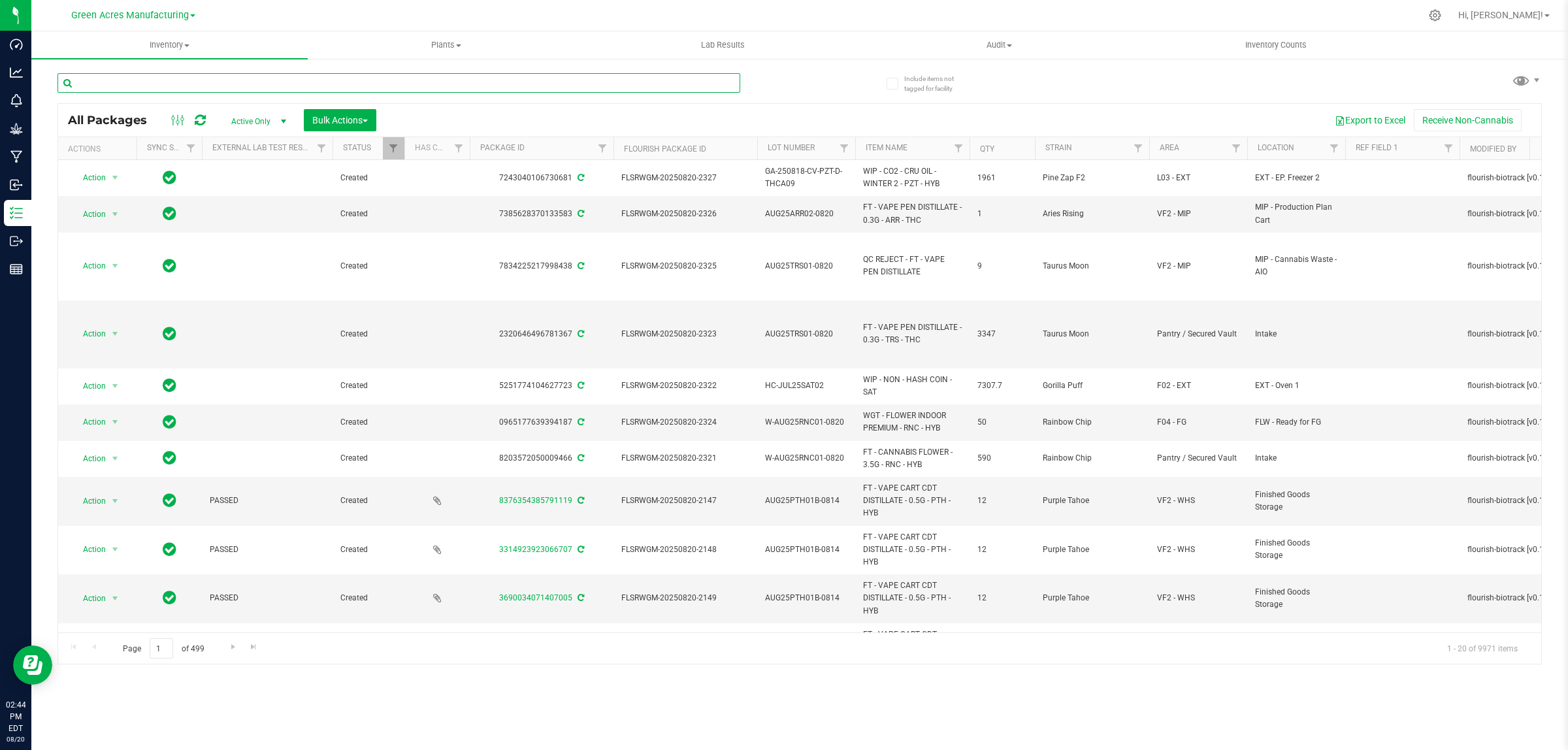
click at [250, 82] on input "text" at bounding box center [398, 83] width 683 height 20
click at [203, 82] on input "text" at bounding box center [398, 83] width 683 height 20
paste input "AUG25ARR01-0813"
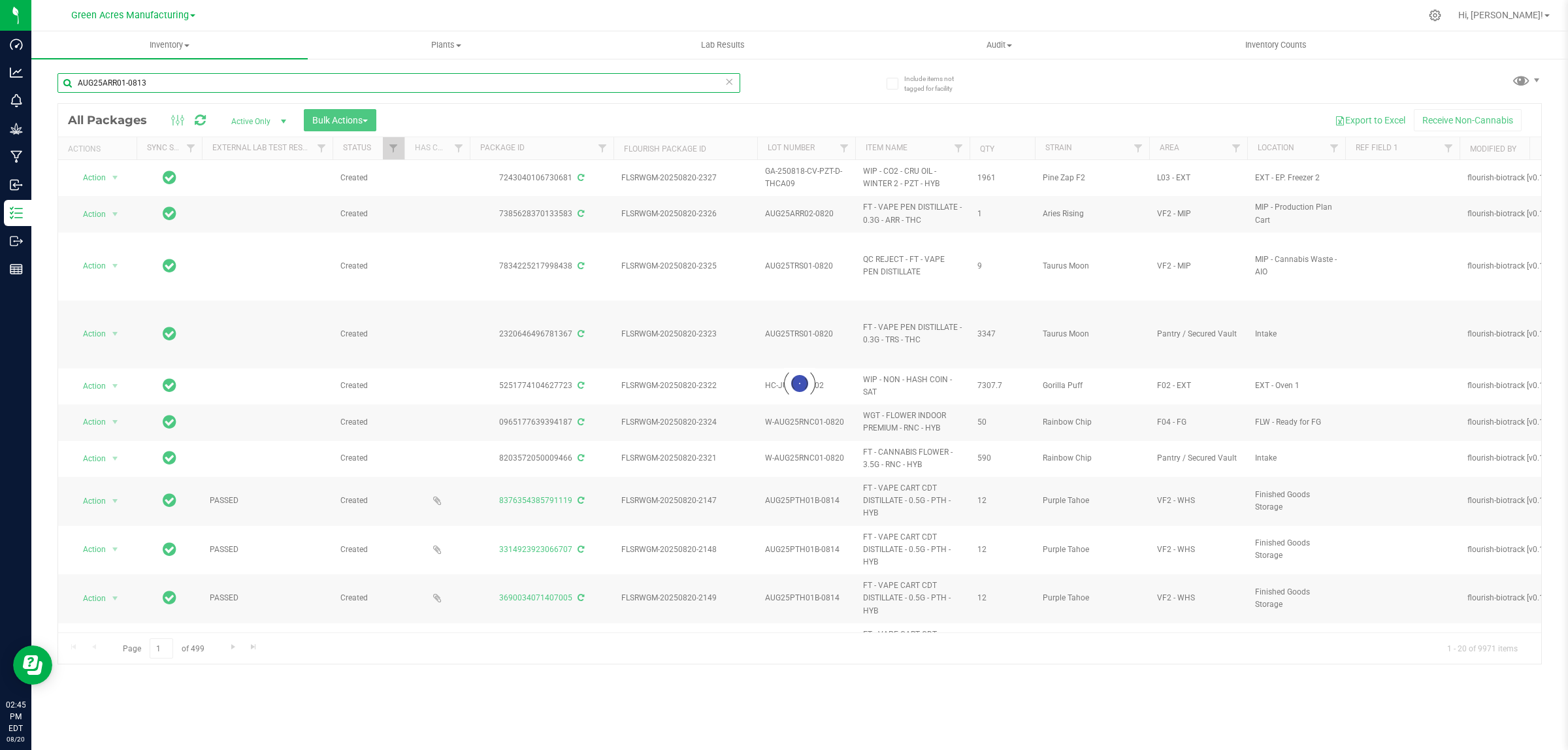
type input "AUG25ARR01-0813"
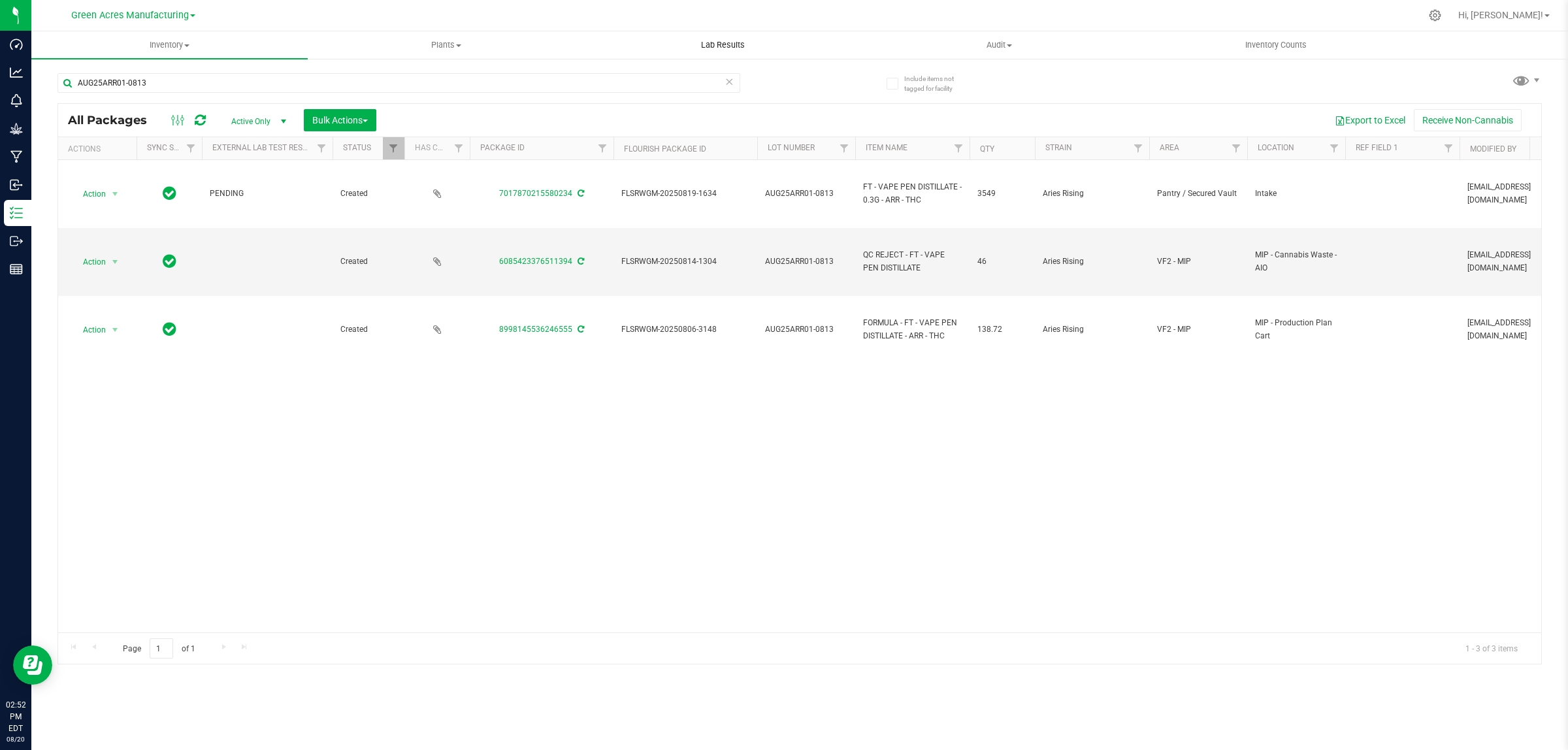
click at [739, 46] on span "Lab Results" at bounding box center [722, 45] width 79 height 12
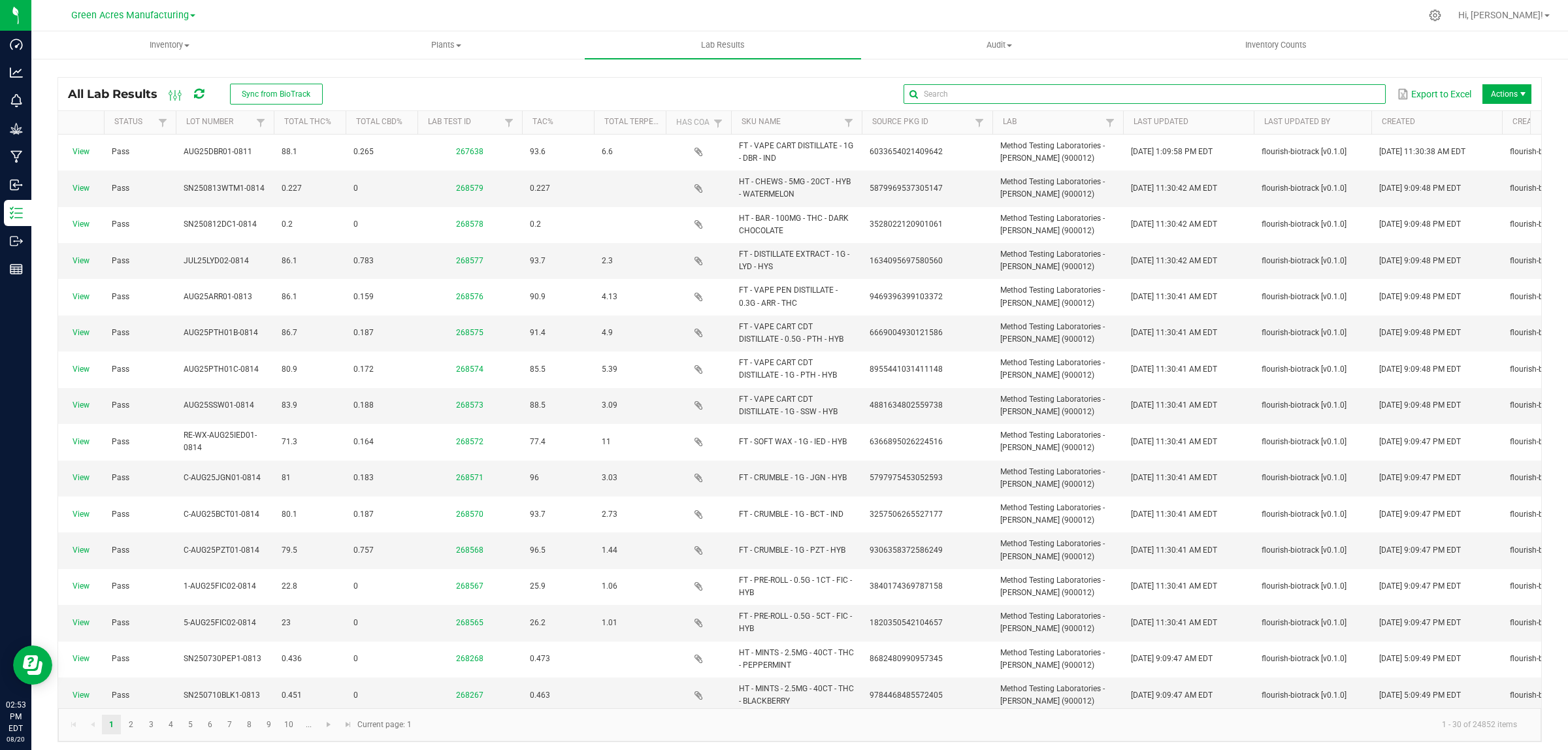
click at [1349, 91] on input "text" at bounding box center [1145, 94] width 482 height 20
paste input "AUG25ARR01-0813"
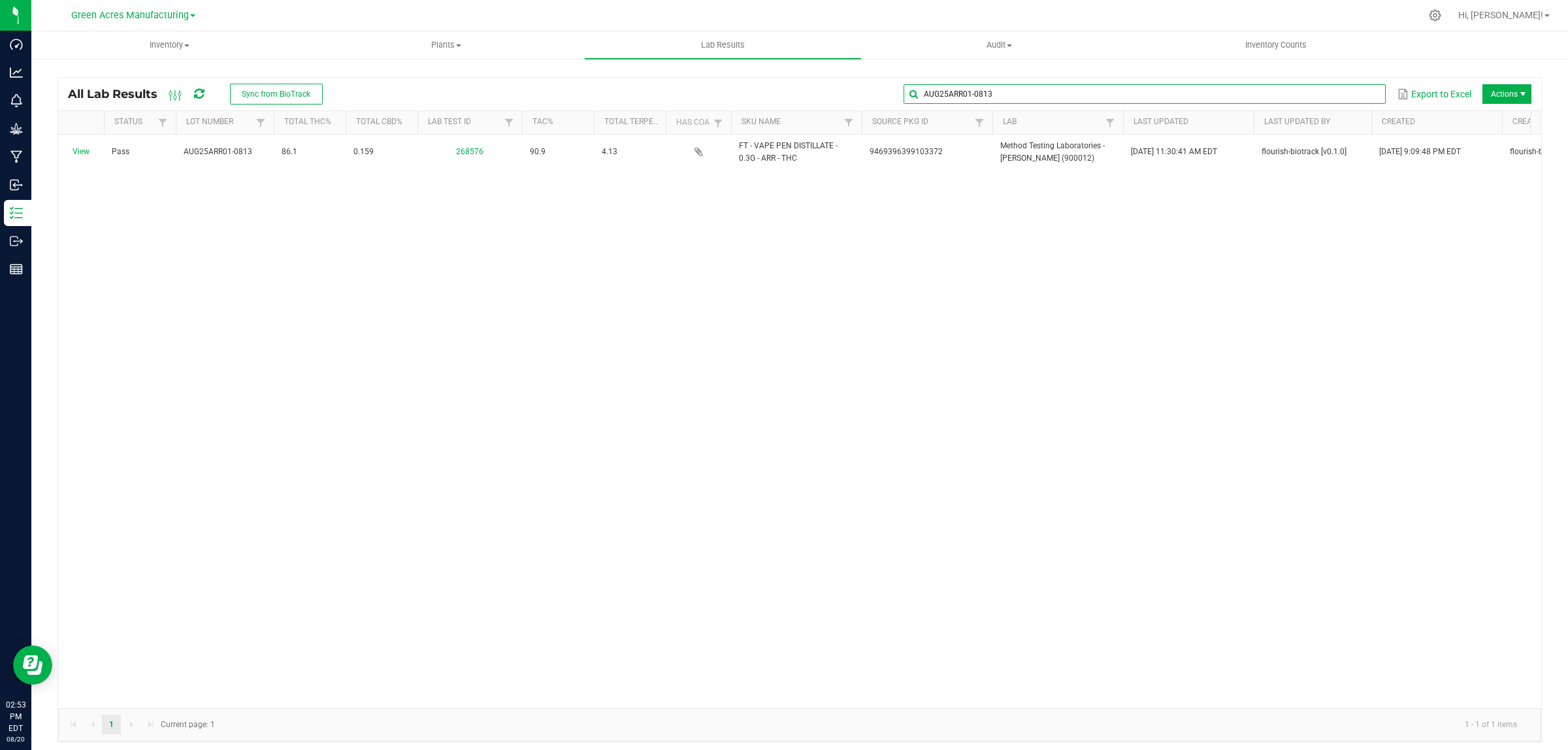
click at [1325, 93] on input "AUG25ARR01-0813" at bounding box center [1145, 94] width 482 height 20
paste input "WN250804WAT1-0805"
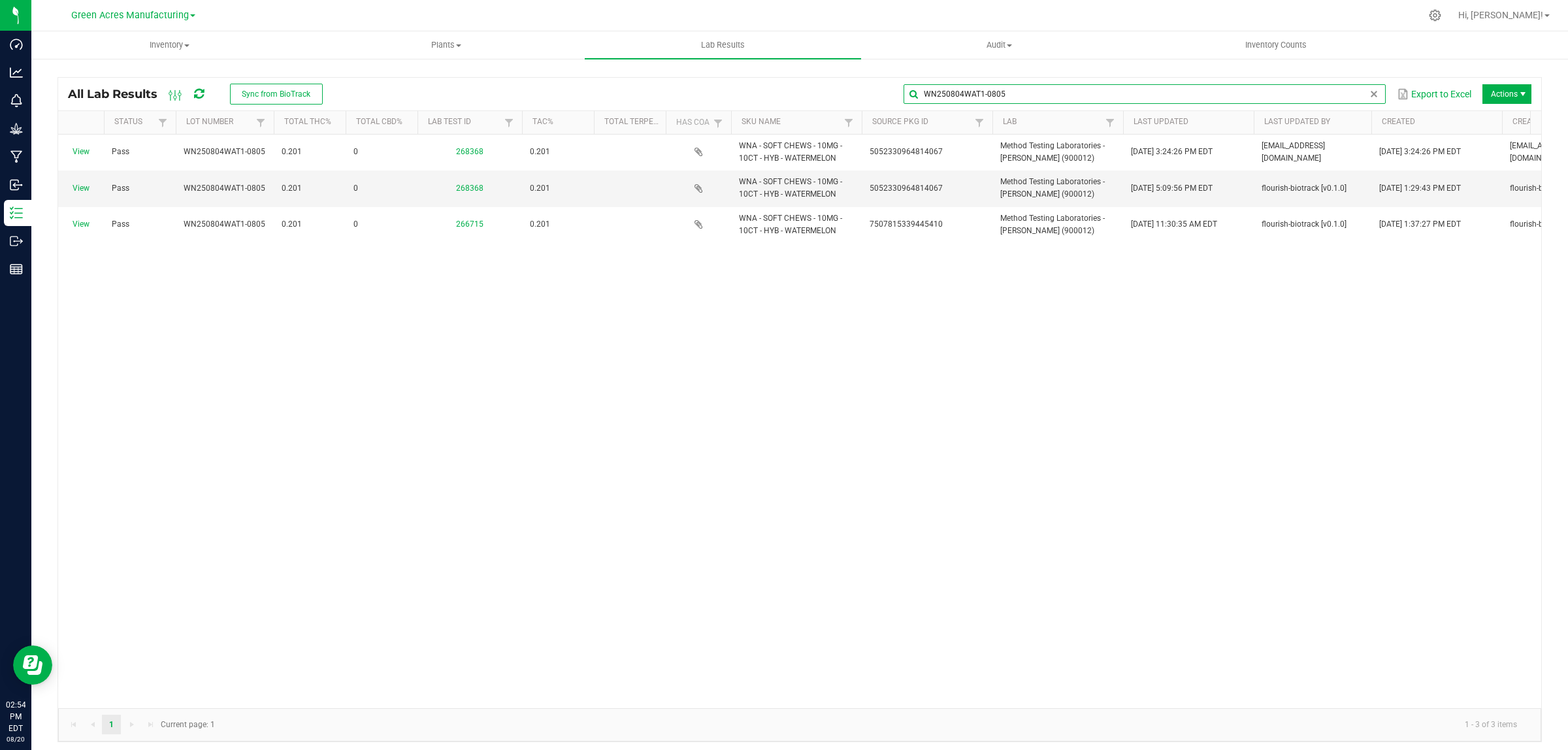
type input "WN250804WAT1-0805"
click at [298, 669] on div "View Pass WN250804WAT1-0805 0.201 0 268368 0.201 WNA - SOFT CHEWS - 10MG - 10CT…" at bounding box center [799, 421] width 1483 height 574
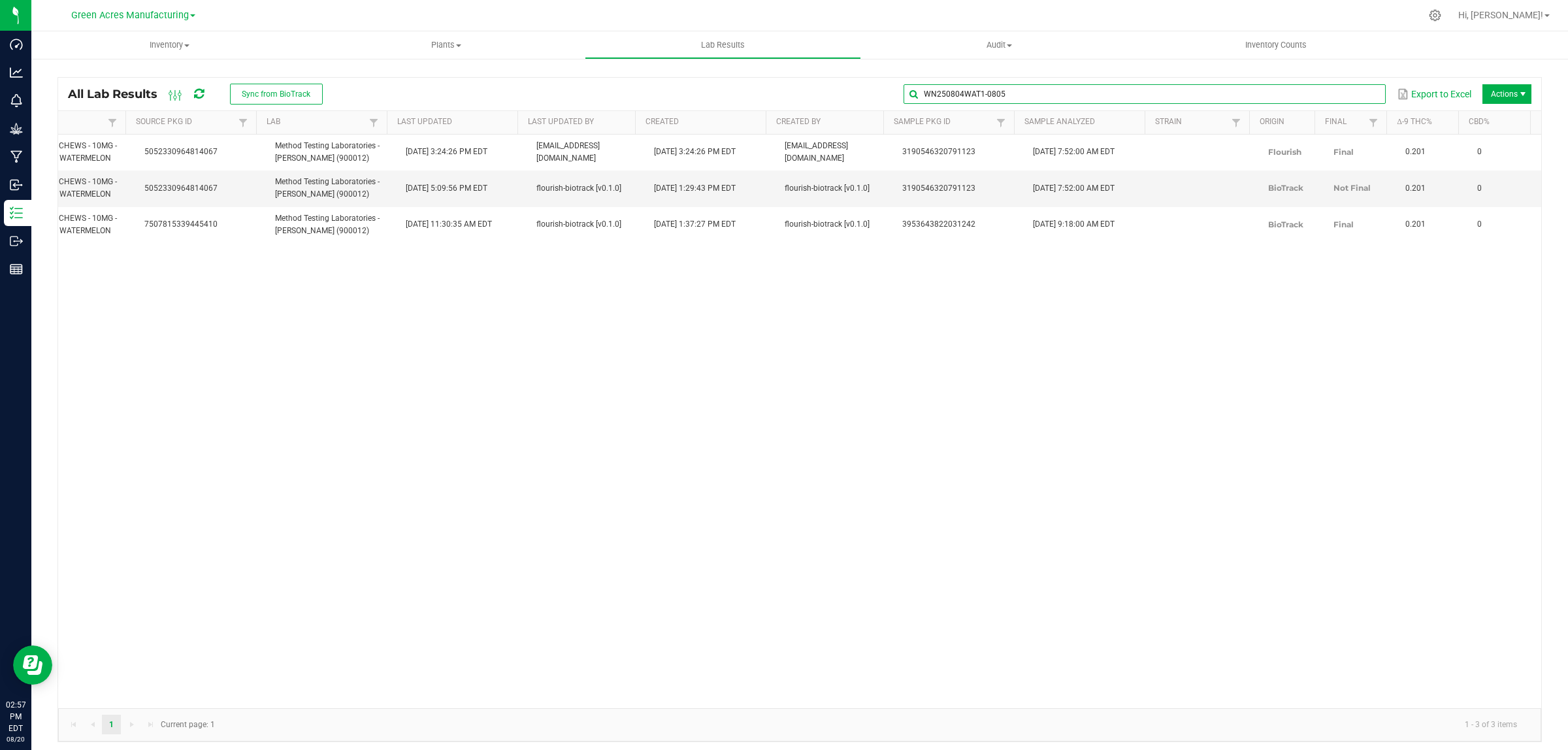
click at [1337, 94] on input "WN250804WAT1-0805" at bounding box center [1145, 94] width 482 height 20
click at [927, 96] on input "WN250804WAT1-0805" at bounding box center [1145, 94] width 482 height 20
paste input "TG250730XRL1-F"
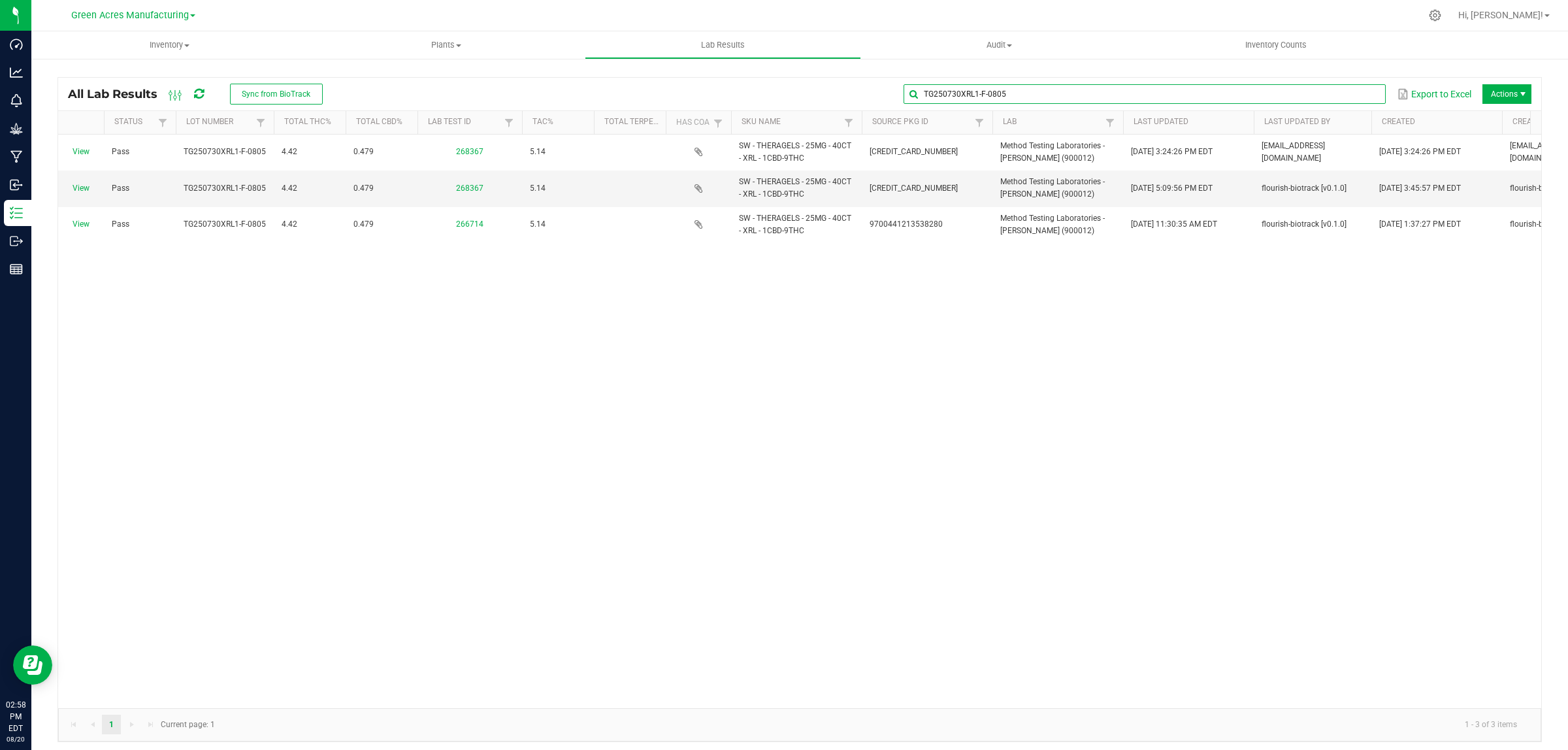
click at [1331, 88] on input "TG250730XRL1-F-0805" at bounding box center [1145, 94] width 482 height 20
click at [1006, 99] on input "TG250730XRL1-F-0805" at bounding box center [1145, 94] width 482 height 20
click at [1005, 92] on input "TG250730XRL1-F-0805" at bounding box center [1145, 94] width 482 height 20
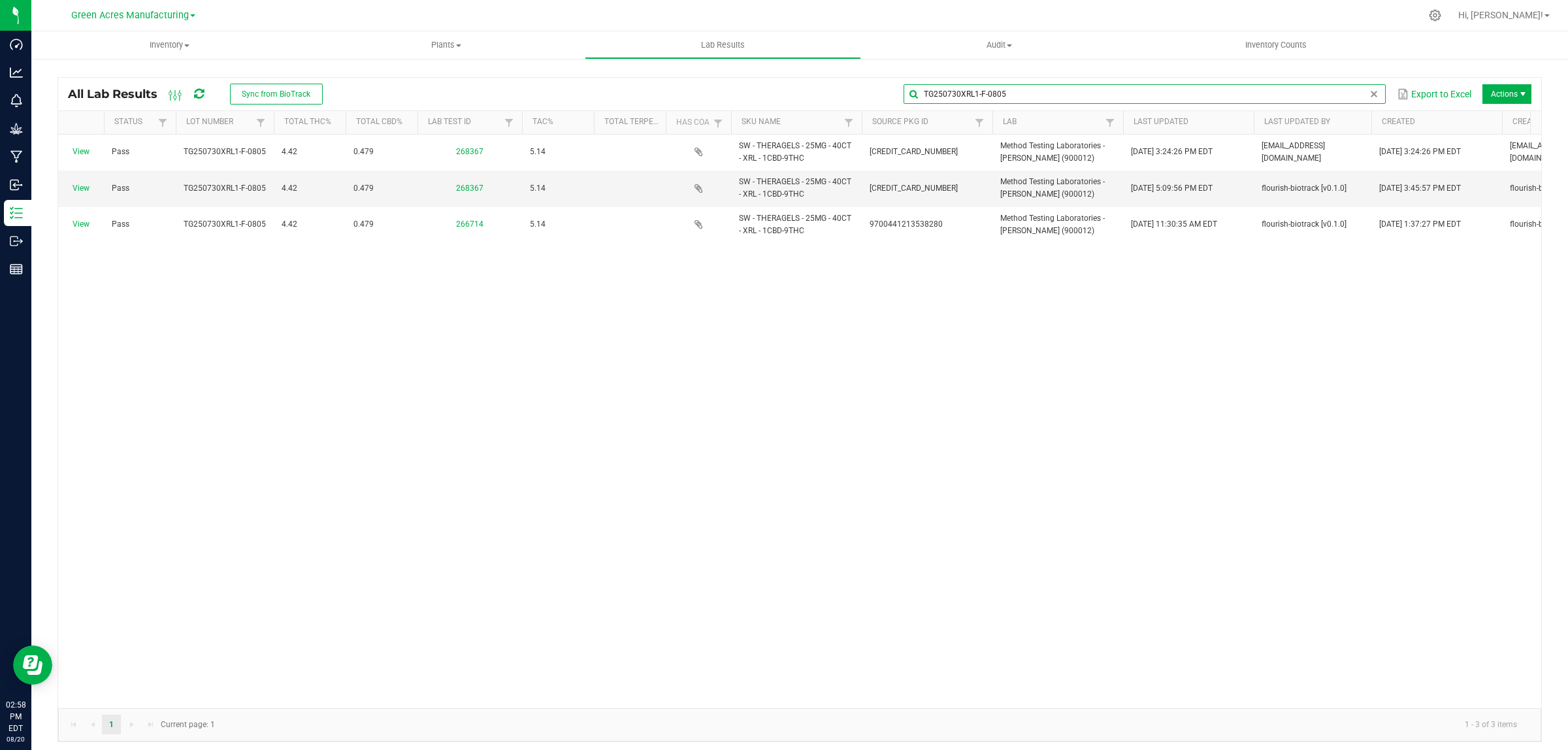
paste input "AUG25ARR01-0813"
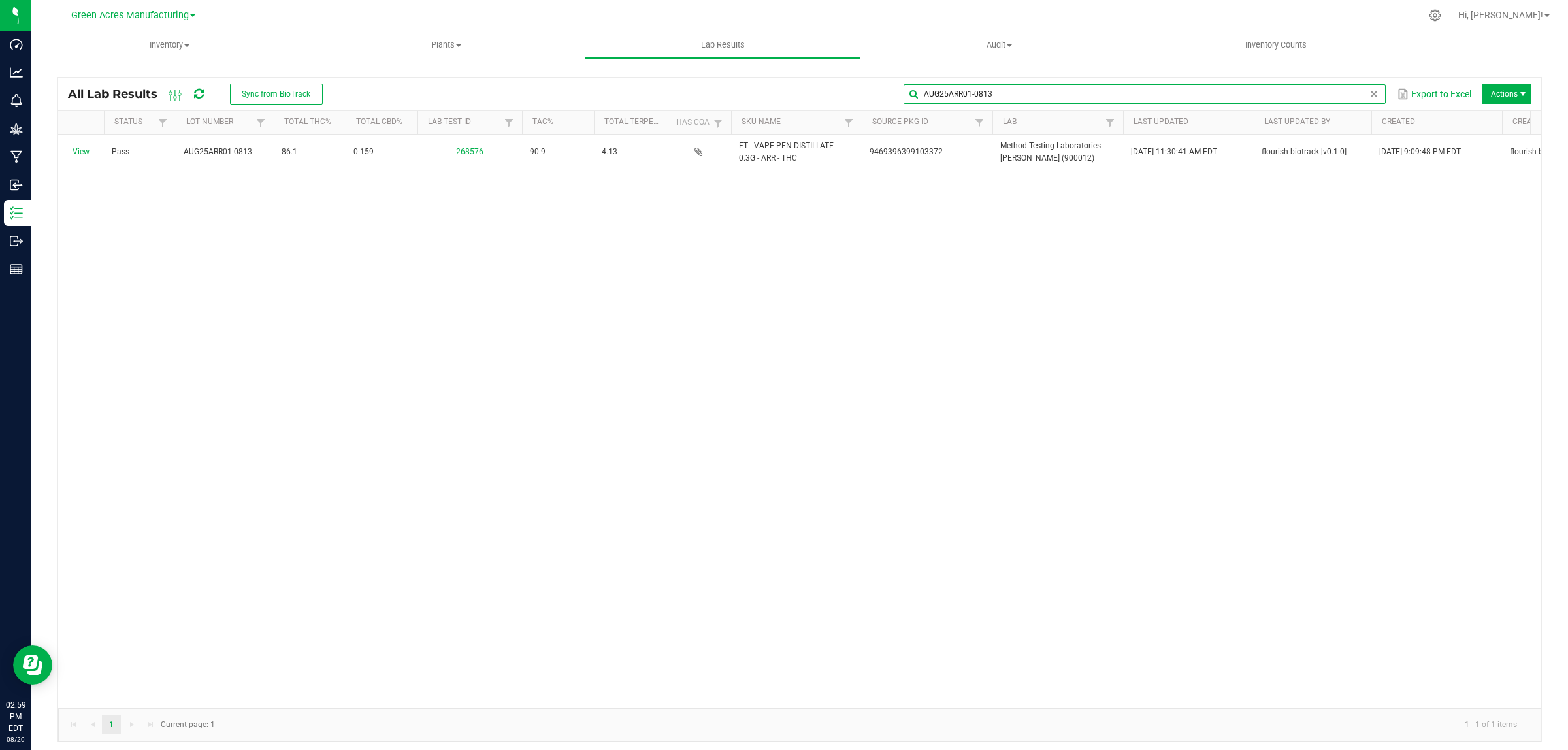
type input "AUG25ARR01-0813"
